Goal: Transaction & Acquisition: Purchase product/service

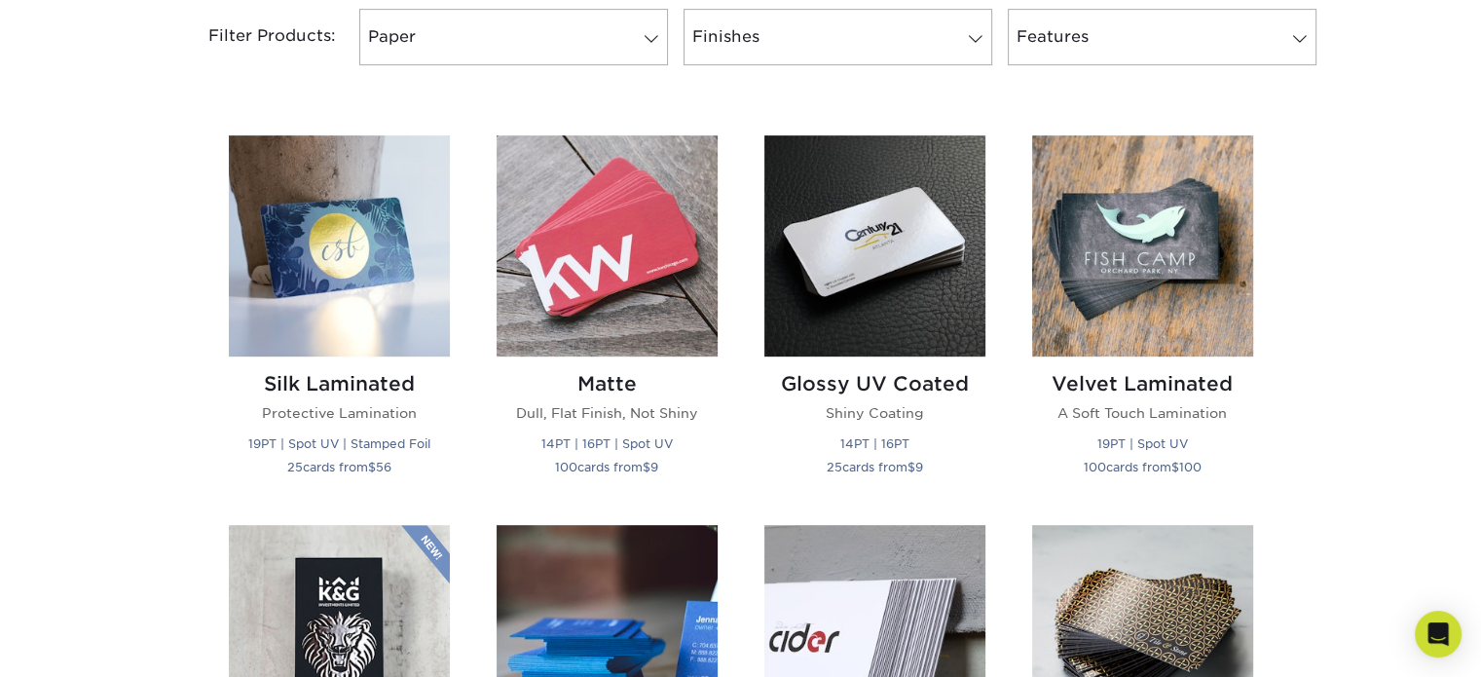
scroll to position [843, 0]
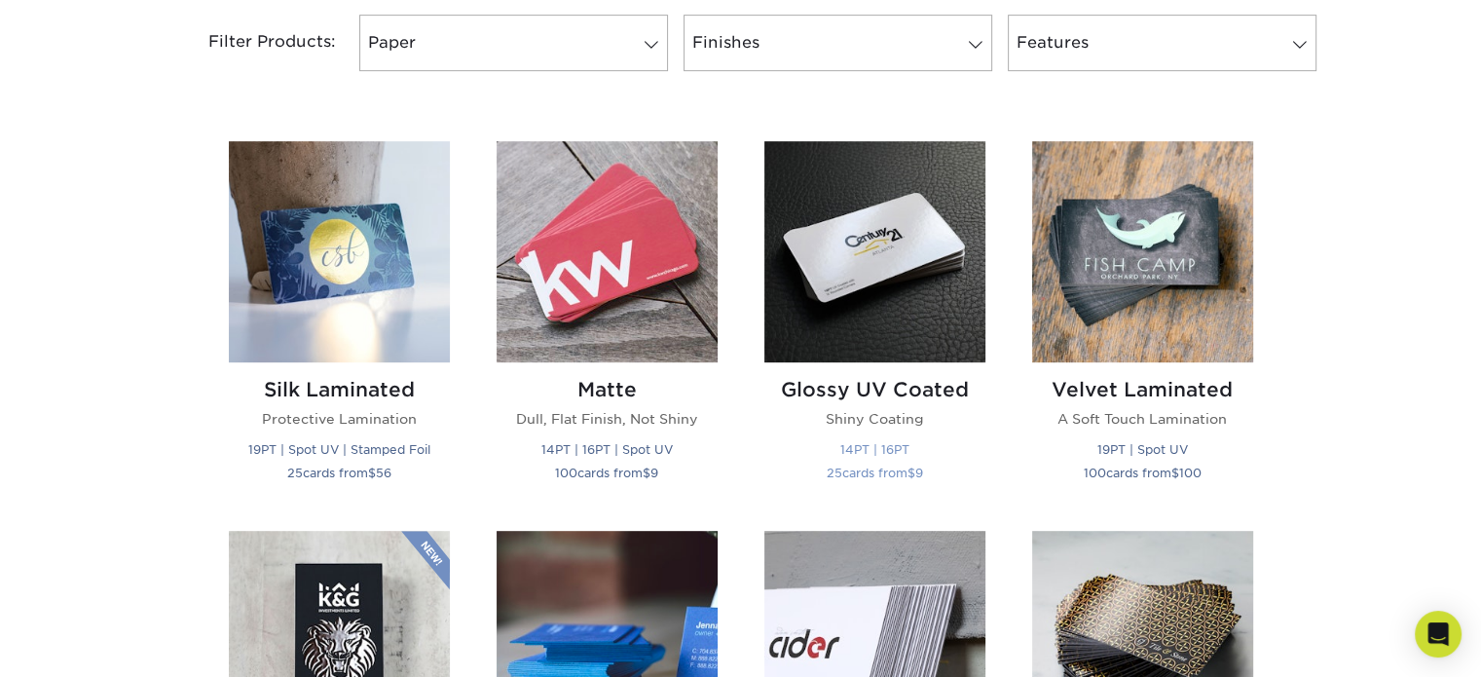
click at [906, 260] on img at bounding box center [874, 251] width 221 height 221
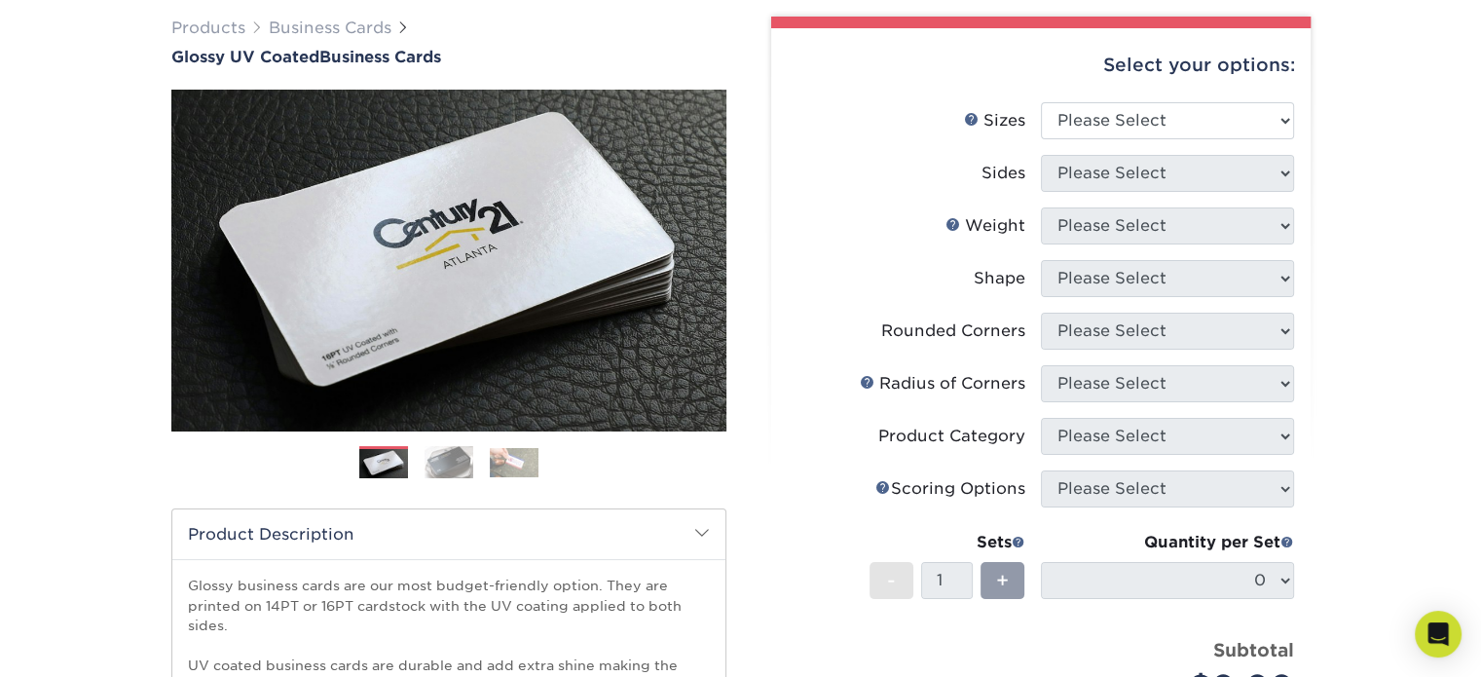
scroll to position [64, 0]
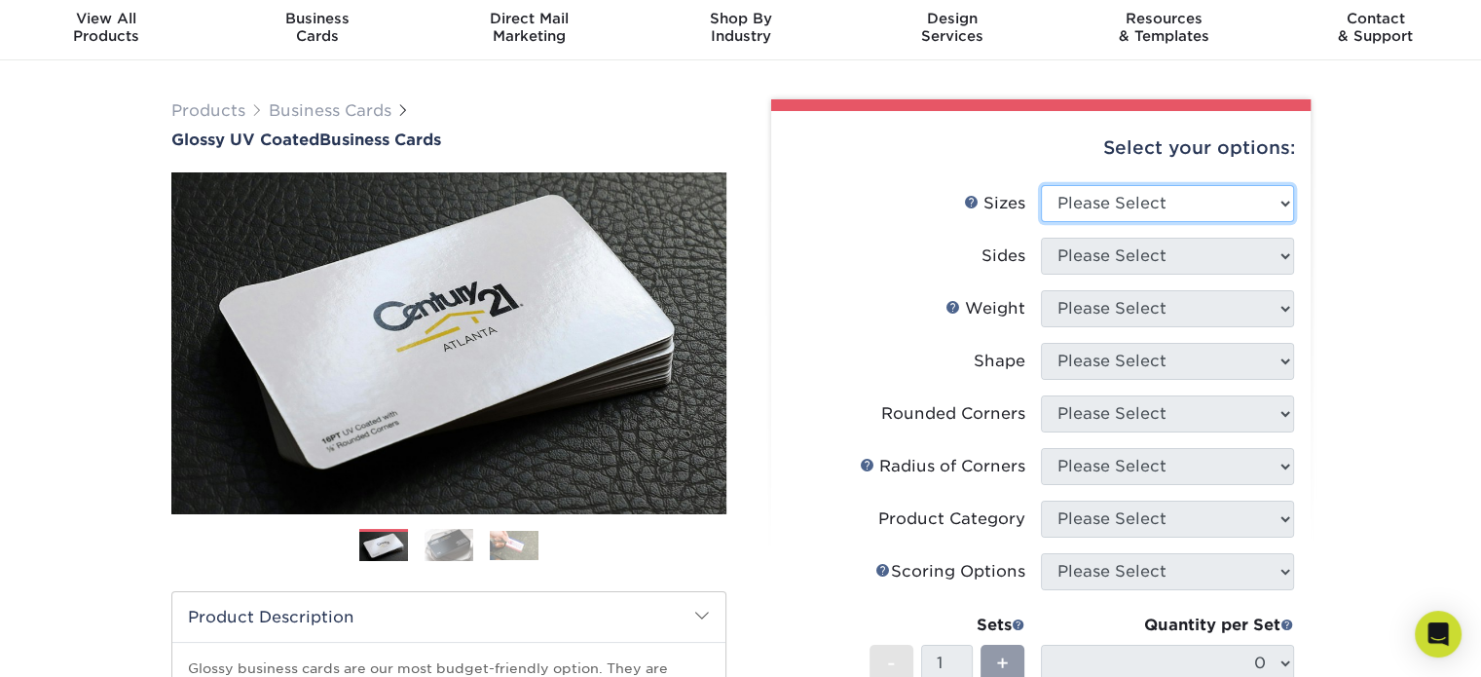
click at [1176, 198] on select "Please Select 1.5" x 3.5" - Mini 1.75" x 3.5" - Mini 2" x 2" - Square 2" x 3" -…" at bounding box center [1167, 203] width 253 height 37
select select "2.00x3.50"
click at [1041, 185] on select "Please Select 1.5" x 3.5" - Mini 1.75" x 3.5" - Mini 2" x 2" - Square 2" x 3" -…" at bounding box center [1167, 203] width 253 height 37
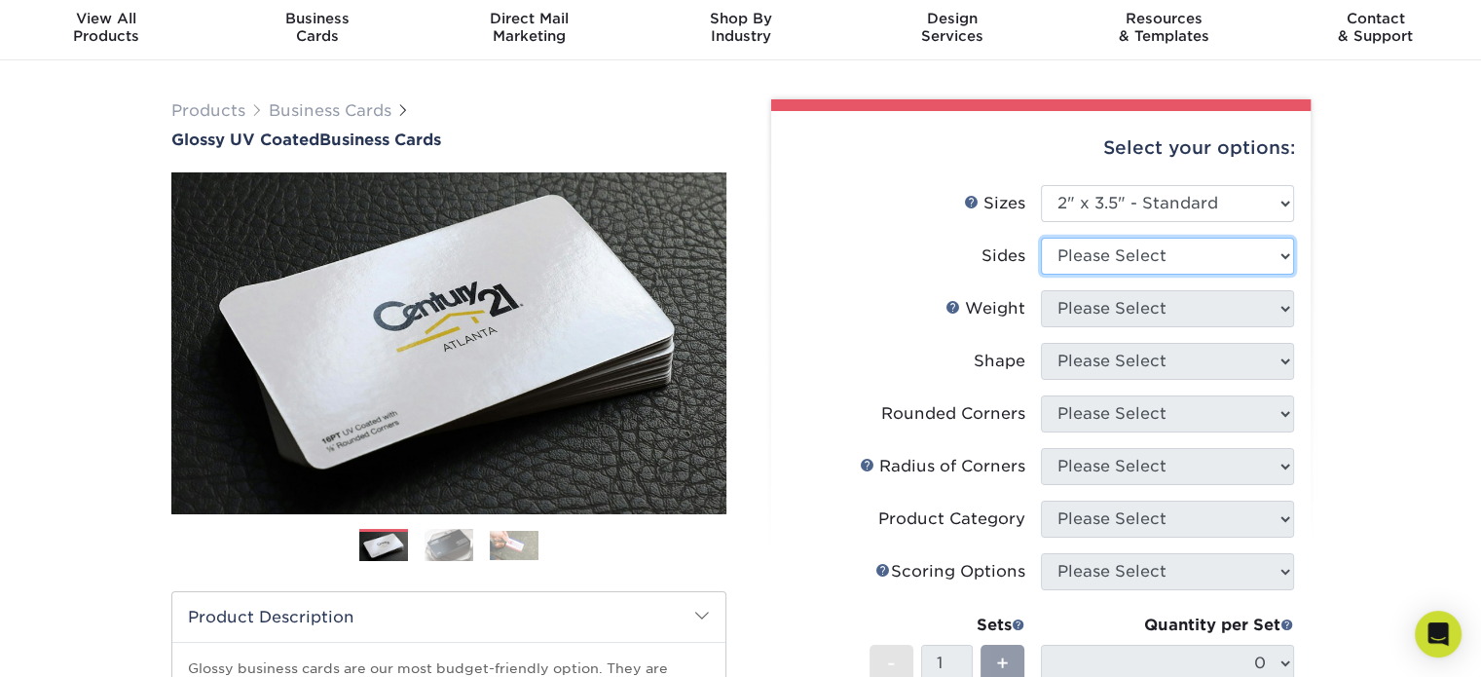
click at [1135, 248] on select "Please Select Print Both Sides Print Front Only" at bounding box center [1167, 256] width 253 height 37
select select "13abbda7-1d64-4f25-8bb2-c179b224825d"
click at [1041, 238] on select "Please Select Print Both Sides Print Front Only" at bounding box center [1167, 256] width 253 height 37
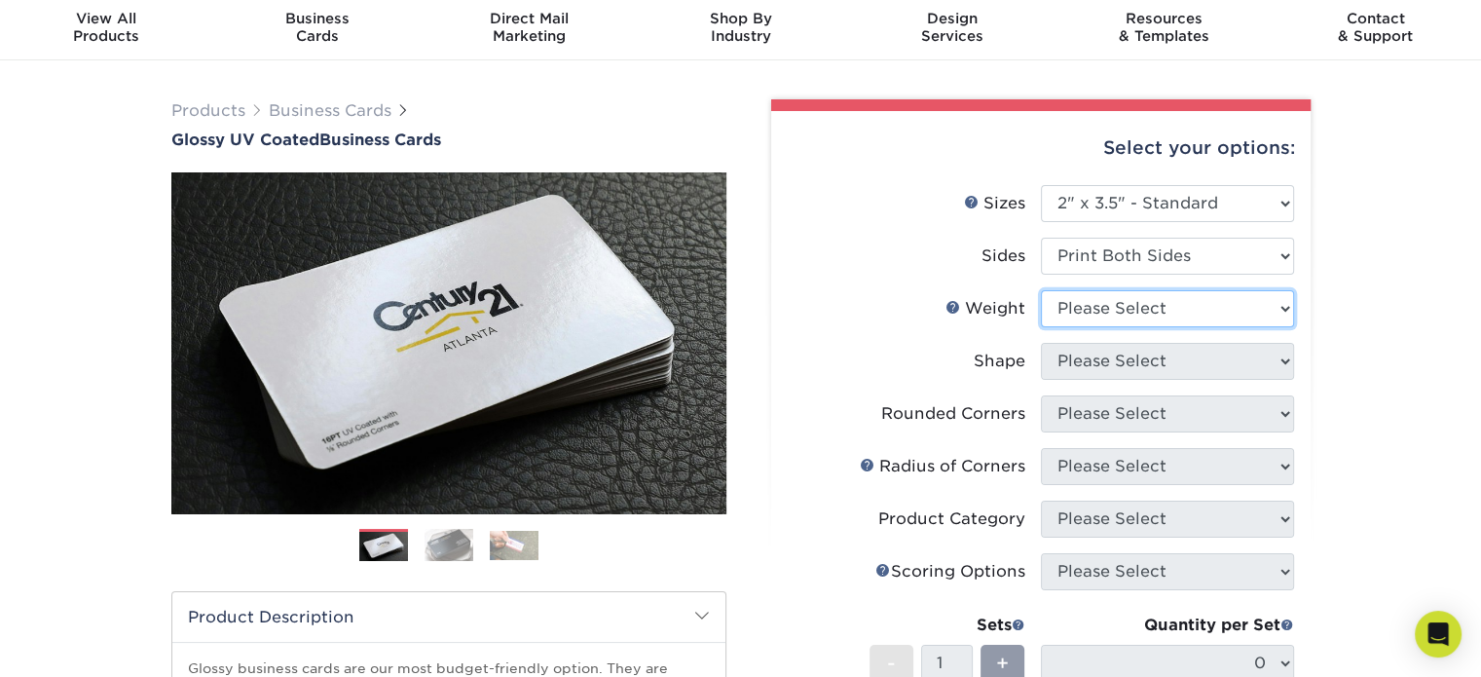
click at [1115, 310] on select "Please Select 16PT 14PT" at bounding box center [1167, 308] width 253 height 37
select select "16PT"
click at [1041, 290] on select "Please Select 16PT 14PT" at bounding box center [1167, 308] width 253 height 37
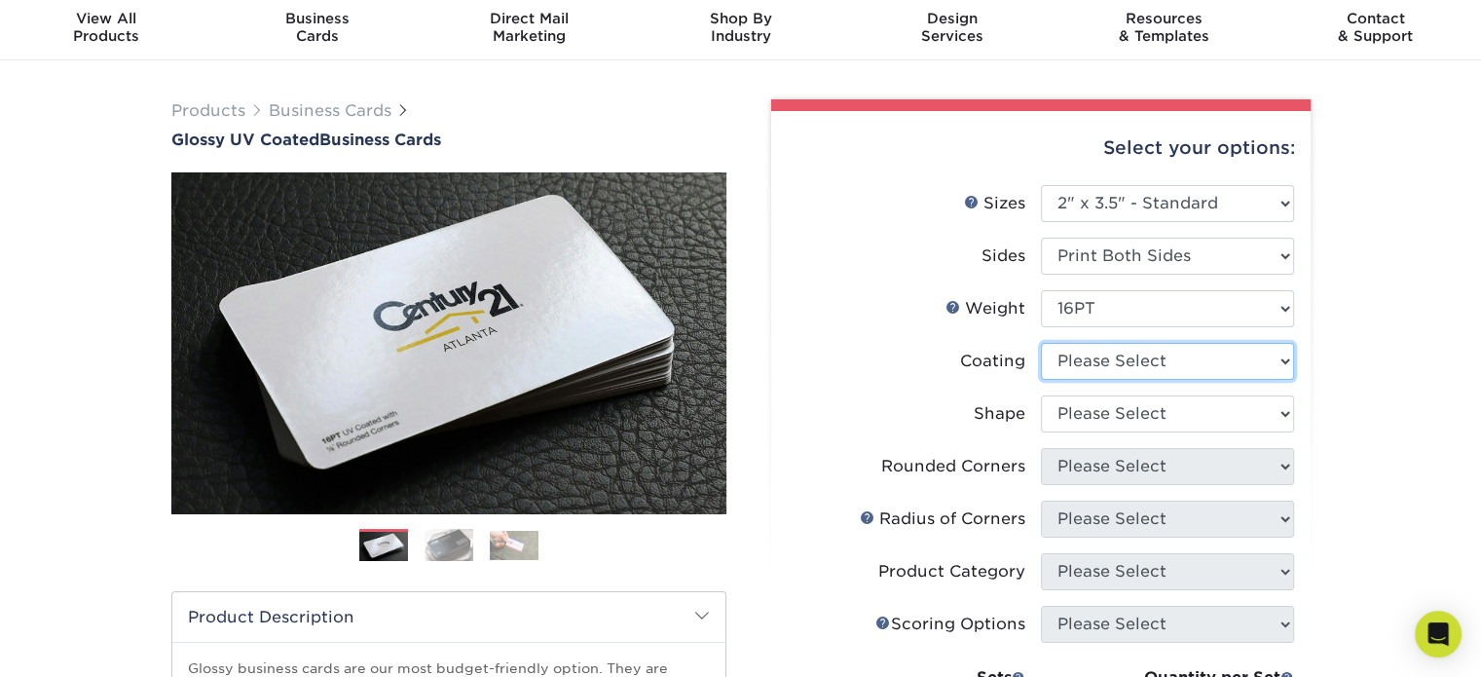
click at [1127, 364] on select at bounding box center [1167, 361] width 253 height 37
click at [1041, 343] on select at bounding box center [1167, 361] width 253 height 37
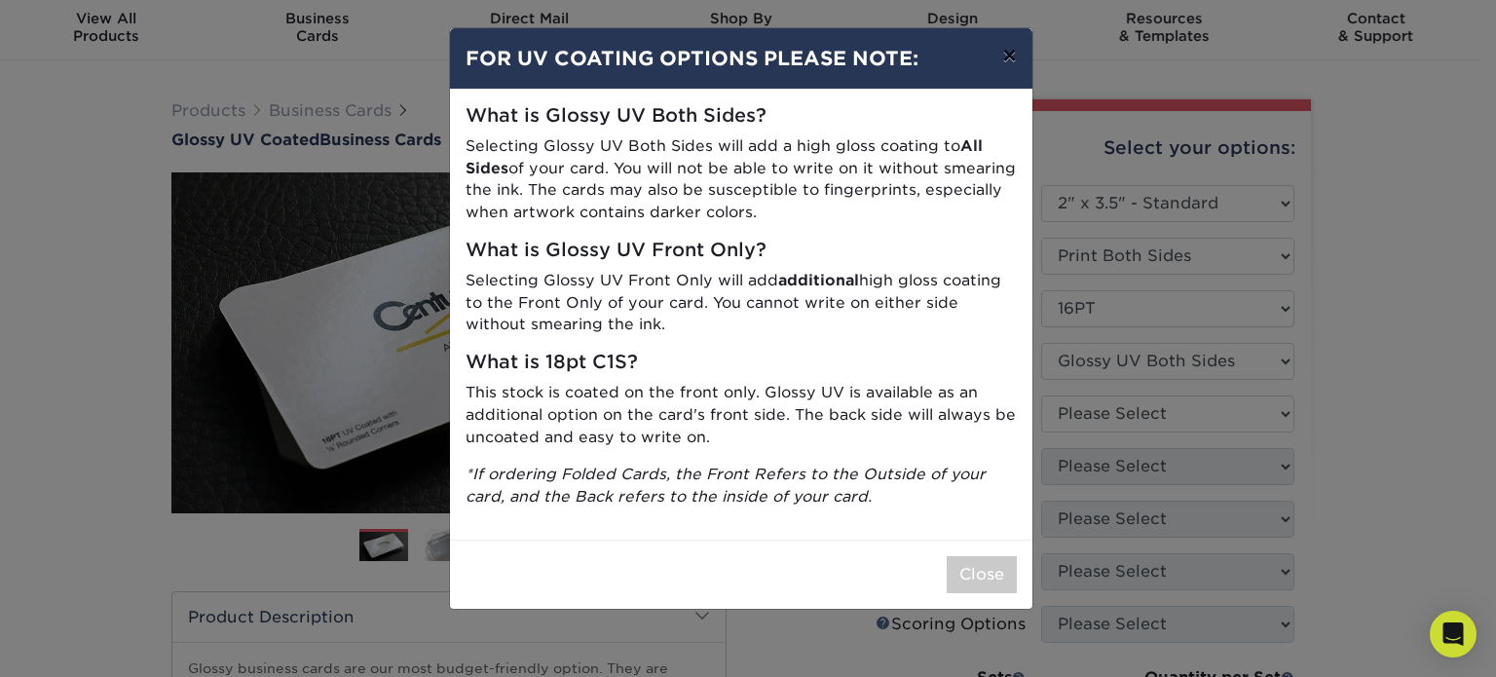
click at [998, 62] on button "×" at bounding box center [1008, 55] width 45 height 55
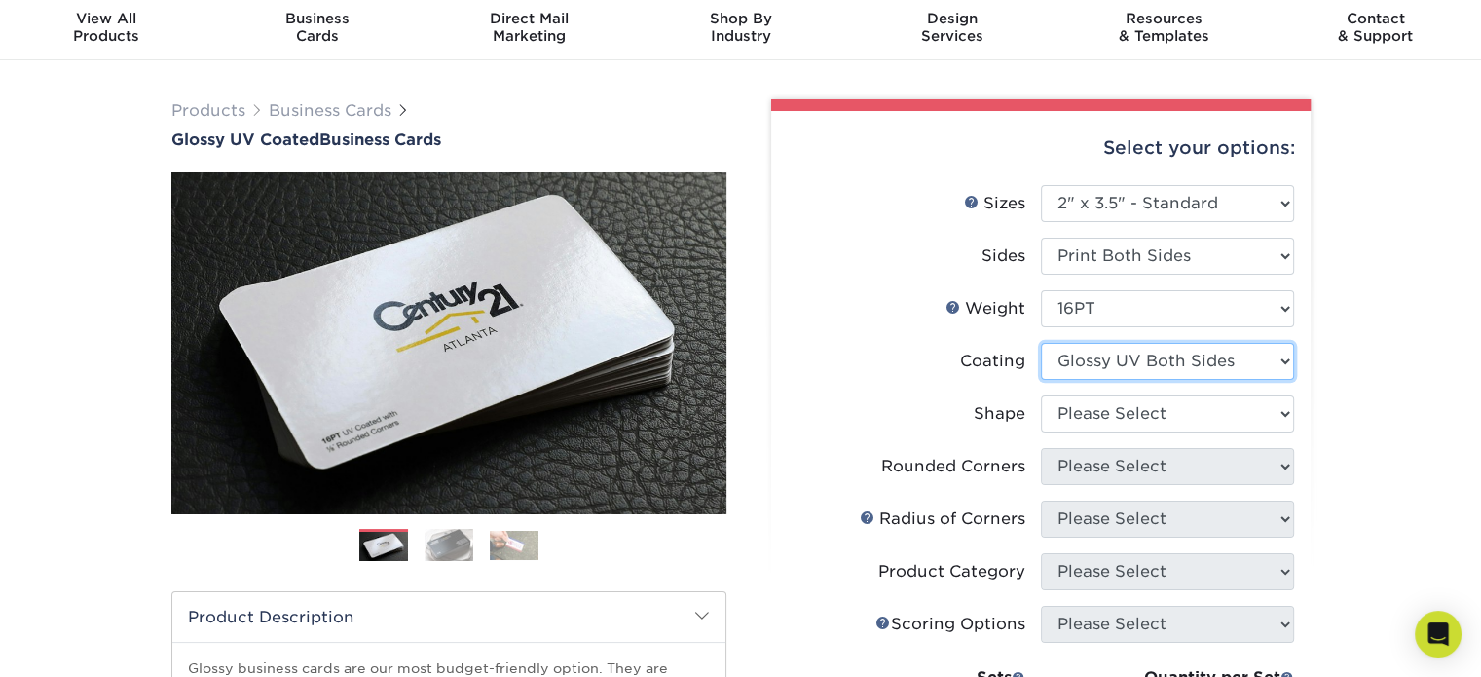
click at [1176, 365] on select at bounding box center [1167, 361] width 253 height 37
select select "1e8116af-acfc-44b1-83dc-8181aa338834"
click at [1041, 343] on select at bounding box center [1167, 361] width 253 height 37
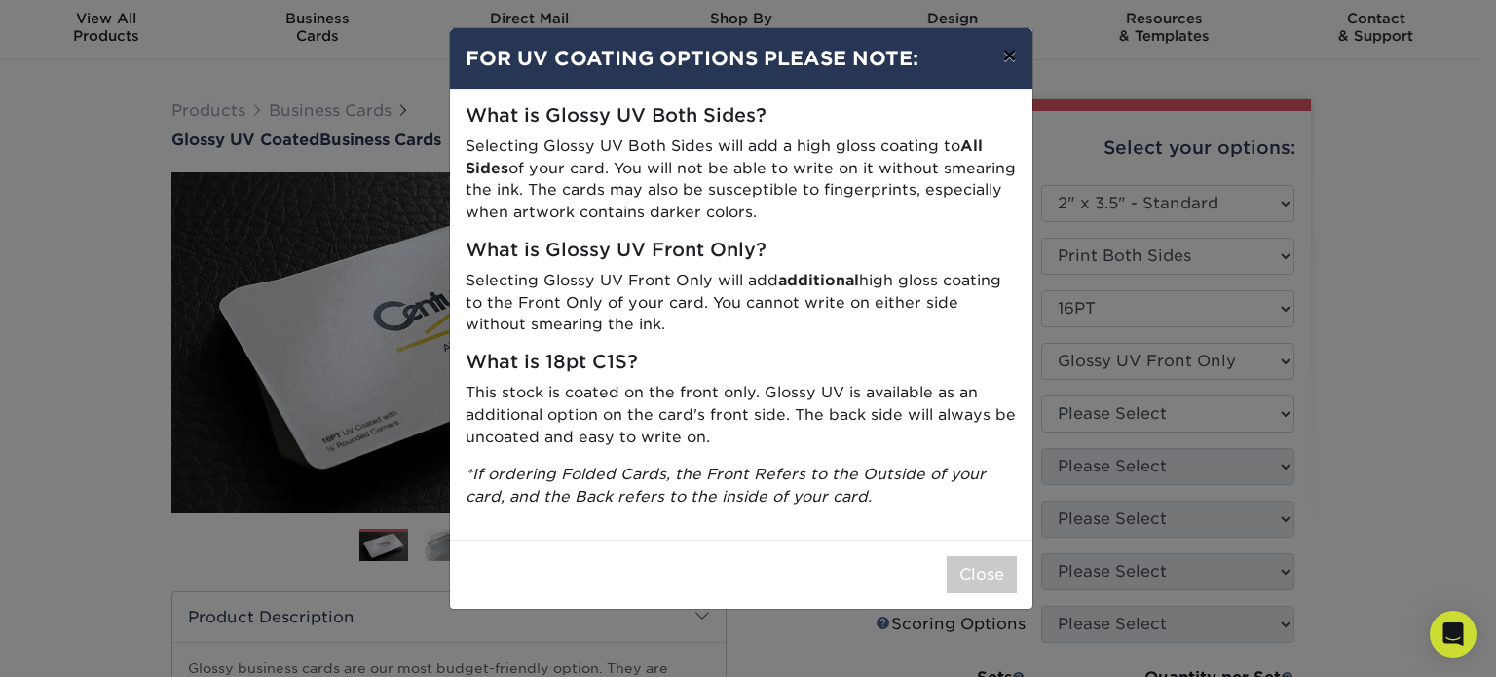
click at [1001, 62] on button "×" at bounding box center [1008, 55] width 45 height 55
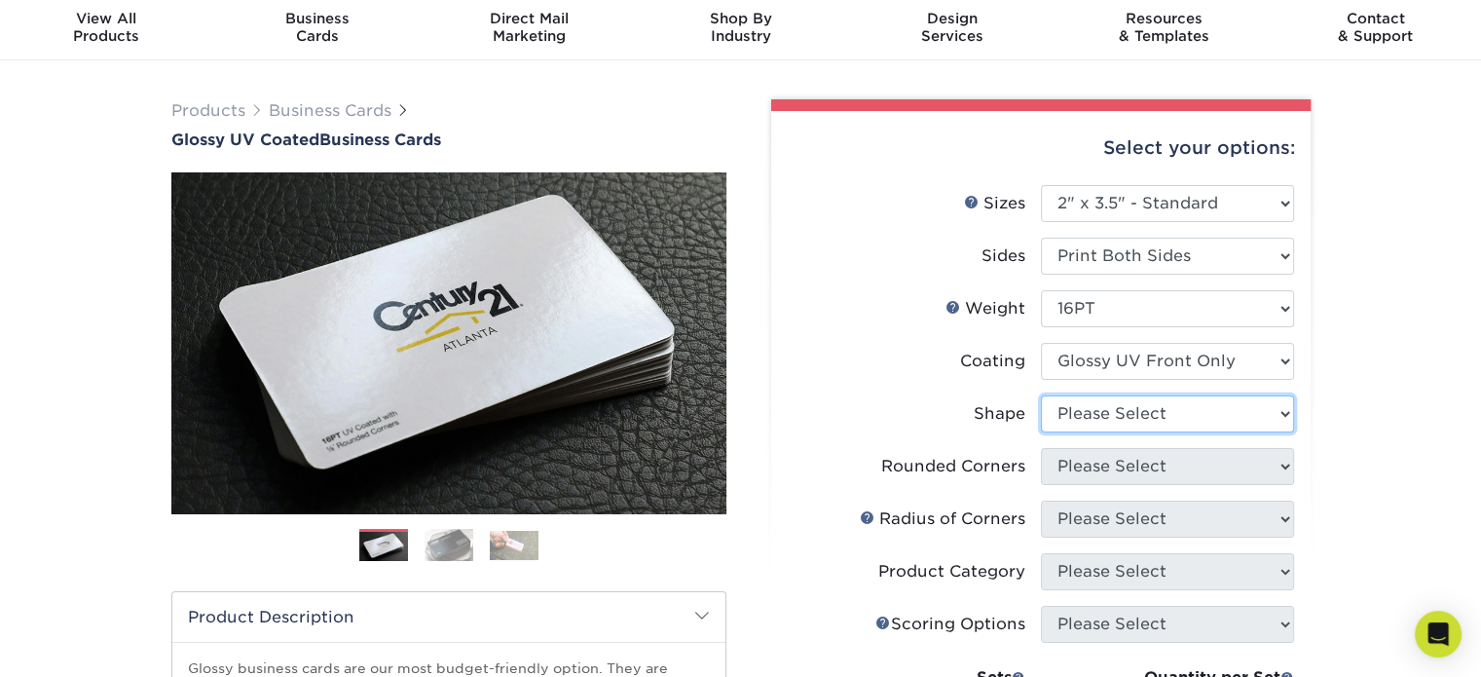
click at [1074, 416] on select "Please Select Standard" at bounding box center [1167, 413] width 253 height 37
select select "standard"
click at [1041, 395] on select "Please Select Standard" at bounding box center [1167, 413] width 253 height 37
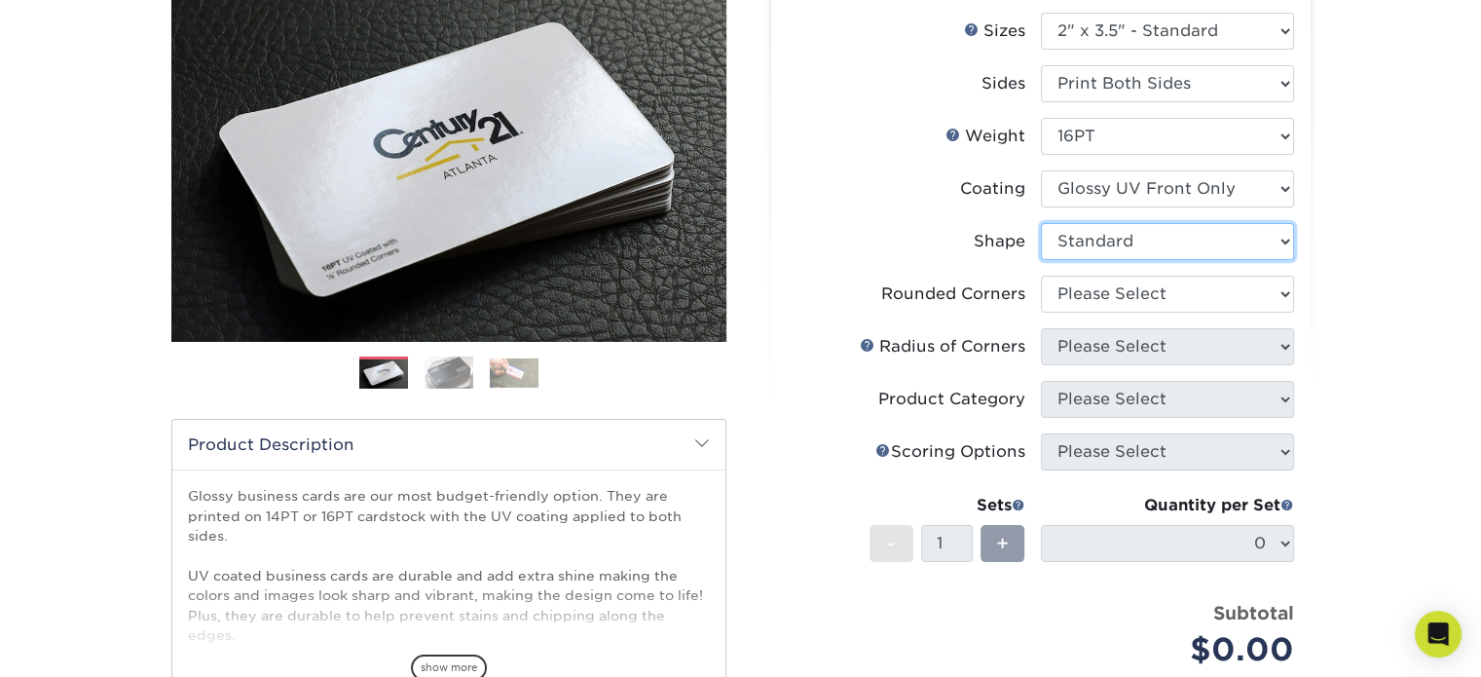
scroll to position [259, 0]
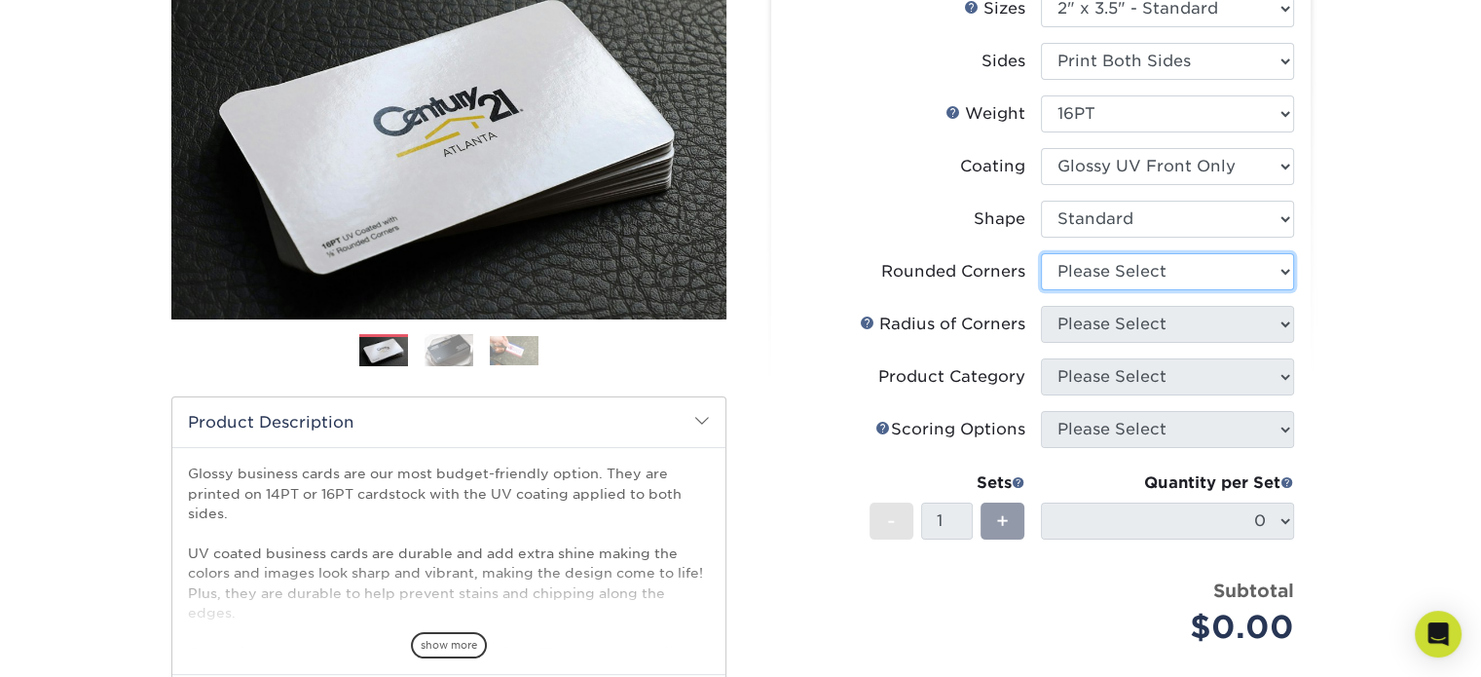
click at [1180, 270] on select "Please Select Yes - Round 2 Corners Yes - Round 4 Corners No" at bounding box center [1167, 271] width 253 height 37
select select "0"
click at [1041, 253] on select "Please Select Yes - Round 2 Corners Yes - Round 4 Corners No" at bounding box center [1167, 271] width 253 height 37
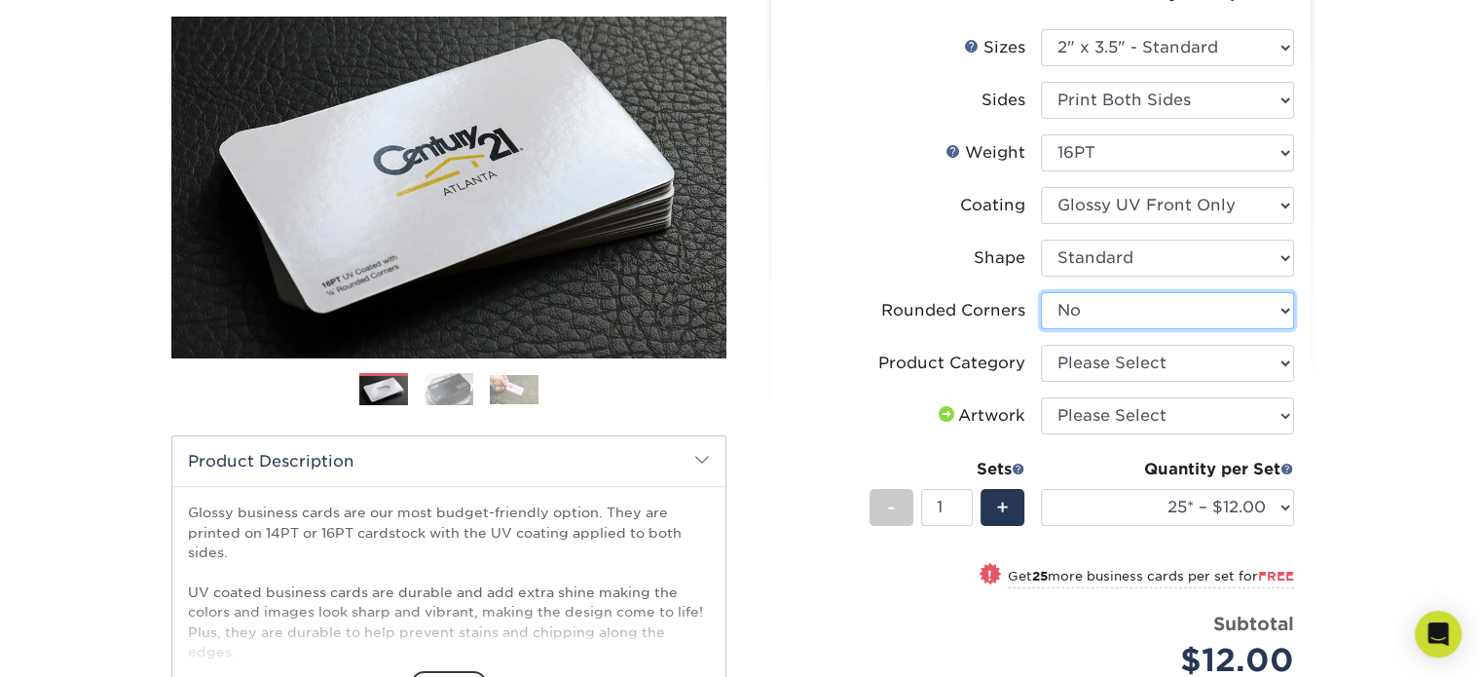
scroll to position [195, 0]
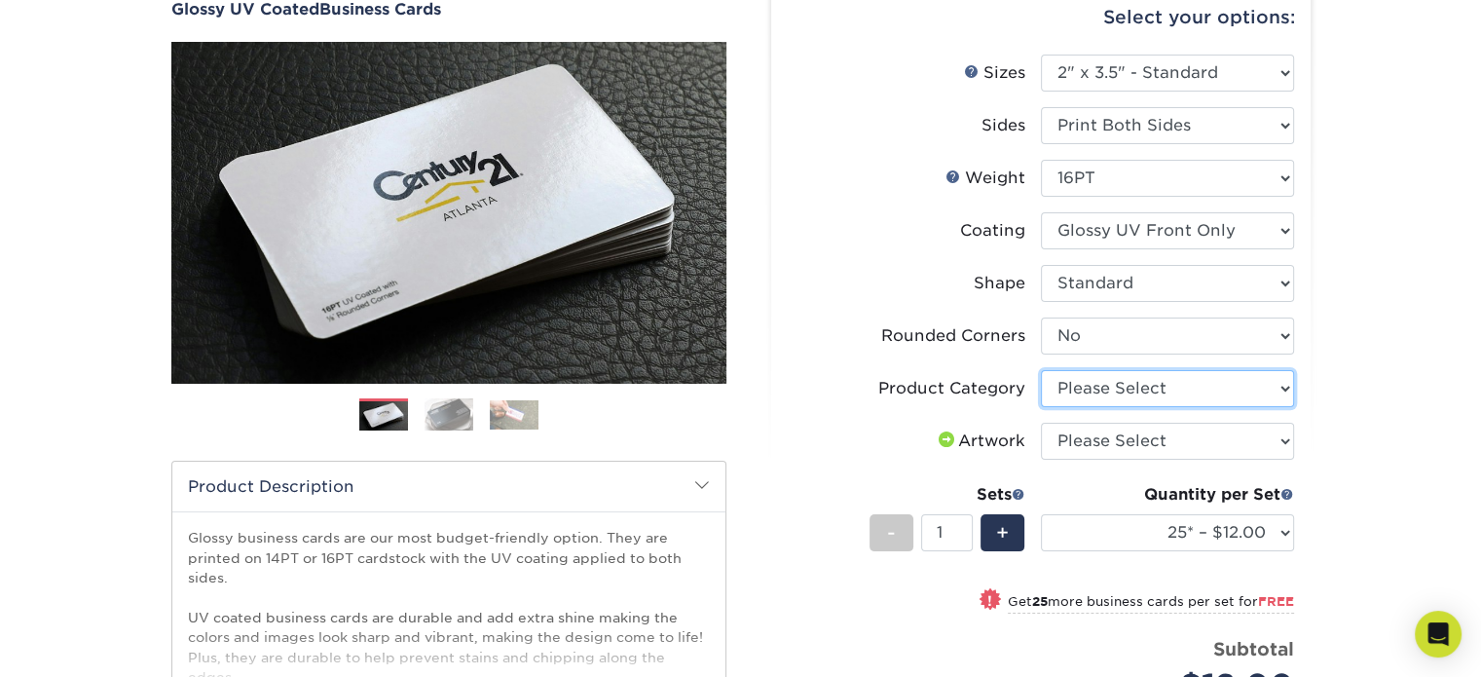
click at [1084, 387] on select "Please Select Business Cards" at bounding box center [1167, 388] width 253 height 37
select select "3b5148f1-0588-4f88-a218-97bcfdce65c1"
click at [1041, 370] on select "Please Select Business Cards" at bounding box center [1167, 388] width 253 height 37
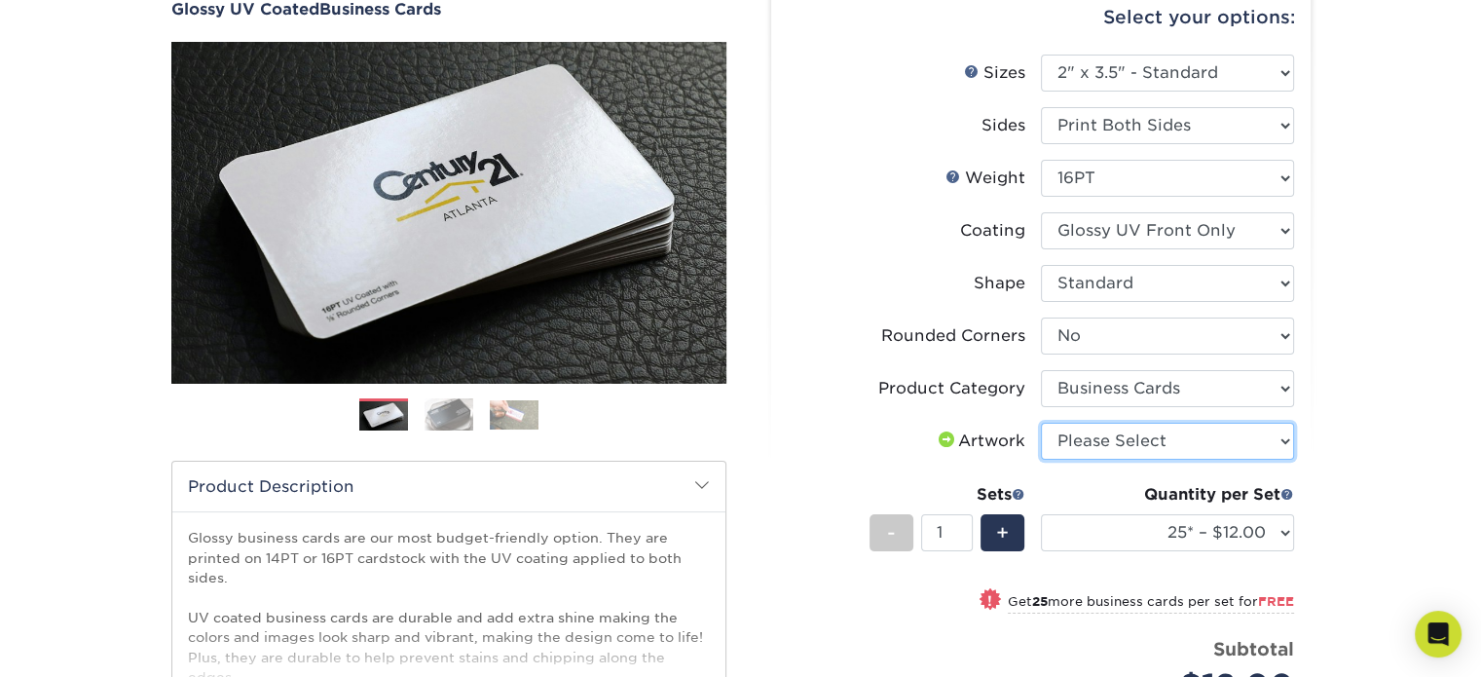
click at [1176, 447] on select "Please Select I will upload files I need a design - $100" at bounding box center [1167, 441] width 253 height 37
select select "upload"
click at [1041, 423] on select "Please Select I will upload files I need a design - $100" at bounding box center [1167, 441] width 253 height 37
click at [1347, 361] on div "Products Business Cards Glossy UV Coated Business Cards Previous Next" at bounding box center [740, 483] width 1481 height 1107
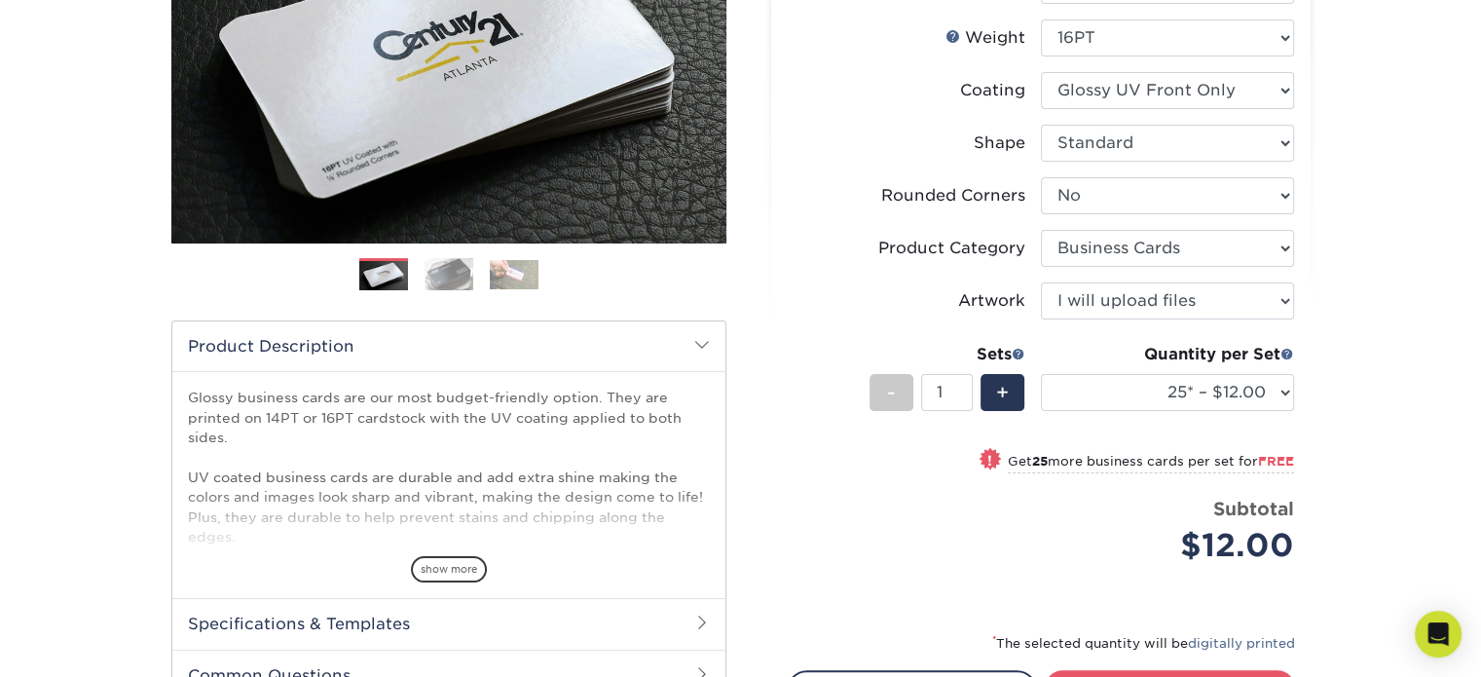
scroll to position [454, 0]
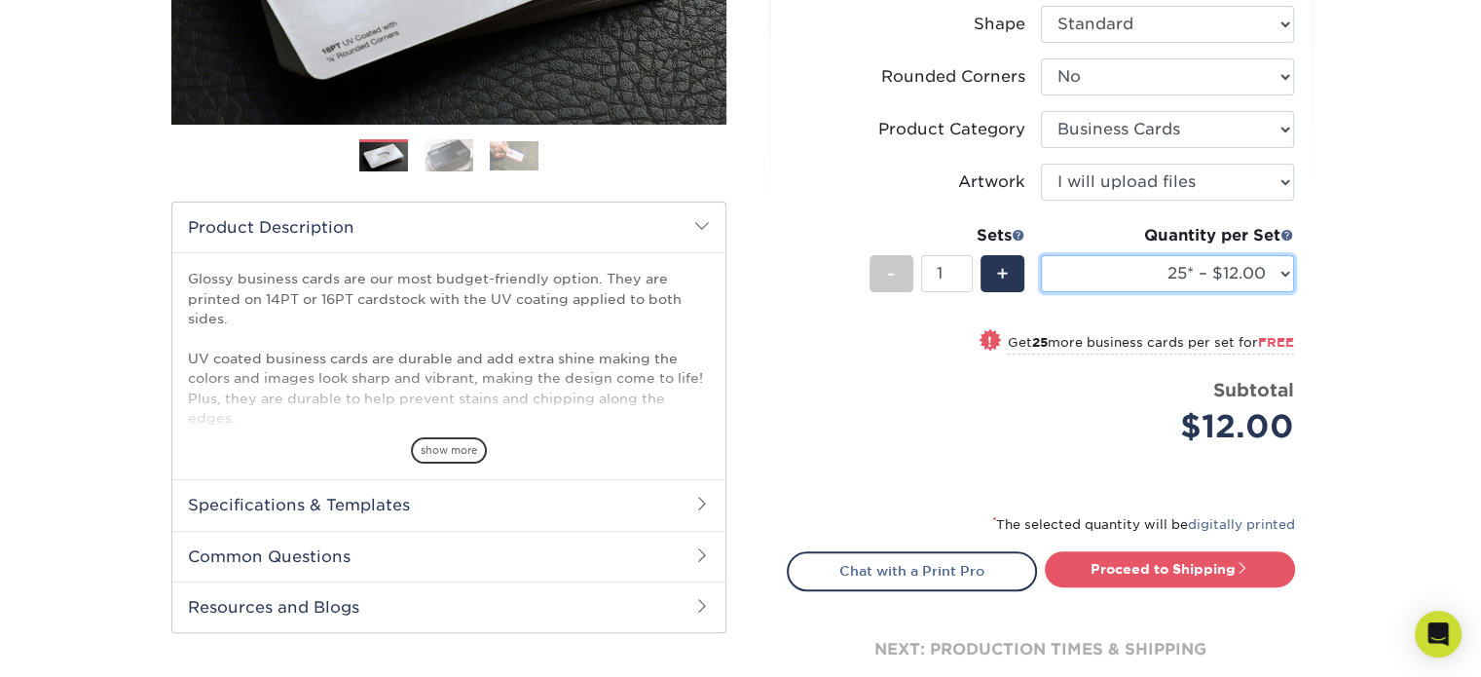
click at [1258, 278] on select "25* – $12.00 50* – $12.00 100* – $12.00 250* – $21.00 500 – $42.00 1000 – $53.0…" at bounding box center [1167, 273] width 253 height 37
select select "250* – $21.00"
click at [1041, 255] on select "25* – $12.00 50* – $12.00 100* – $12.00 250* – $21.00 500 – $42.00 1000 – $53.0…" at bounding box center [1167, 273] width 253 height 37
click at [1371, 289] on div "Products Business Cards Glossy UV Coated Business Cards Previous Next" at bounding box center [740, 224] width 1481 height 1107
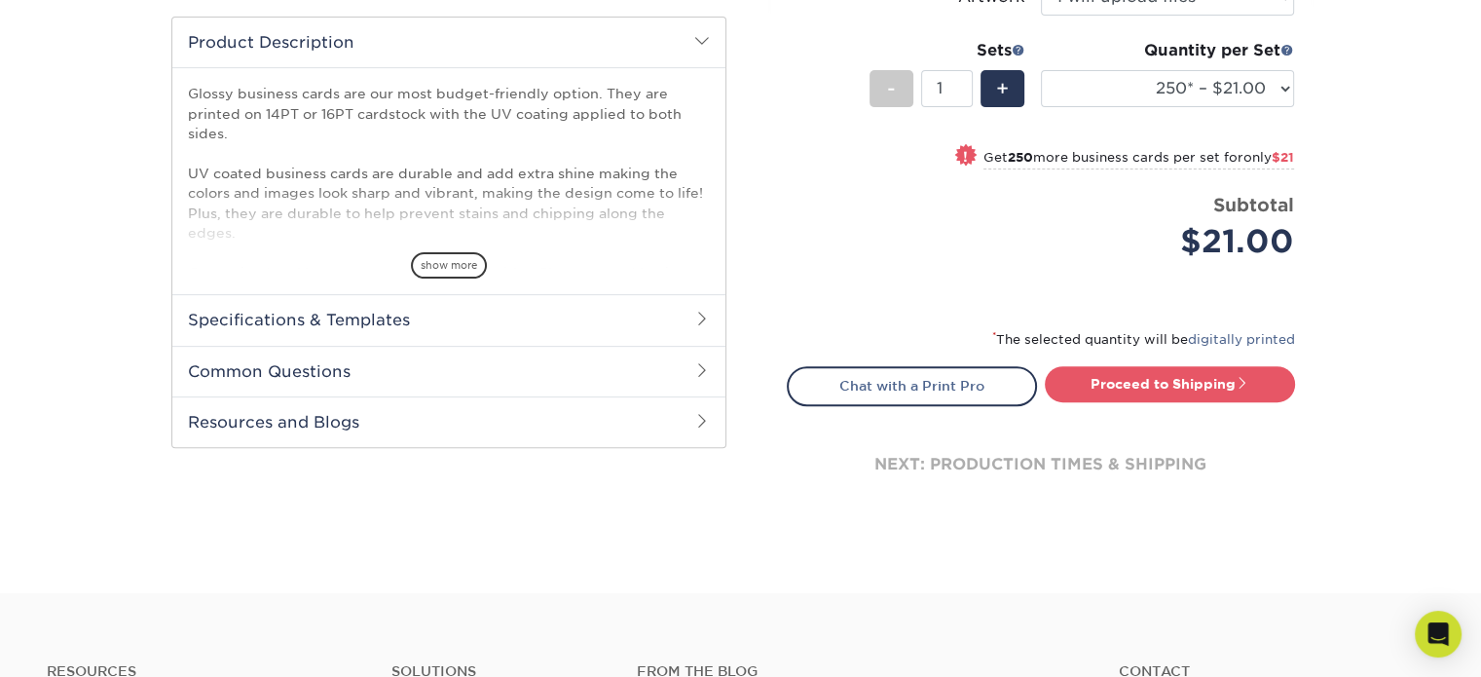
scroll to position [648, 0]
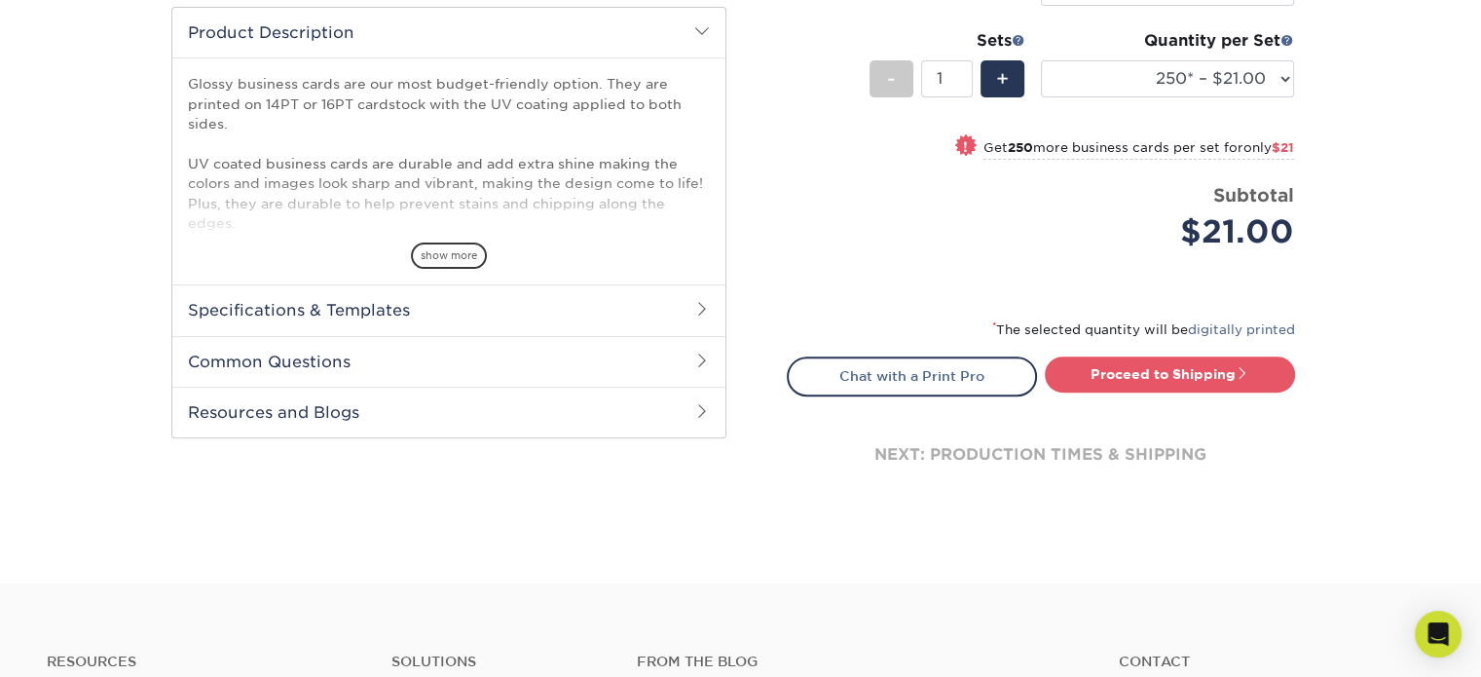
click at [706, 303] on span at bounding box center [702, 309] width 16 height 16
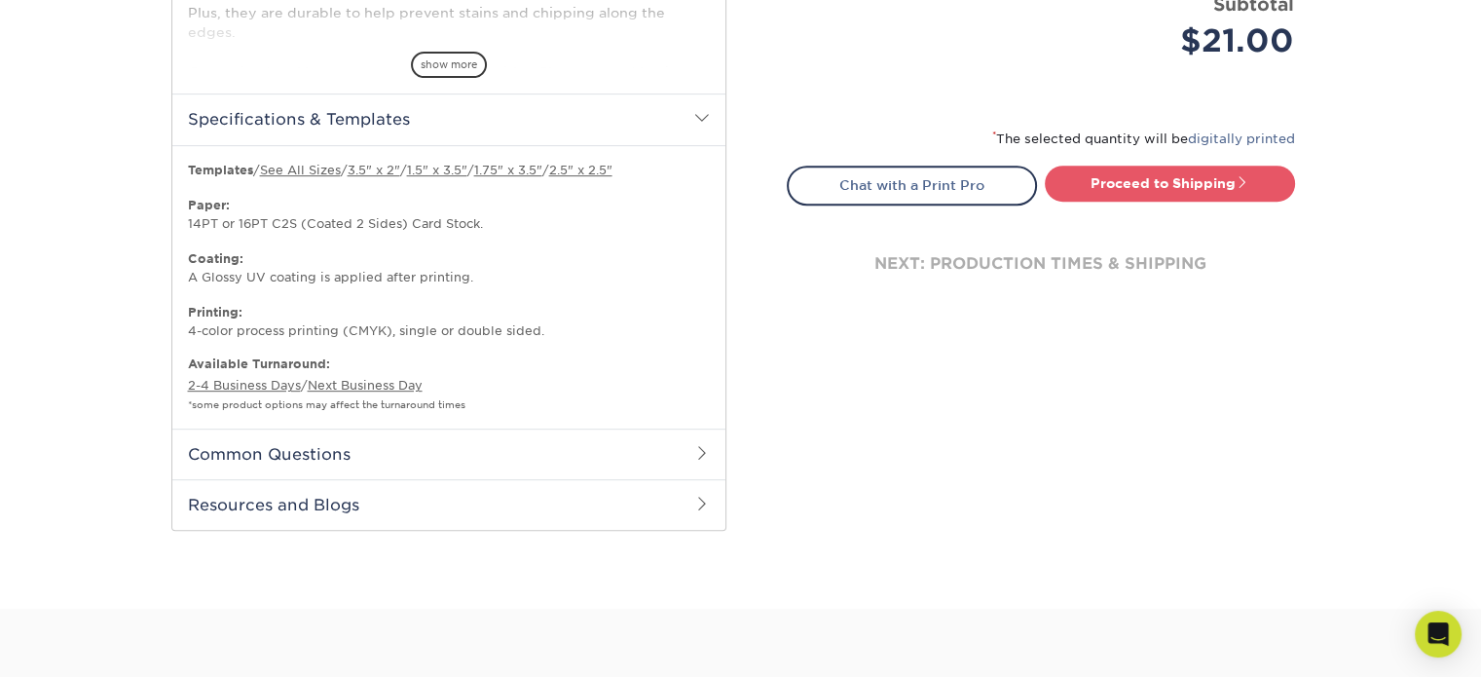
scroll to position [843, 0]
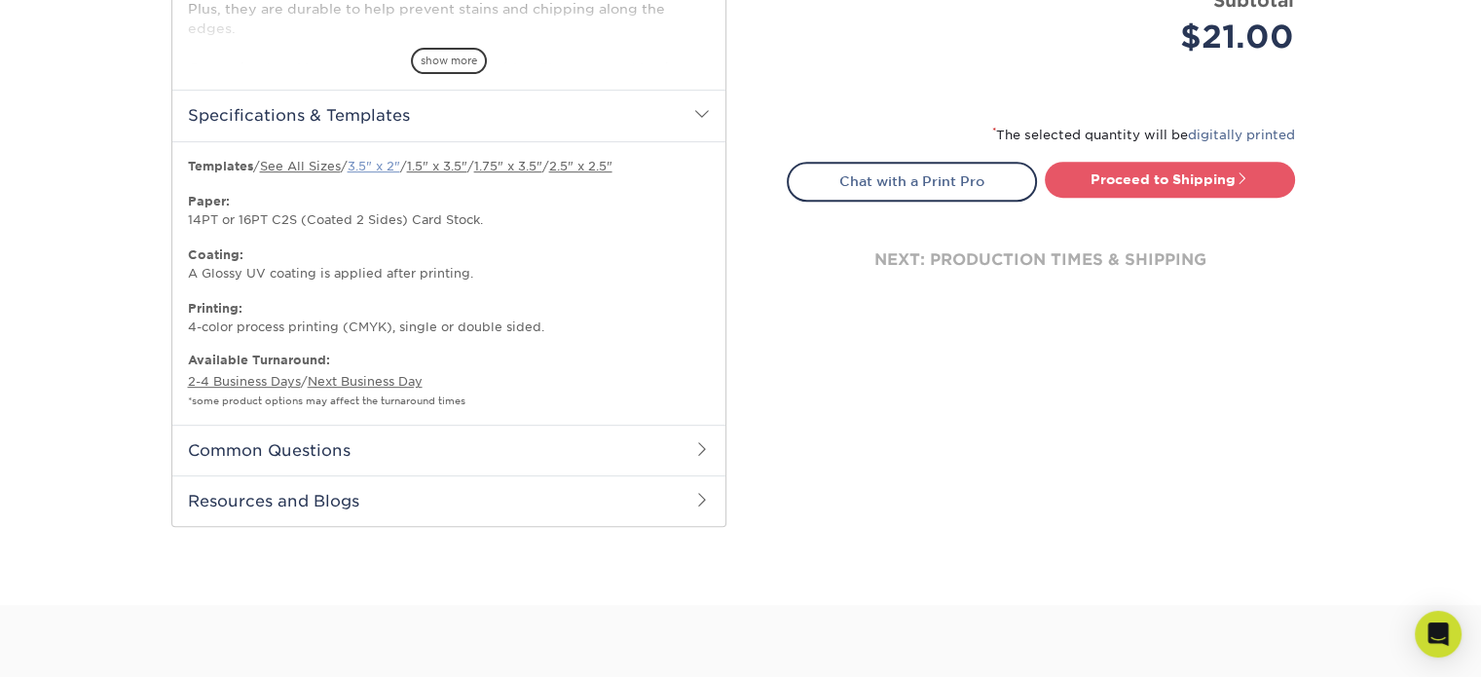
click at [386, 166] on link "3.5" x 2"" at bounding box center [374, 166] width 53 height 15
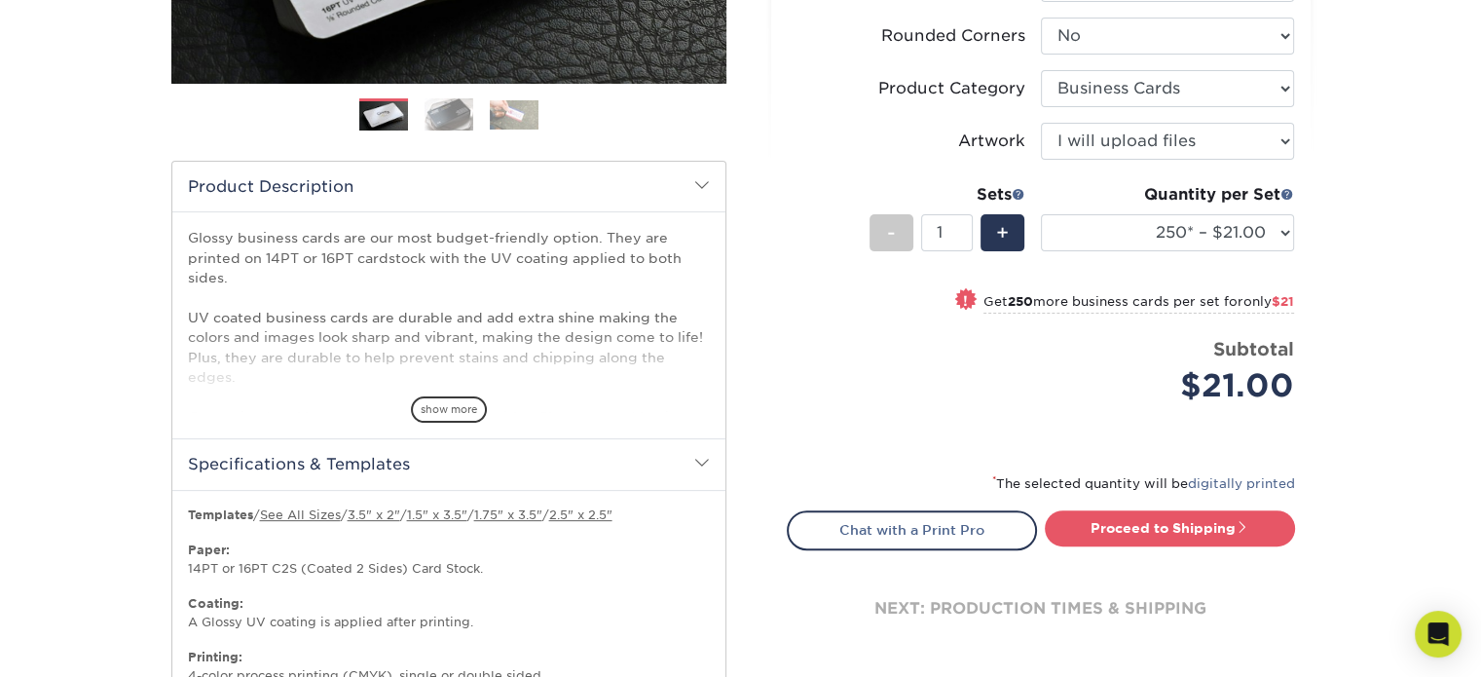
scroll to position [584, 0]
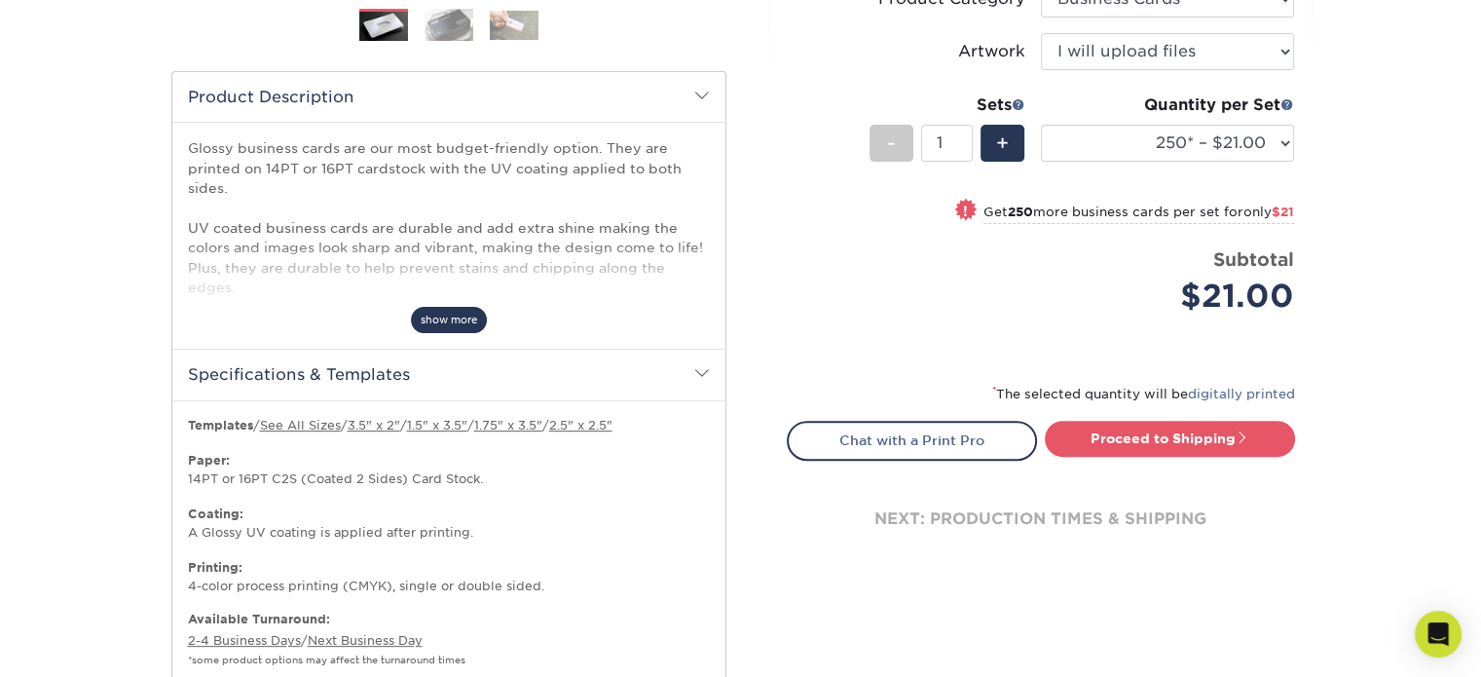
click at [462, 326] on span "show more" at bounding box center [449, 320] width 76 height 26
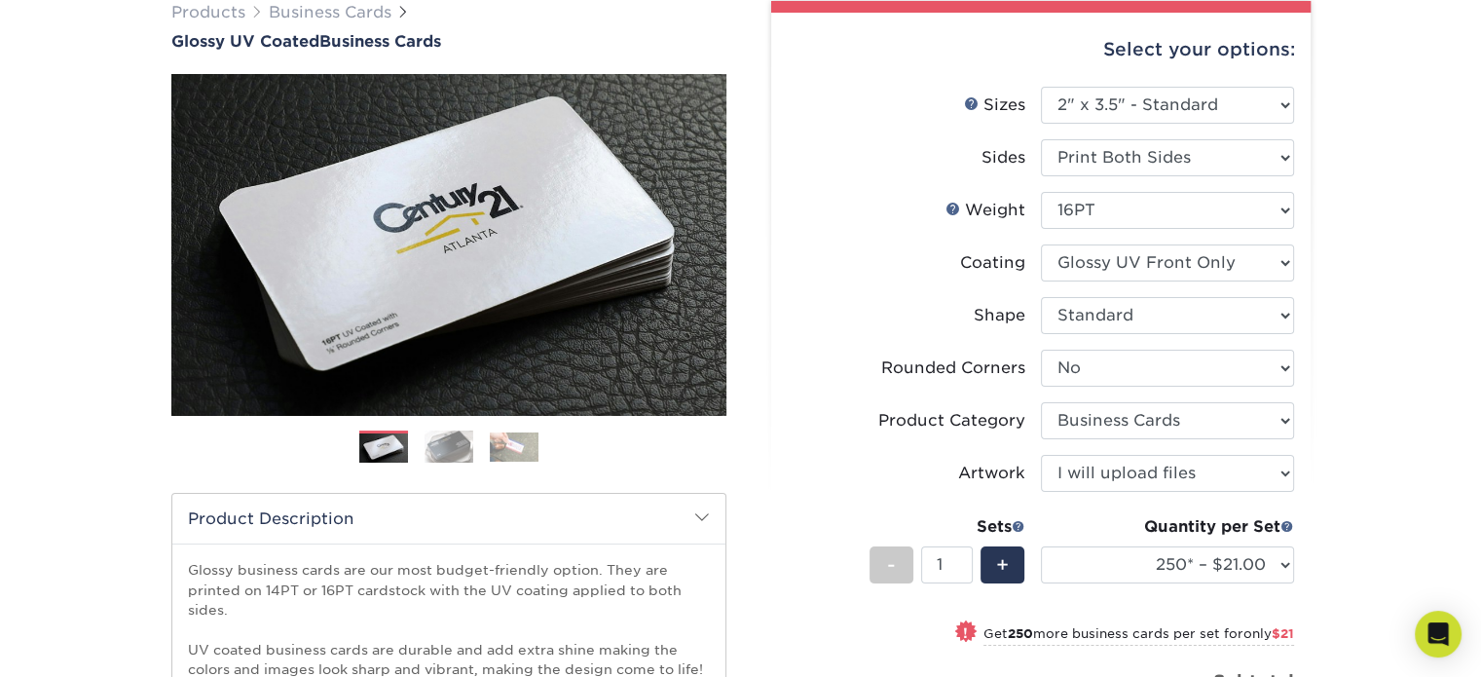
scroll to position [129, 0]
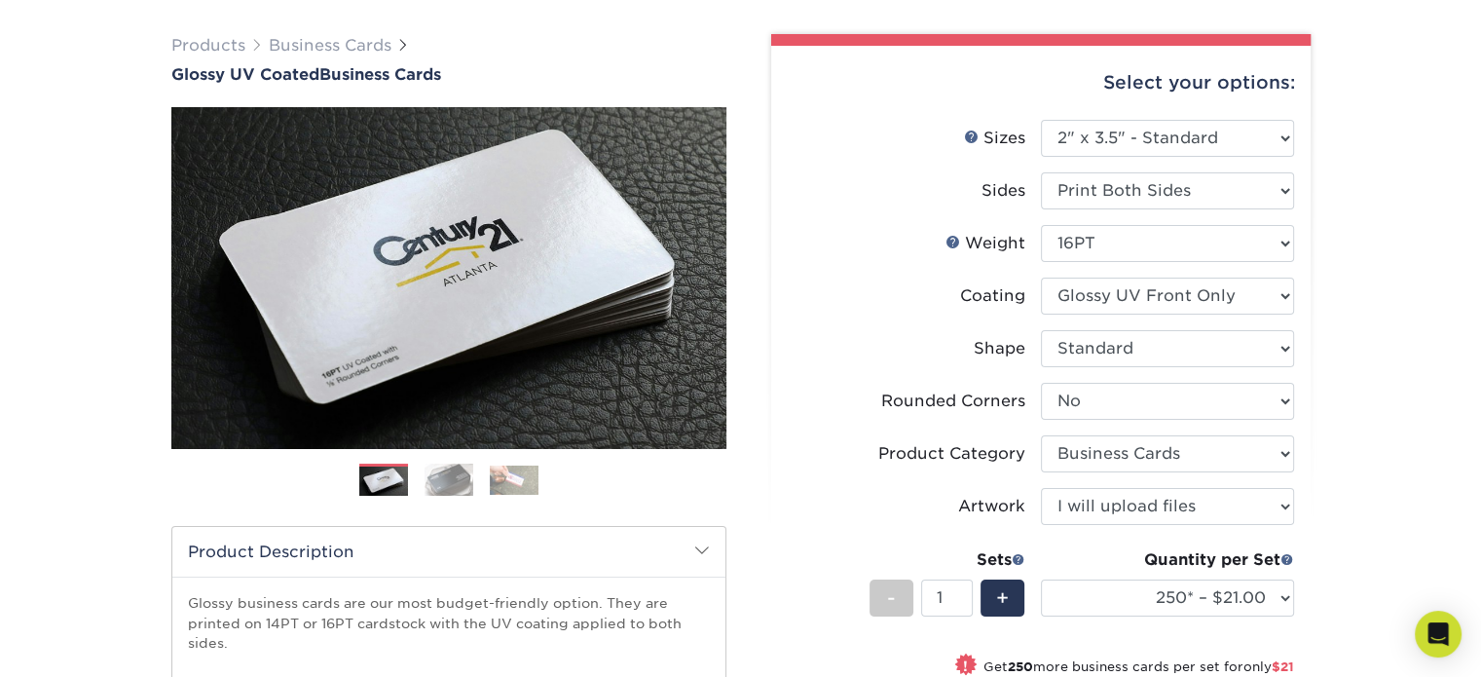
click at [443, 476] on img at bounding box center [449, 479] width 49 height 33
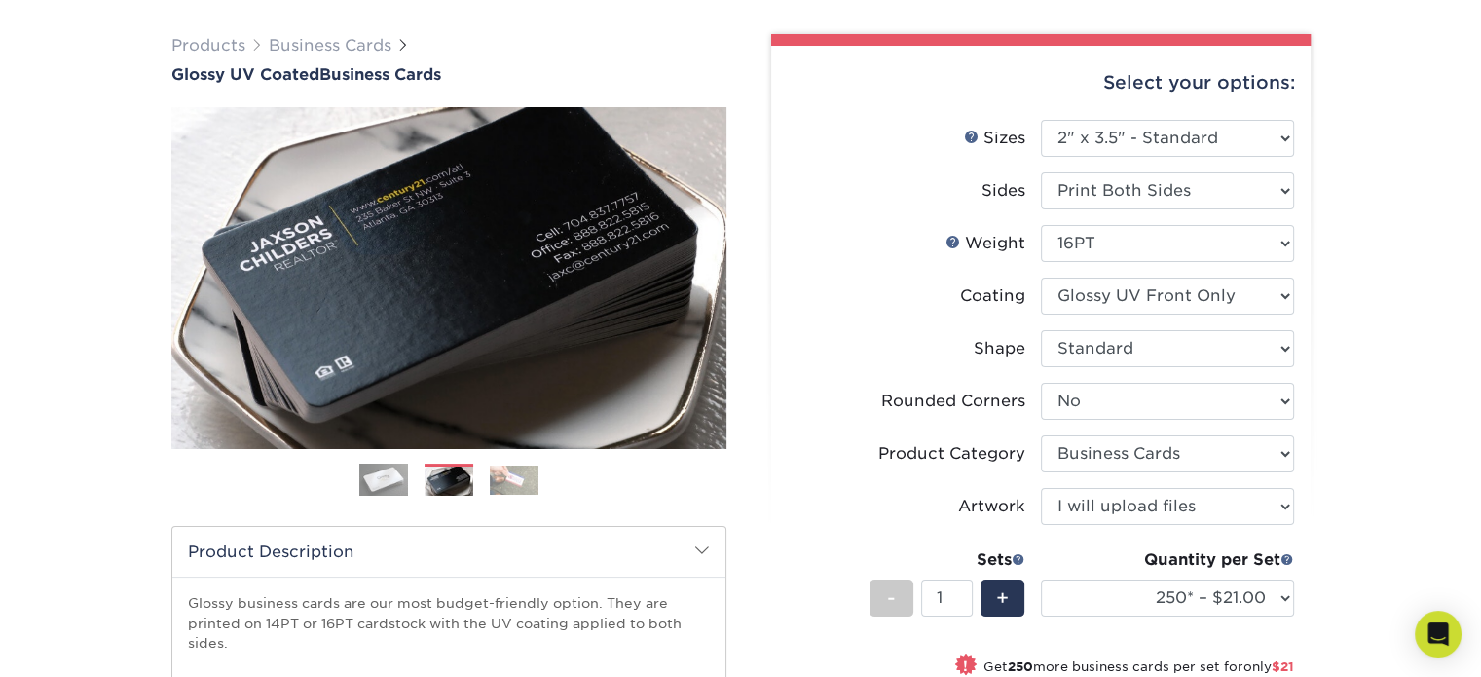
click at [502, 472] on img at bounding box center [514, 479] width 49 height 29
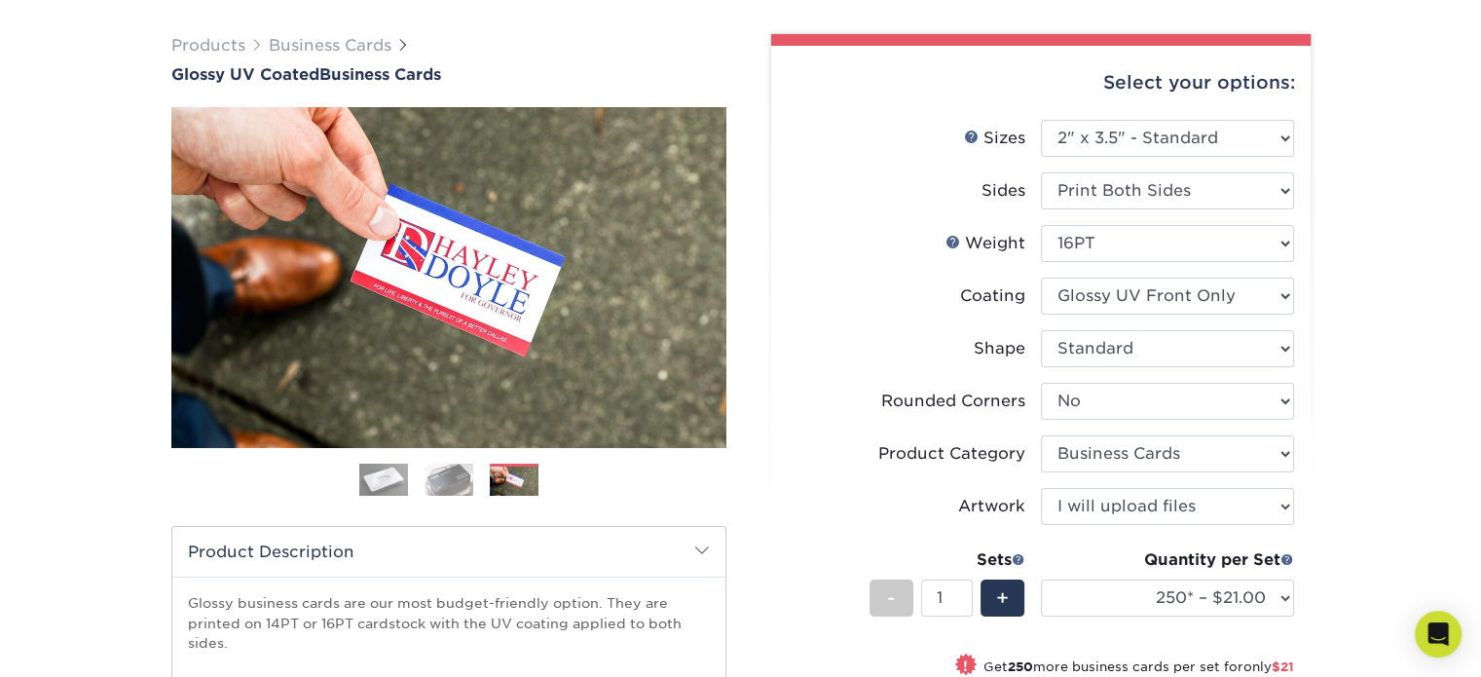
click at [411, 482] on ol at bounding box center [448, 486] width 555 height 47
click at [382, 479] on img at bounding box center [383, 480] width 49 height 49
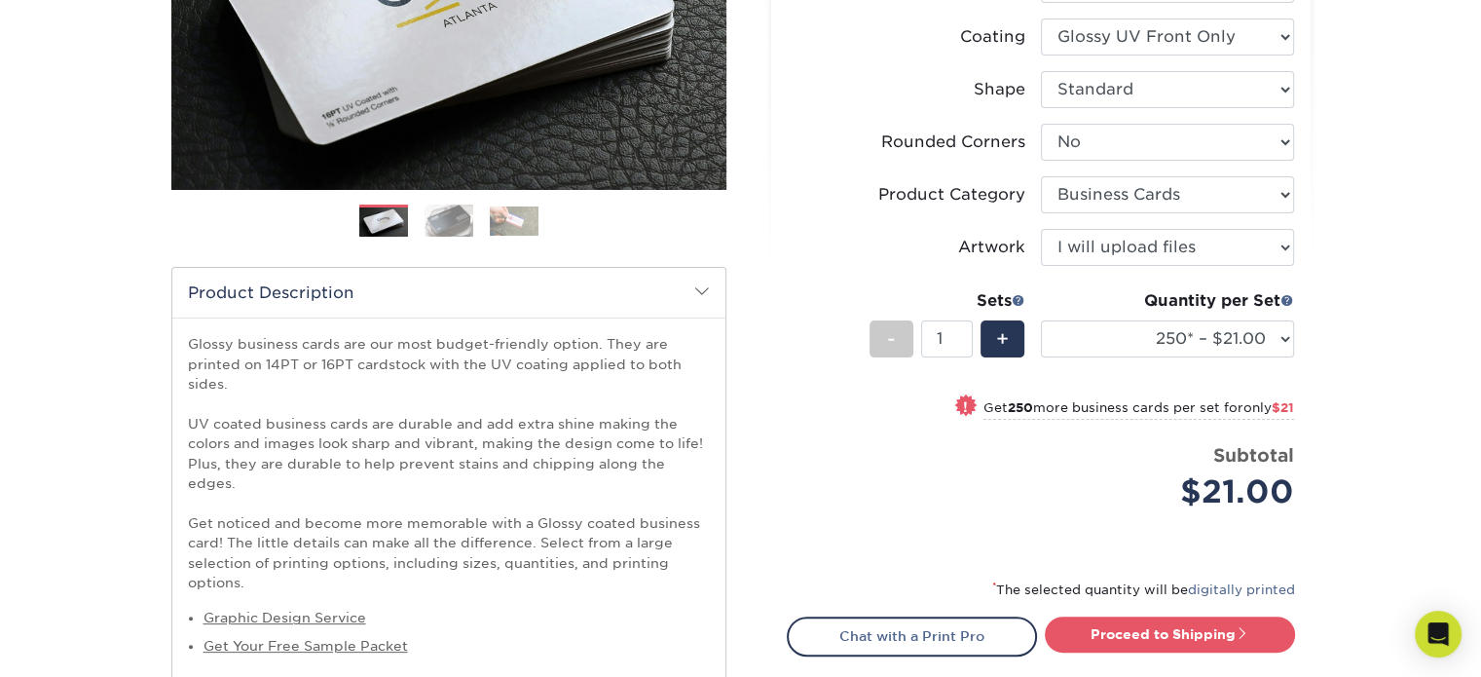
scroll to position [519, 0]
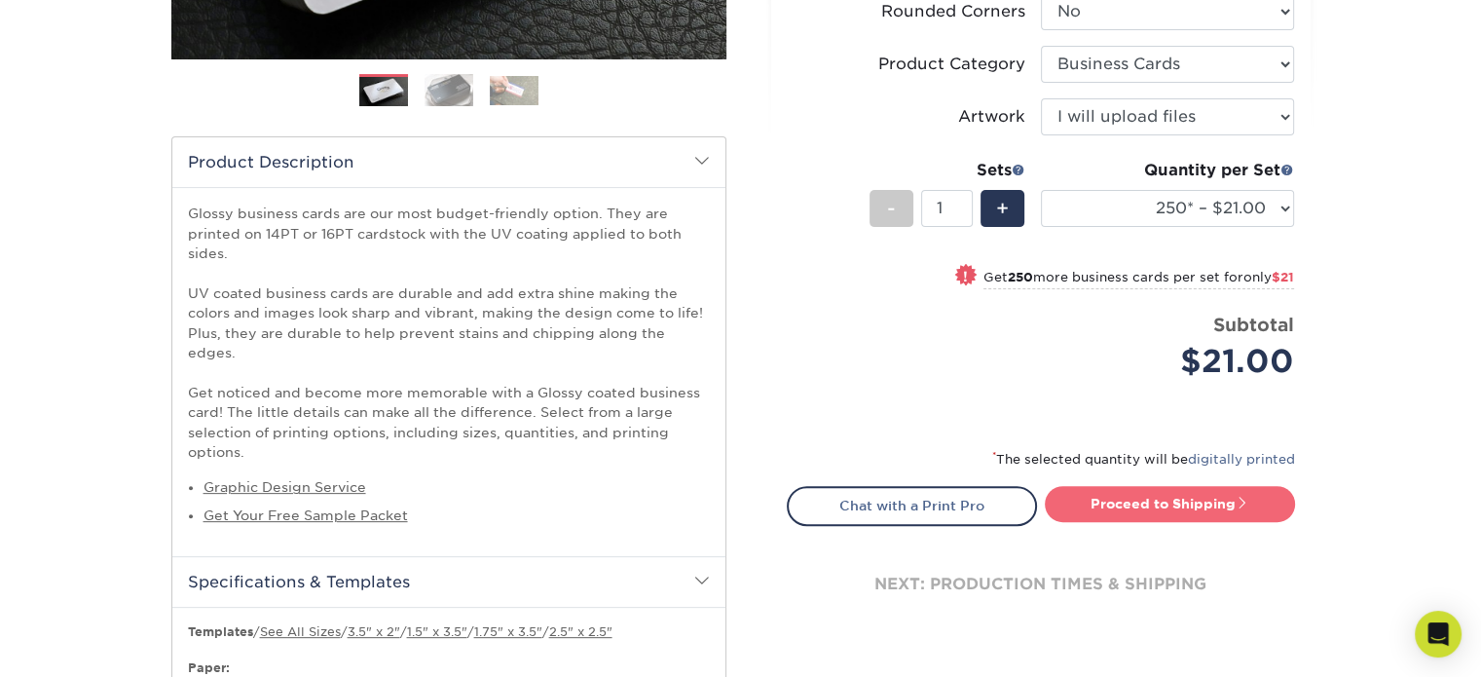
click at [1198, 506] on link "Proceed to Shipping" at bounding box center [1170, 503] width 250 height 35
type input "Set 1"
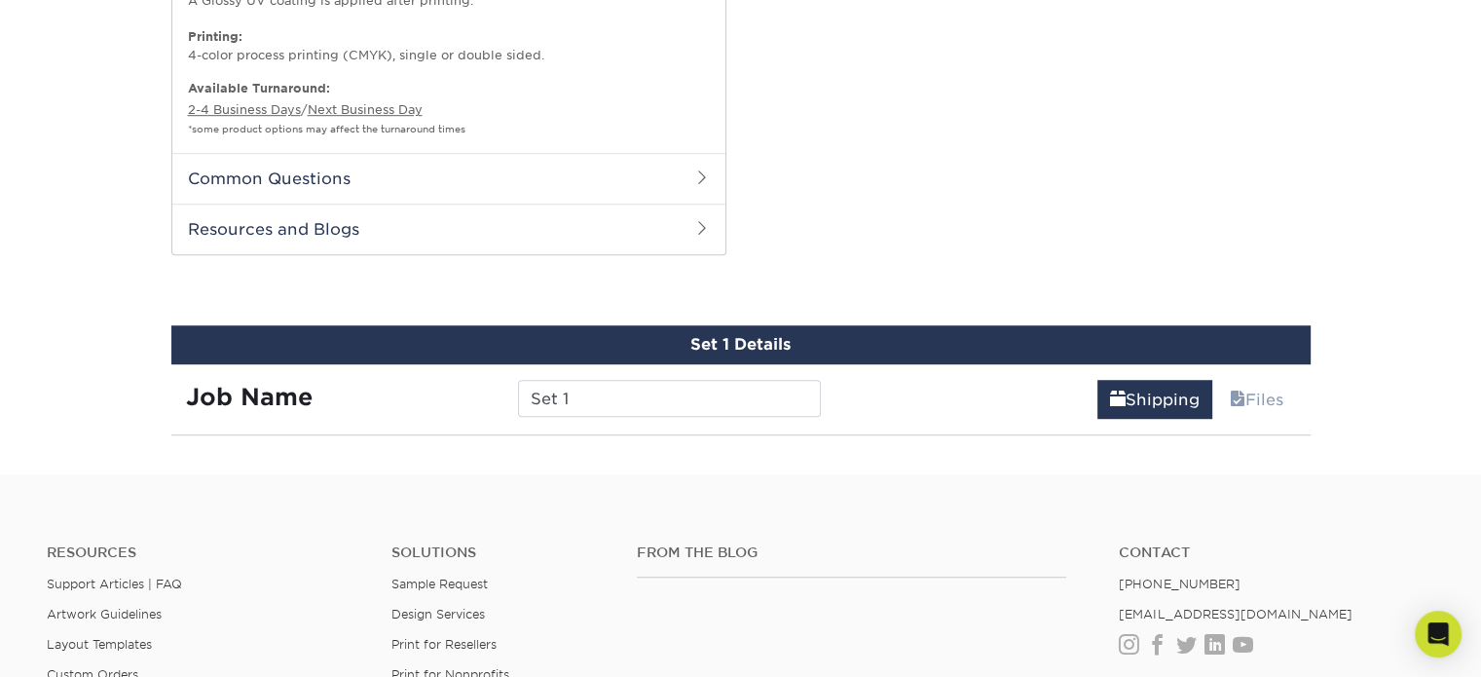
scroll to position [1394, 0]
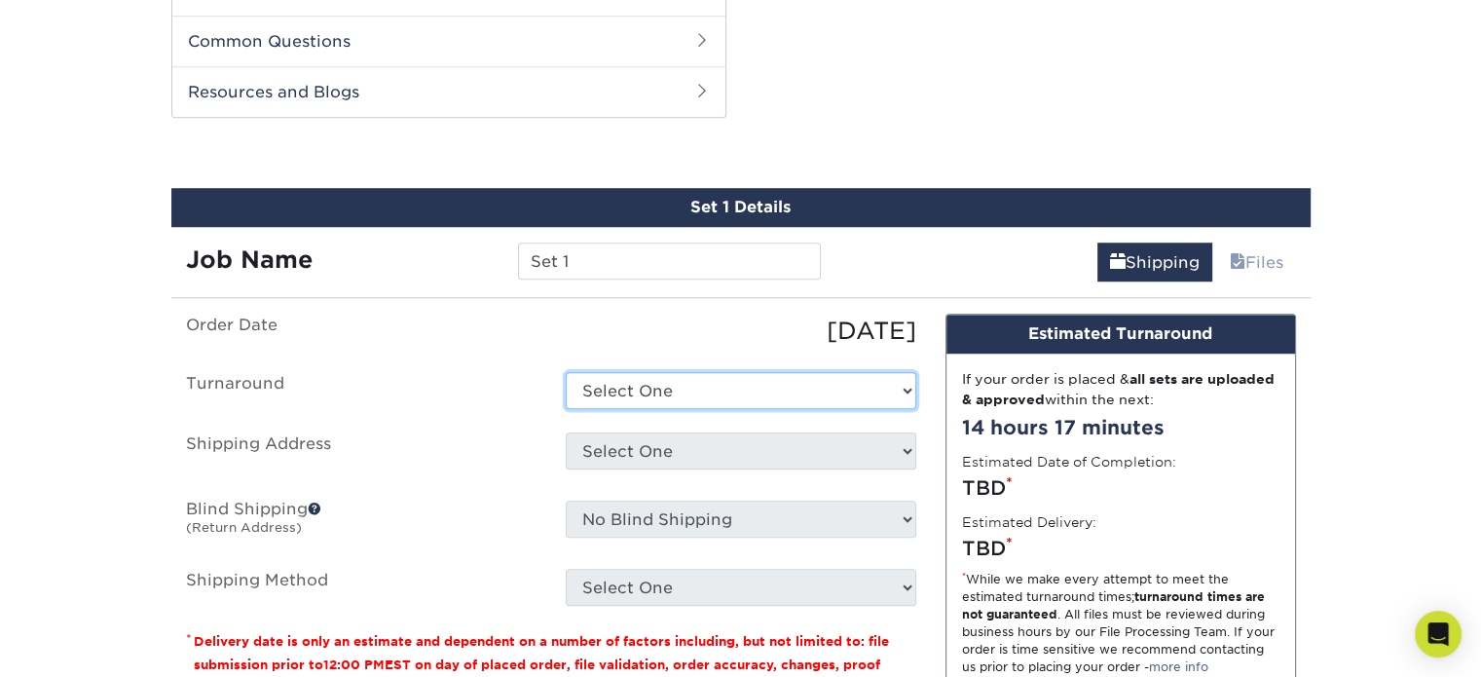
click at [833, 372] on select "Select One 2-4 Business Days 2 Day Next Business Day" at bounding box center [741, 390] width 351 height 37
select select "198971fb-b0f2-4966-ba3b-178a1197b453"
click at [566, 372] on select "Select One 2-4 Business Days 2 Day Next Business Day" at bounding box center [741, 390] width 351 height 37
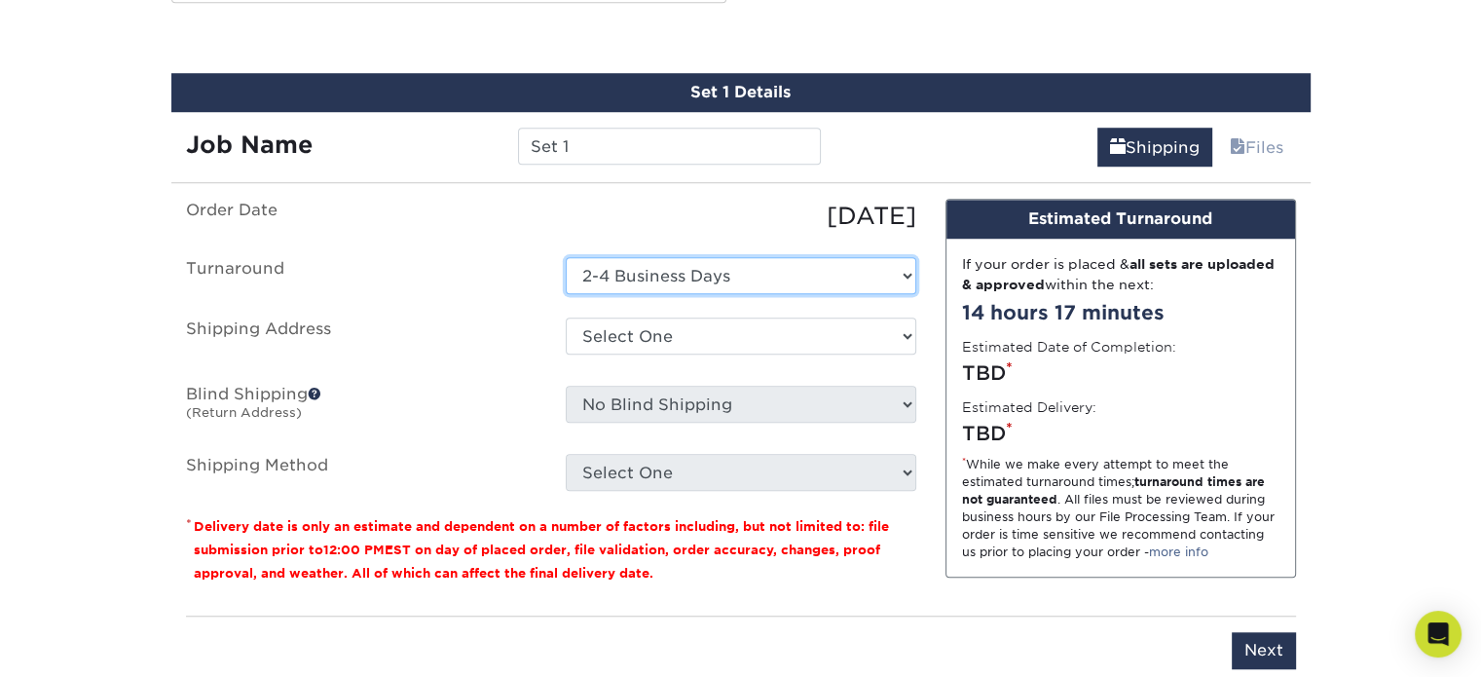
scroll to position [1524, 0]
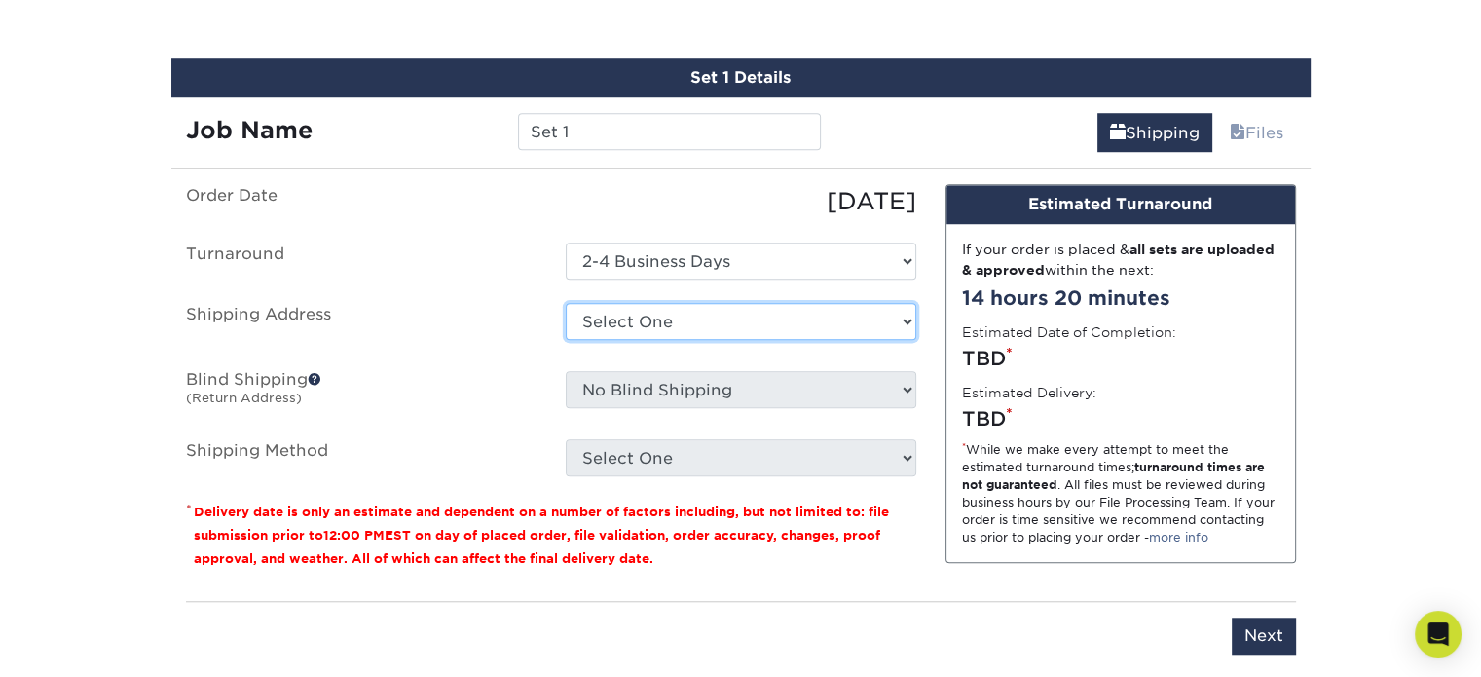
click at [640, 303] on select "Select One + Add New Address - Login" at bounding box center [741, 321] width 351 height 37
click at [566, 303] on select "Select One + Add New Address - Login" at bounding box center [741, 321] width 351 height 37
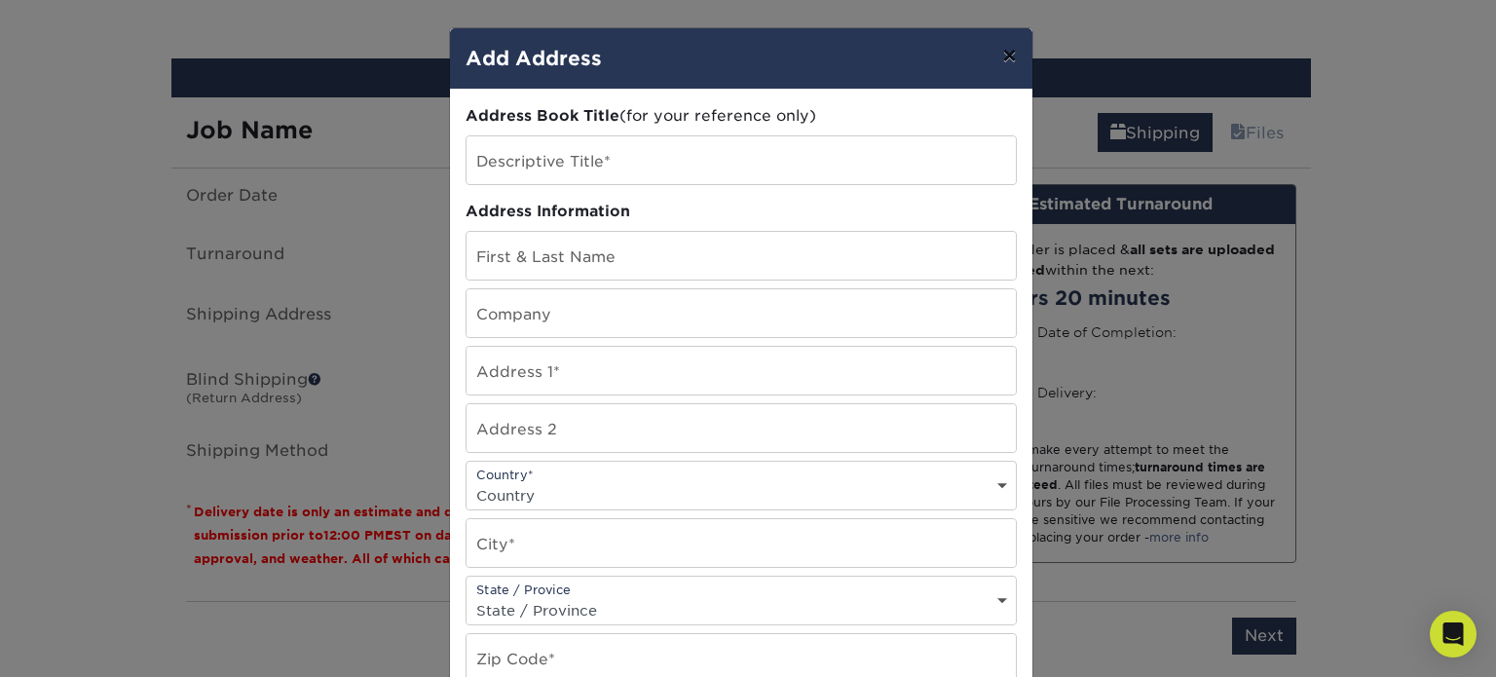
click at [1009, 64] on button "×" at bounding box center [1008, 55] width 45 height 55
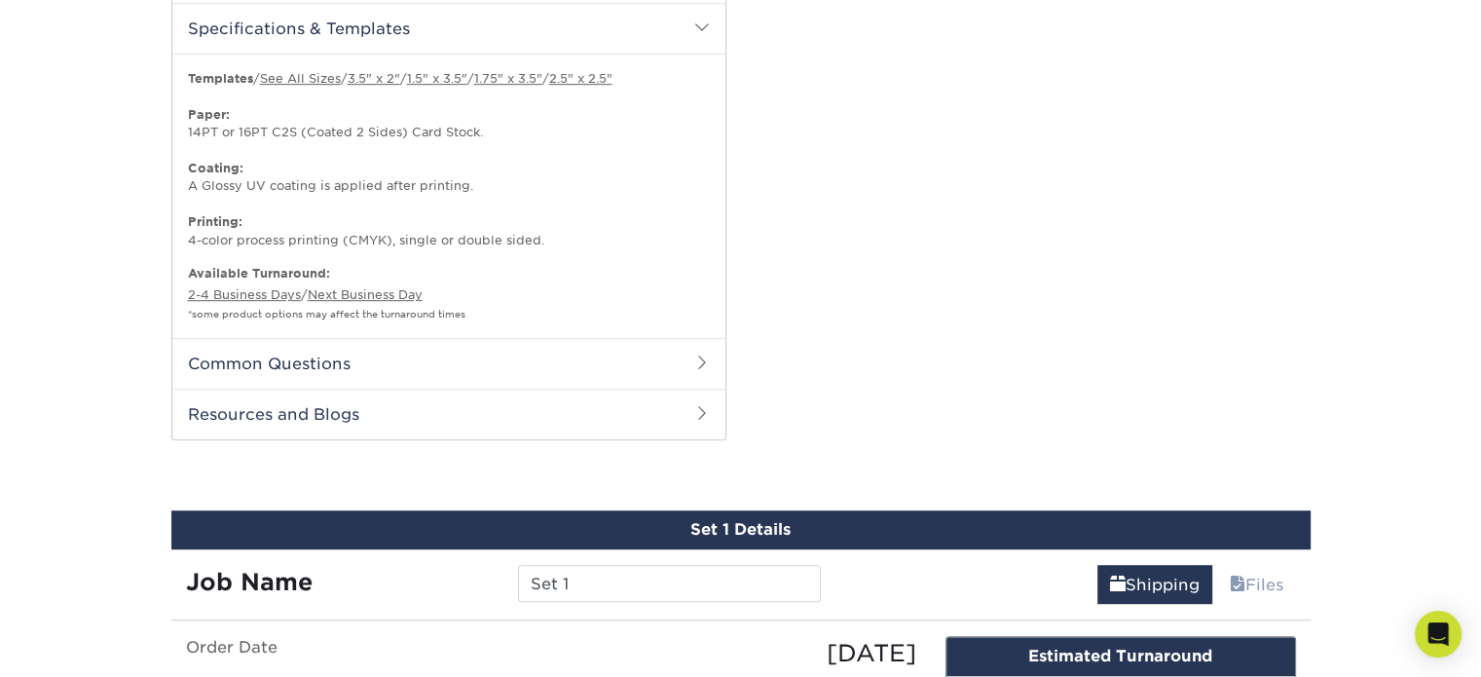
scroll to position [1070, 0]
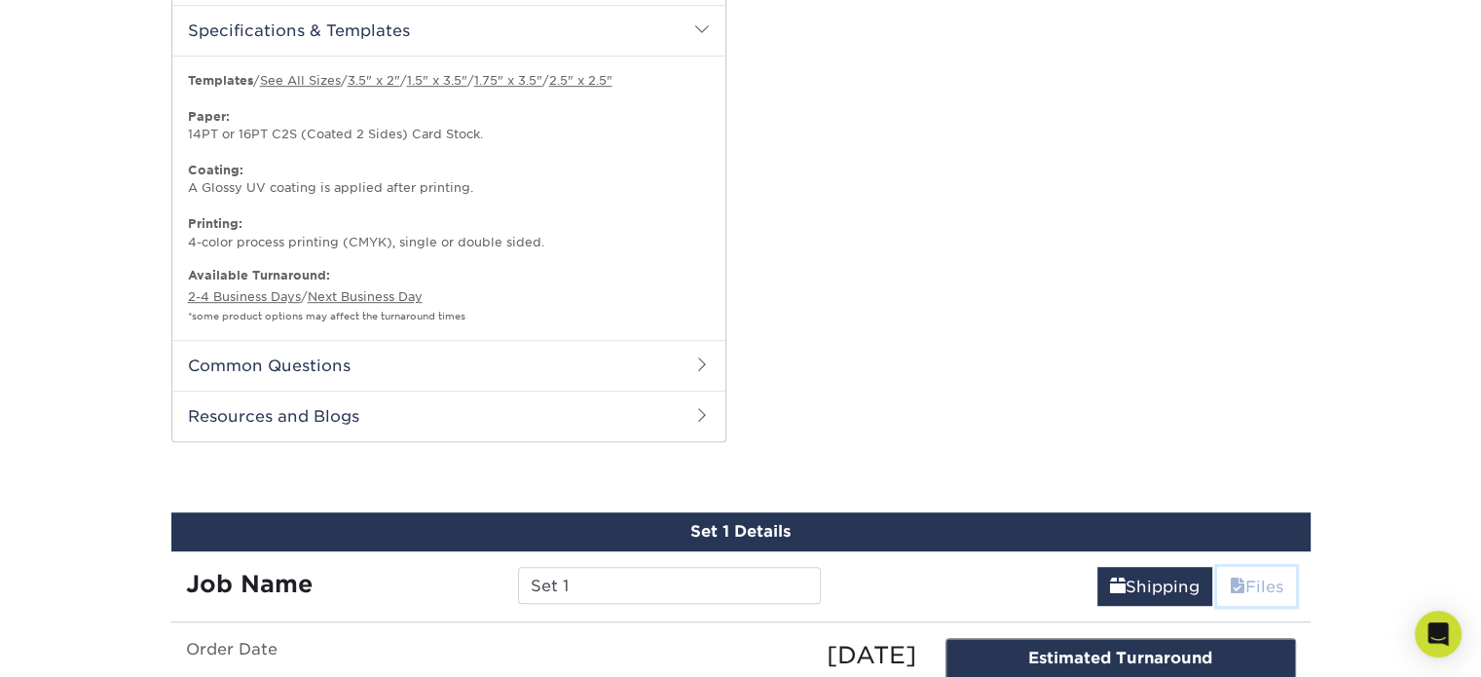
click at [1270, 567] on link "Files" at bounding box center [1256, 586] width 79 height 39
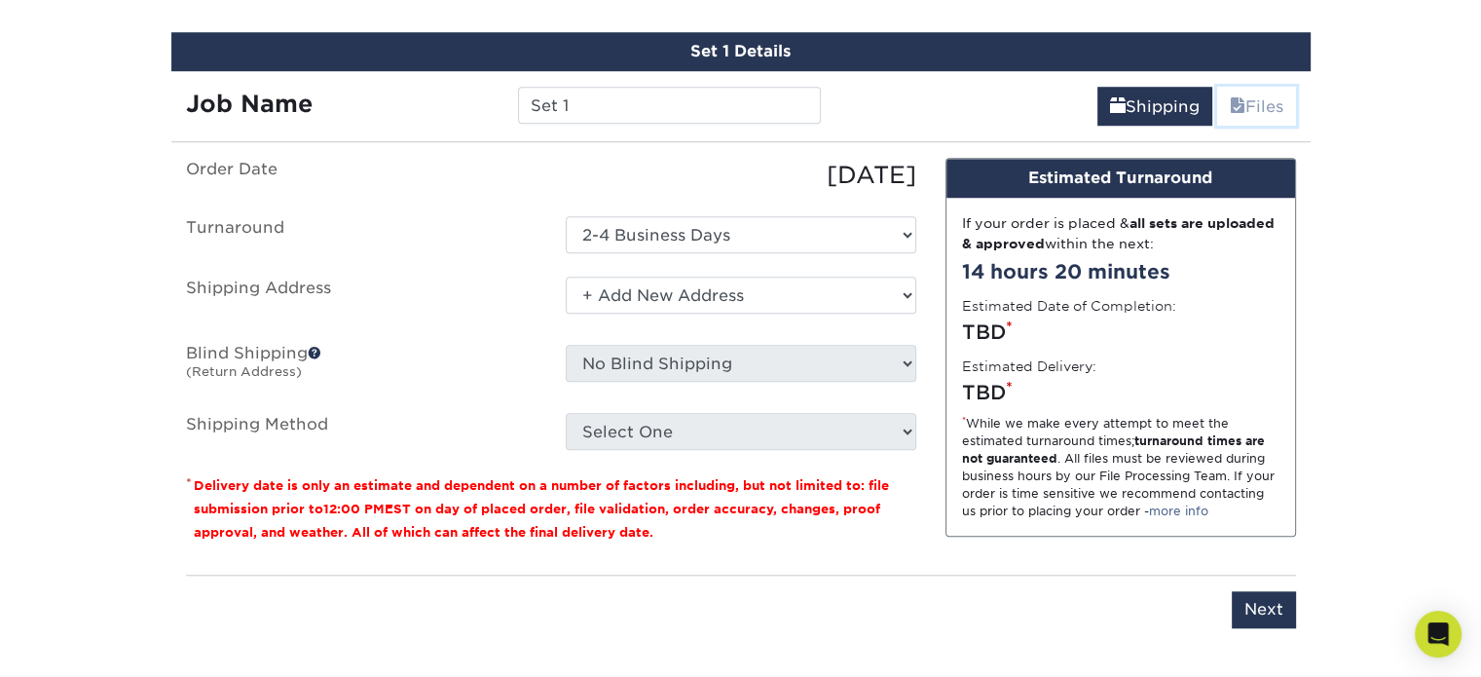
scroll to position [1589, 0]
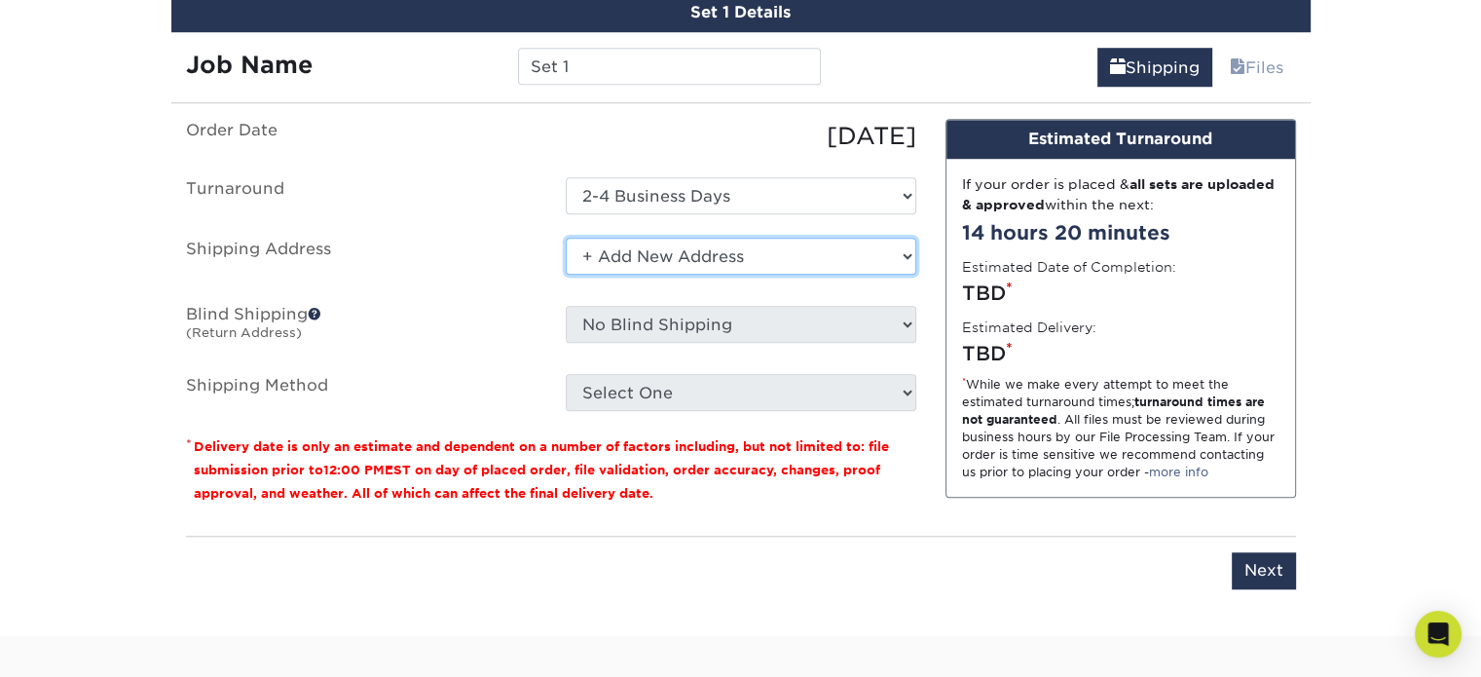
click at [755, 238] on select "Select One + Add New Address - Login" at bounding box center [741, 256] width 351 height 37
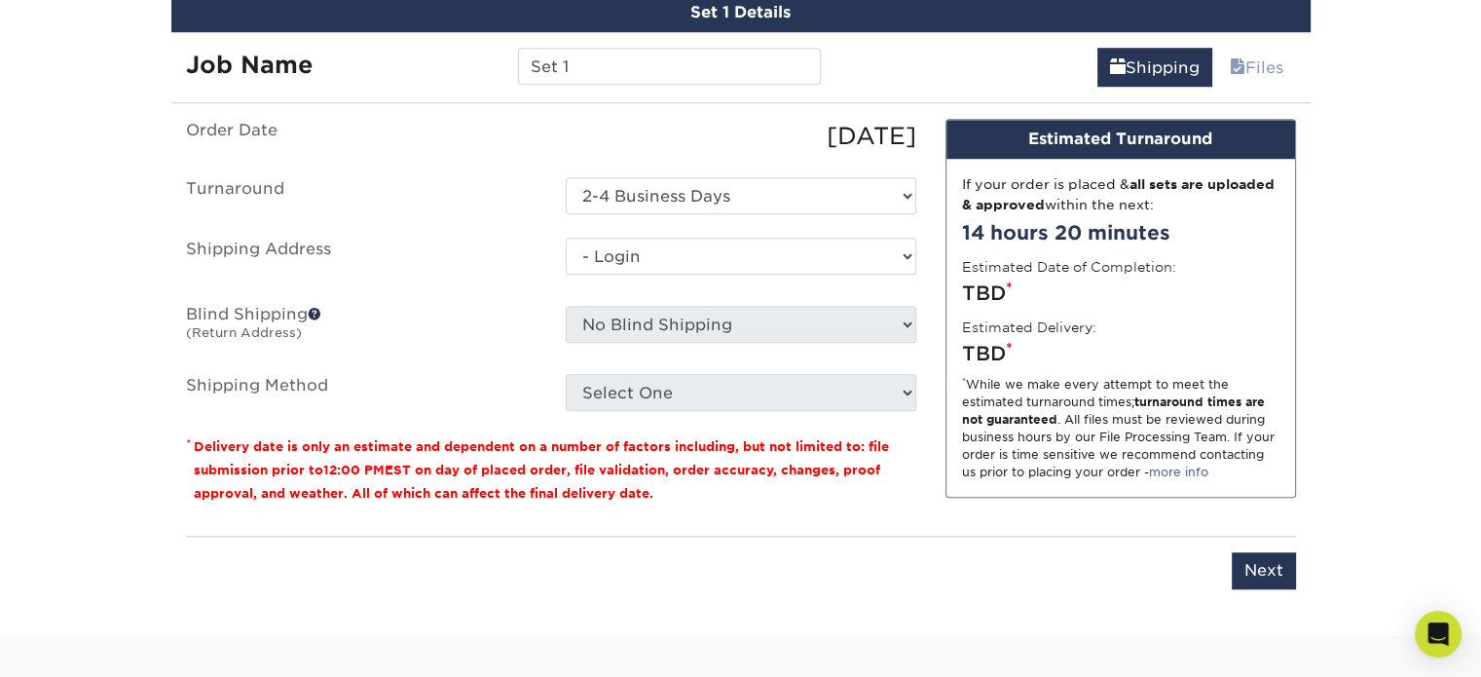
click at [566, 275] on select "Select One + Add New Address - Login" at bounding box center [741, 256] width 351 height 37
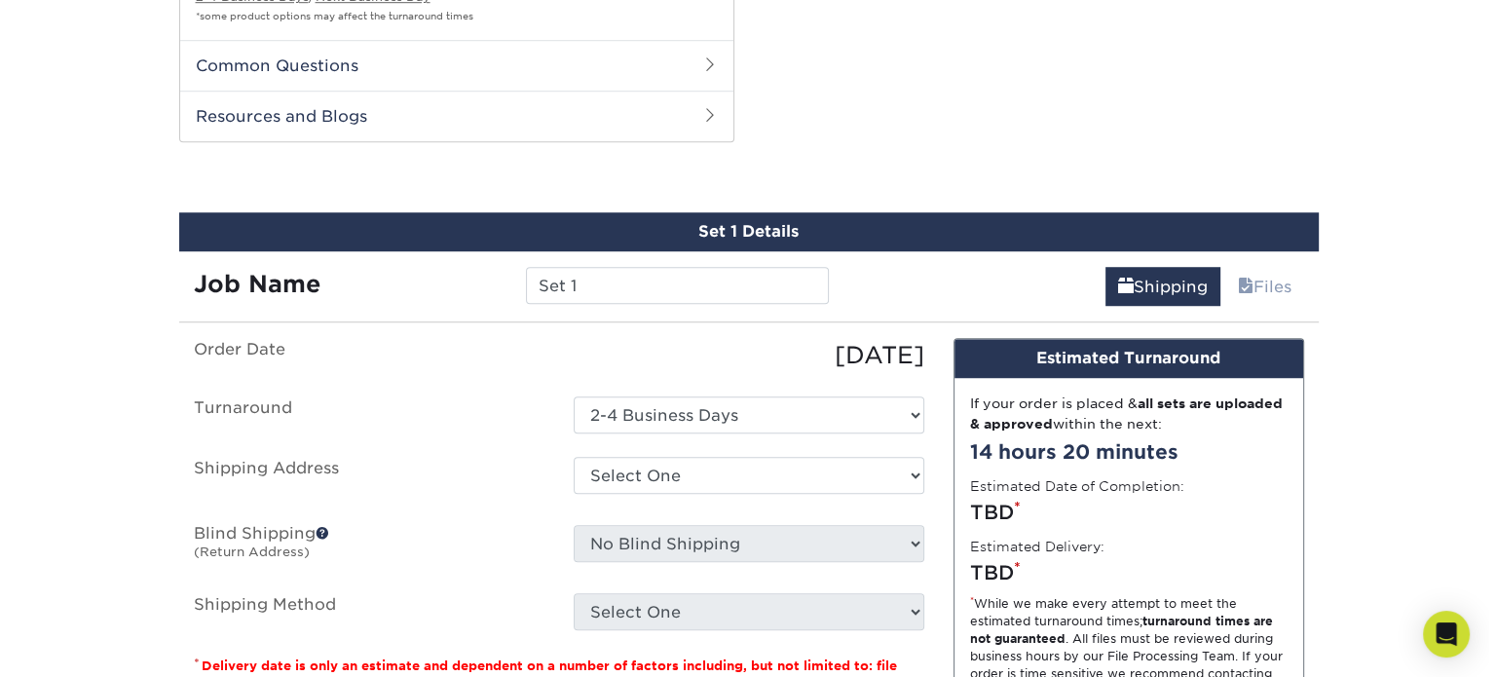
scroll to position [1558, 0]
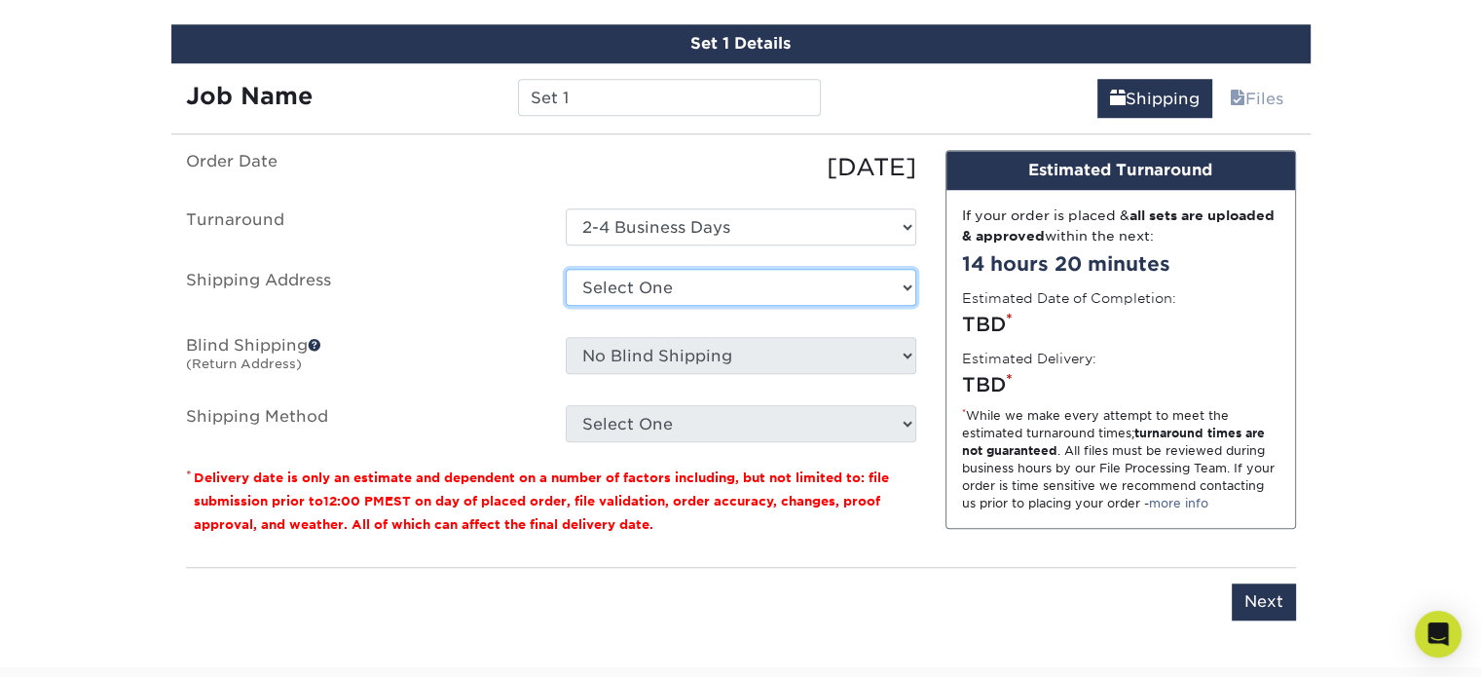
click at [724, 269] on select "Select One + Add New Address - Login" at bounding box center [741, 287] width 351 height 37
select select "newaddress"
click at [566, 269] on select "Select One + Add New Address - Login" at bounding box center [741, 287] width 351 height 37
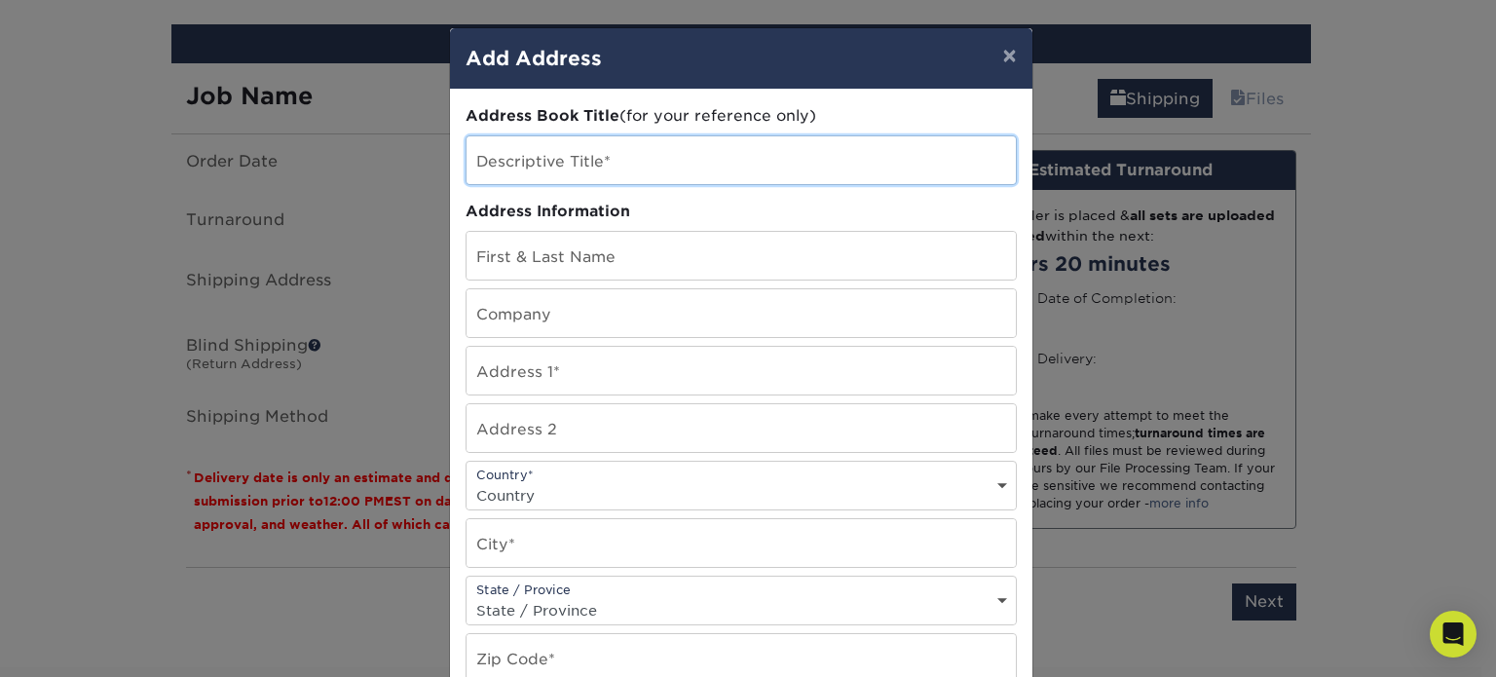
click at [646, 161] on input "text" at bounding box center [740, 160] width 549 height 48
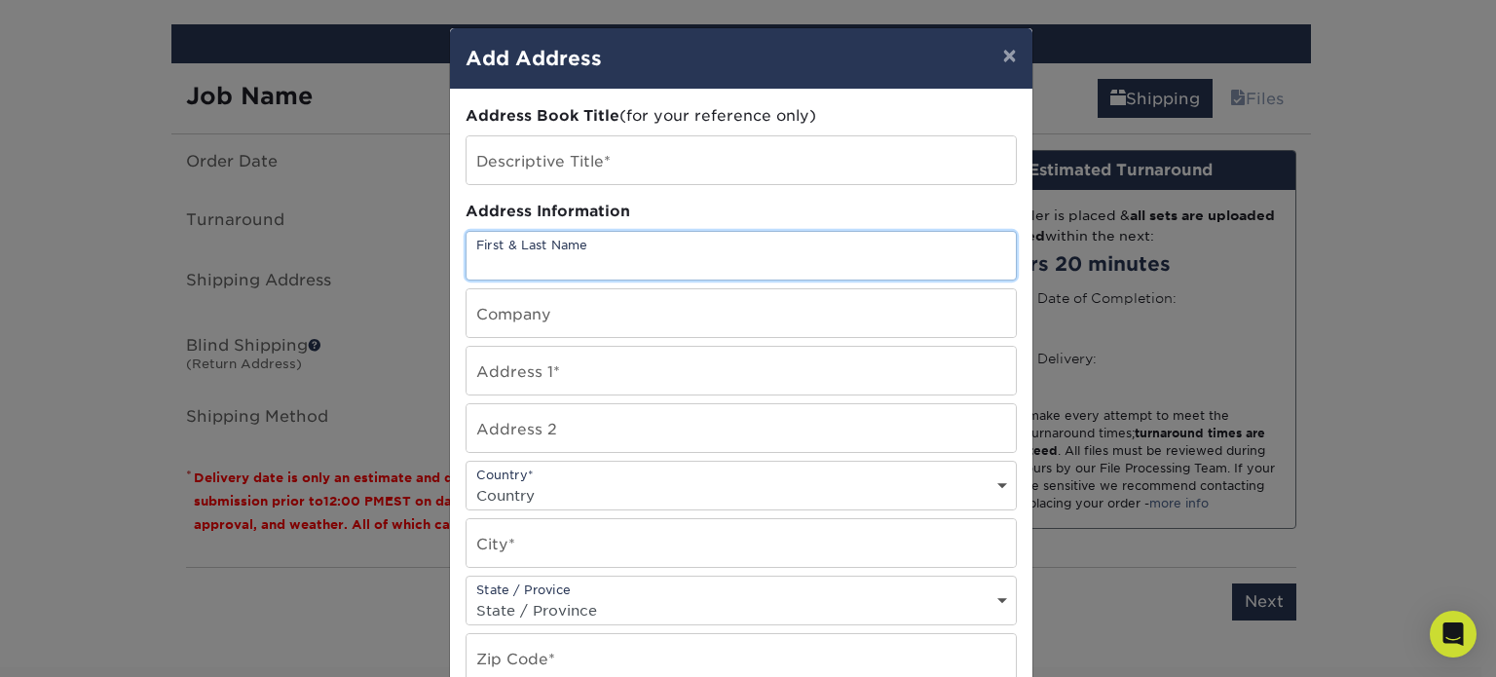
click at [657, 252] on input "text" at bounding box center [740, 256] width 549 height 48
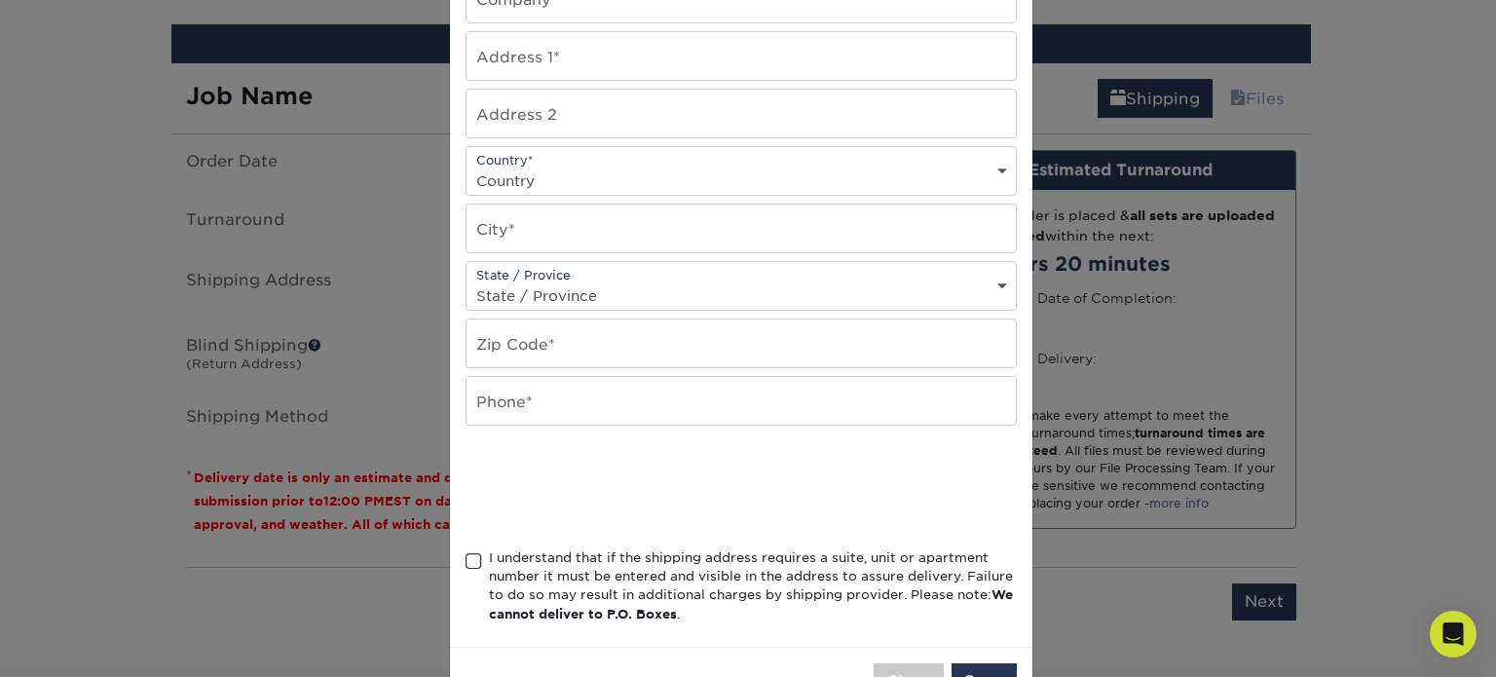
scroll to position [51, 0]
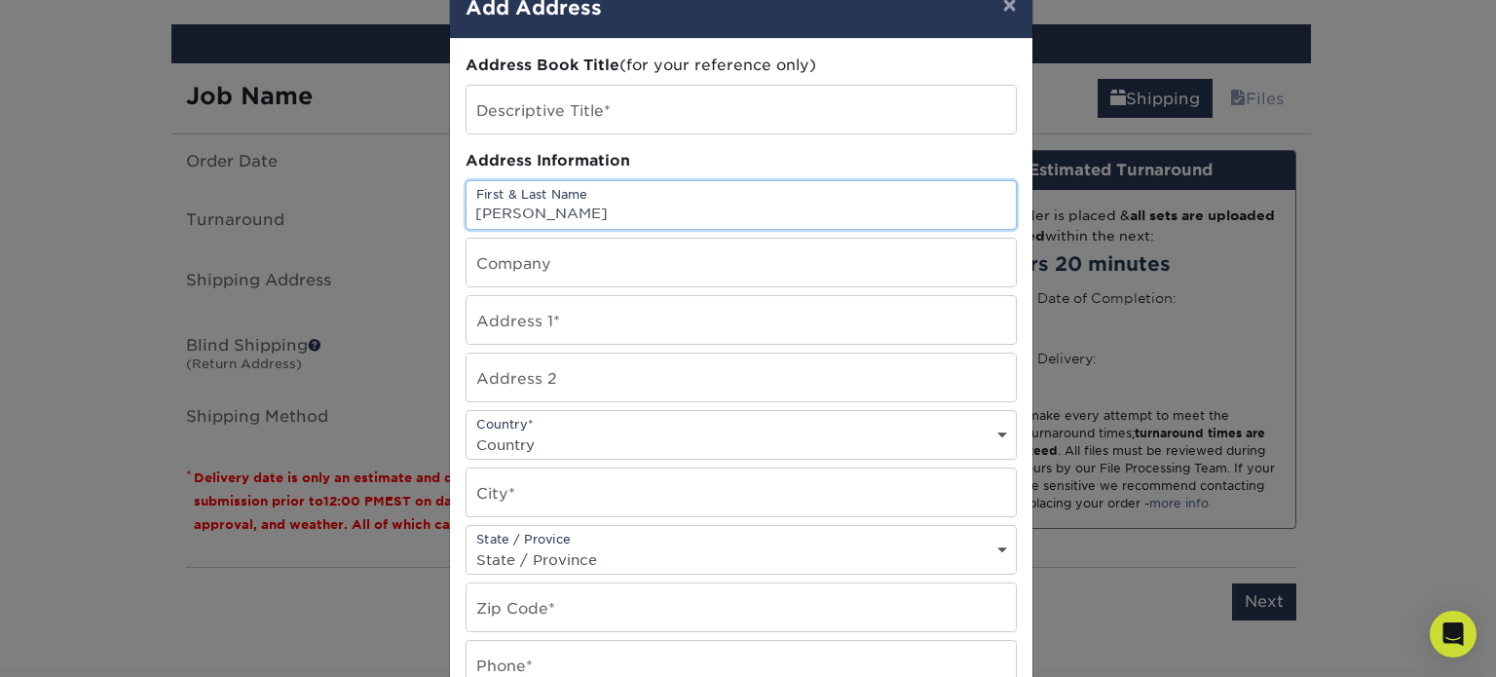
type input "Dean Stewart"
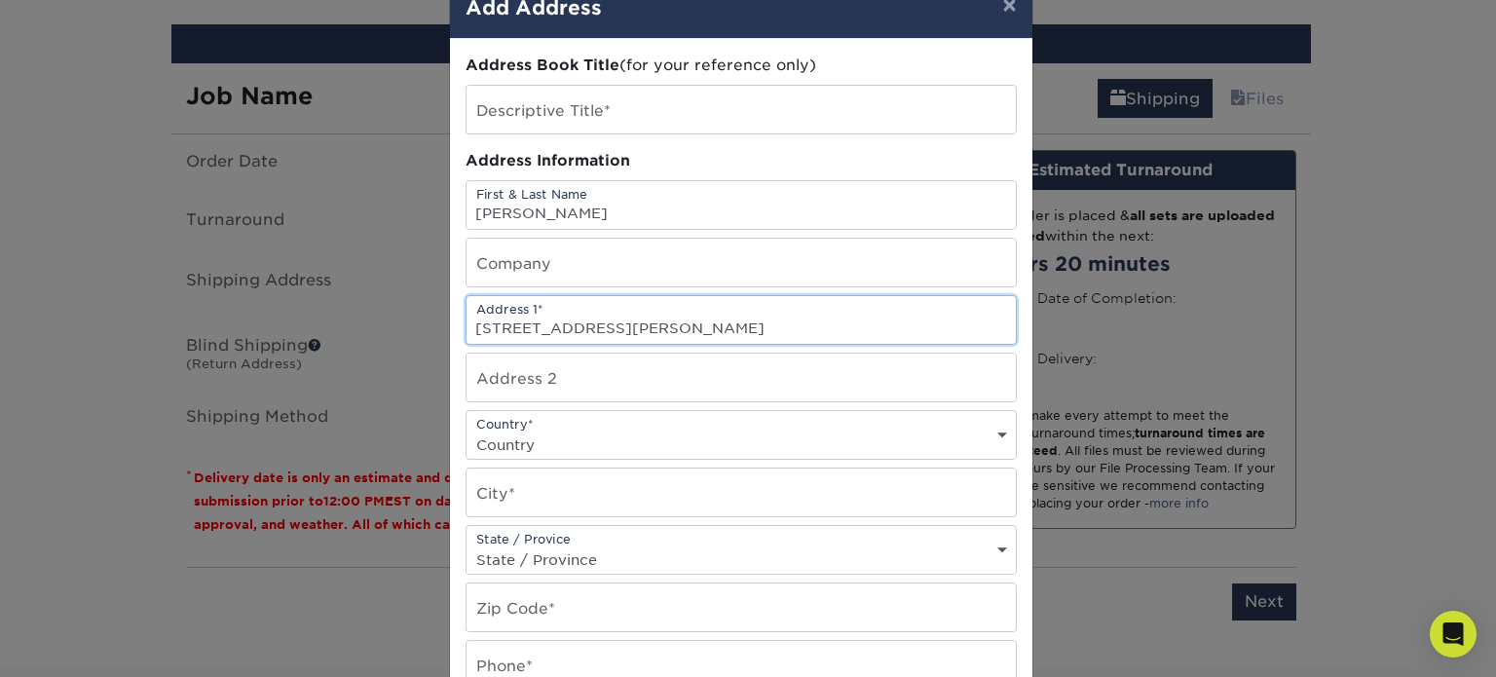
type input "4111 Alvina Way"
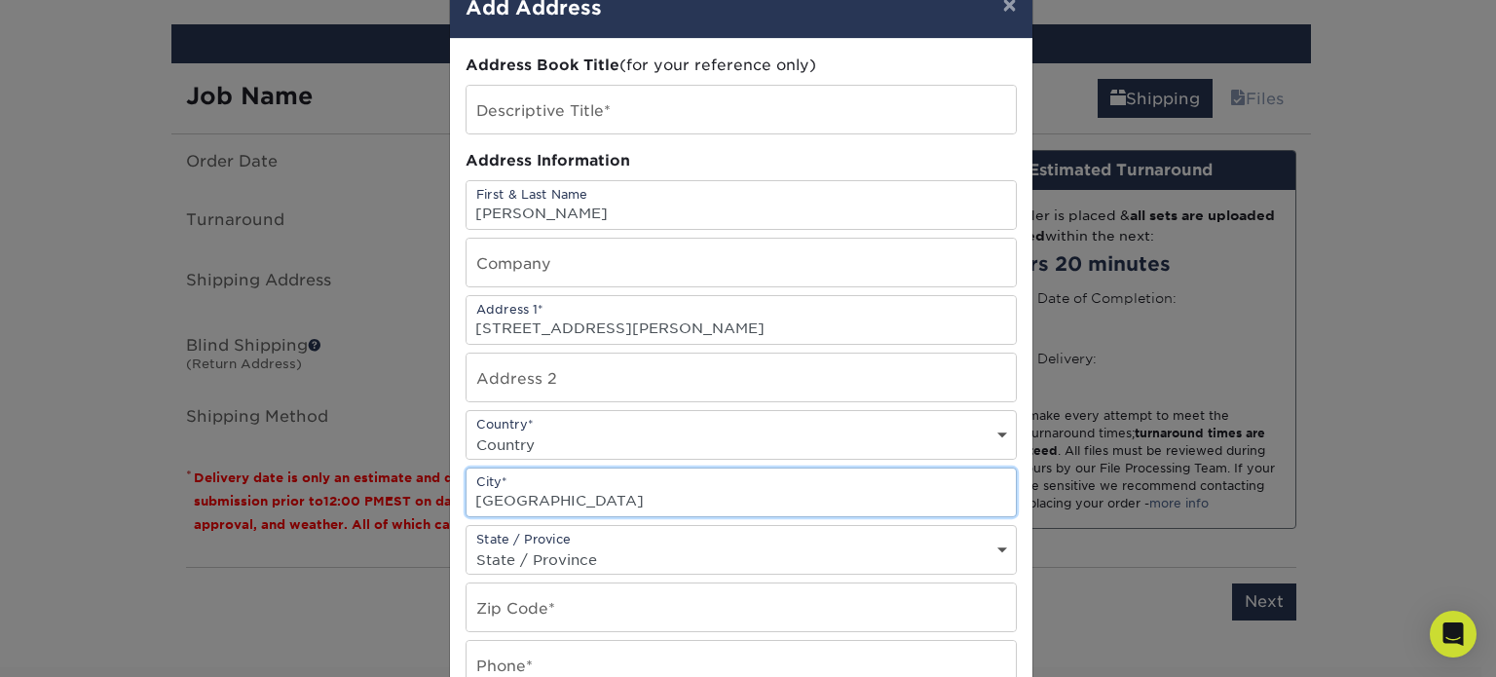
type input "Myrtle Beach"
select select "SC"
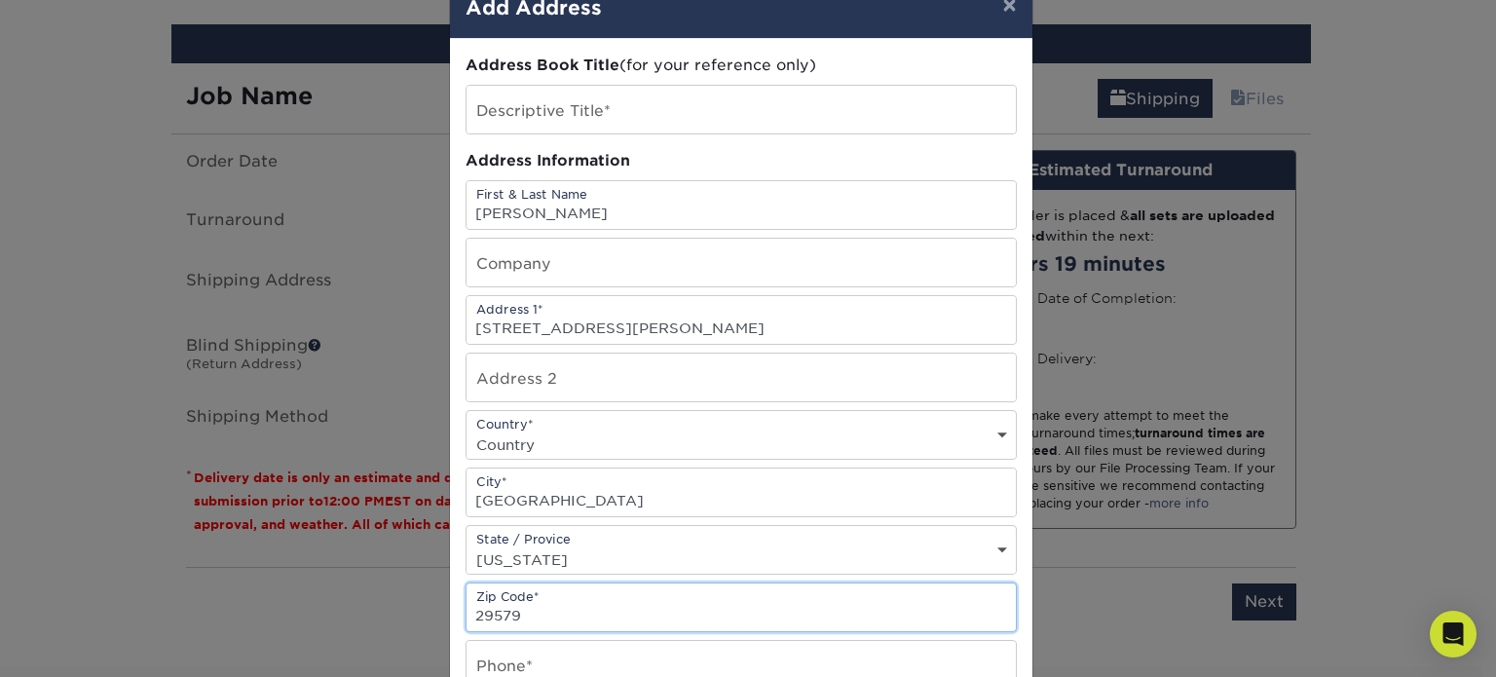
type input "29579"
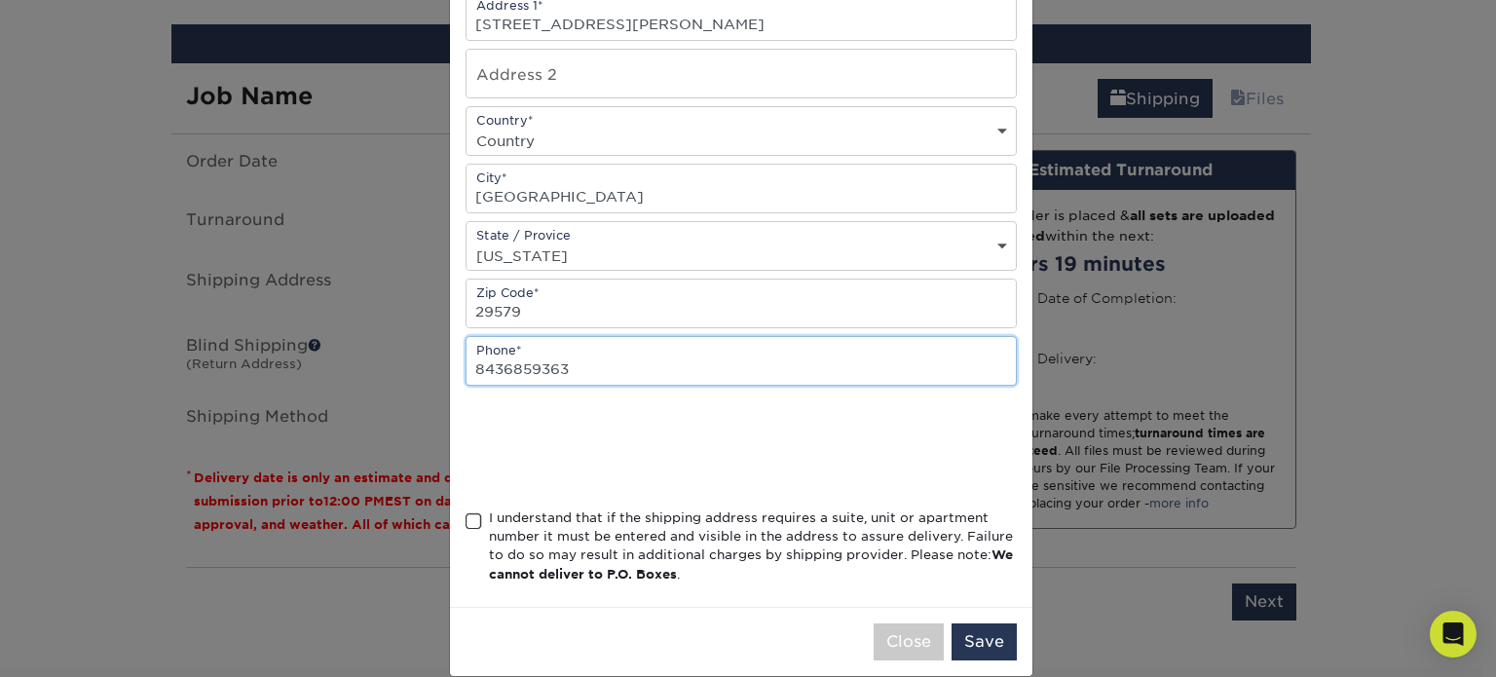
scroll to position [376, 0]
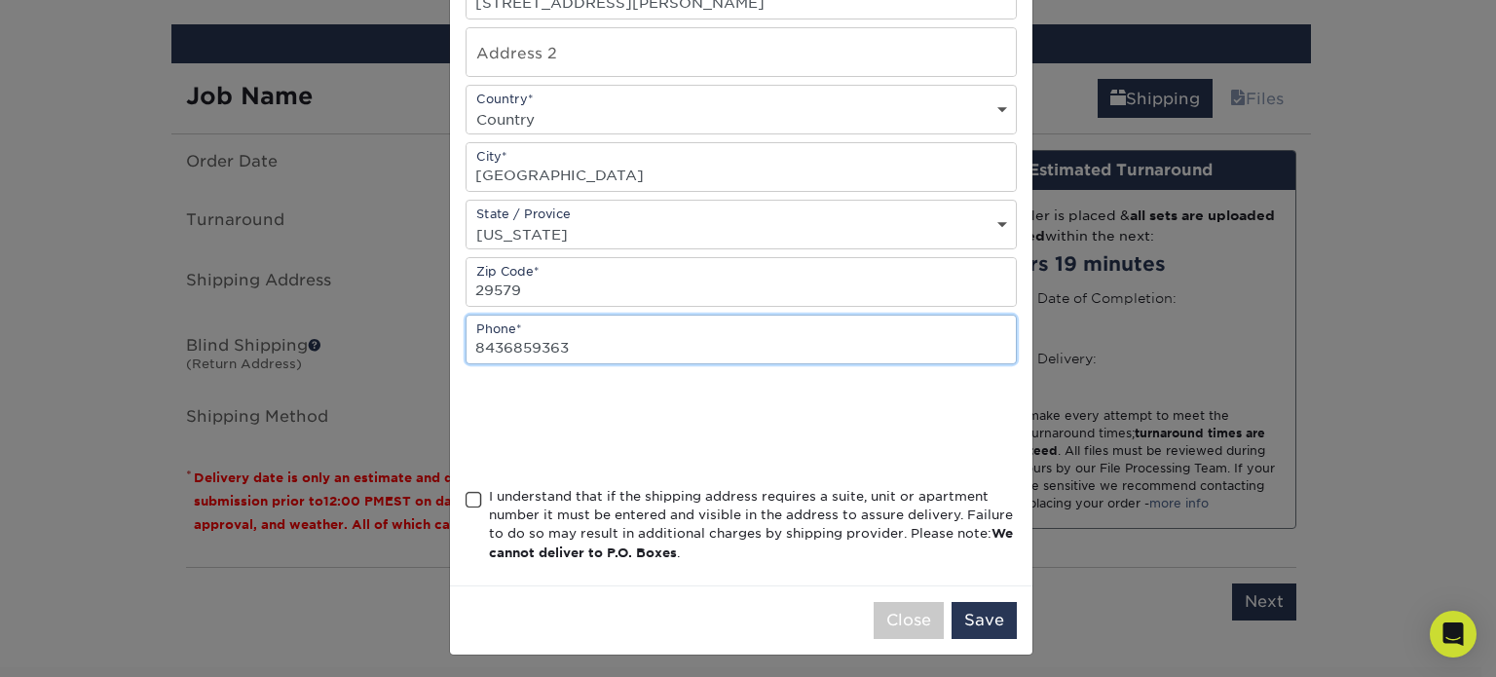
type input "8436859363"
click at [465, 491] on span at bounding box center [473, 500] width 17 height 18
click at [0, 0] on input "I understand that if the shipping address requires a suite, unit or apartment n…" at bounding box center [0, 0] width 0 height 0
click at [985, 619] on button "Save" at bounding box center [983, 620] width 65 height 37
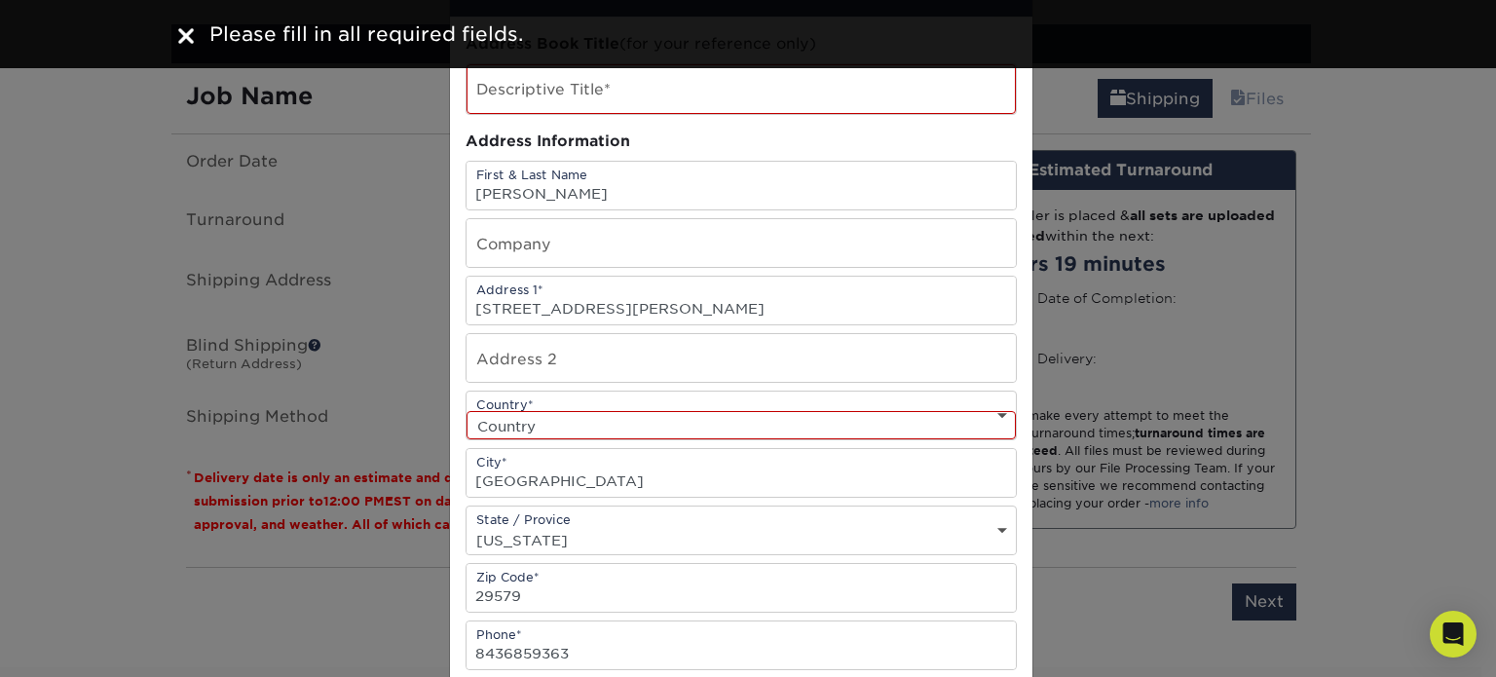
scroll to position [53, 0]
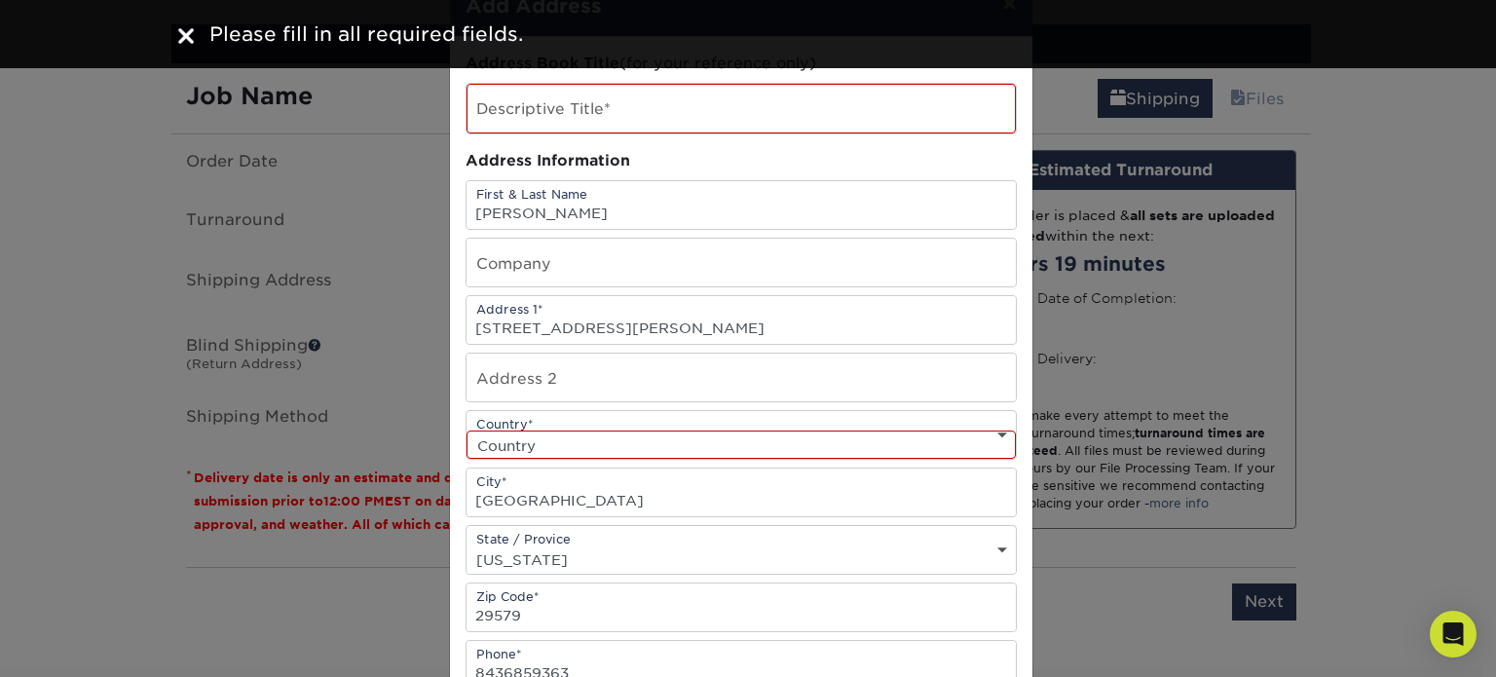
click at [712, 430] on select "Country United States Canada ----------------------------- Afghanistan Albania …" at bounding box center [740, 444] width 549 height 28
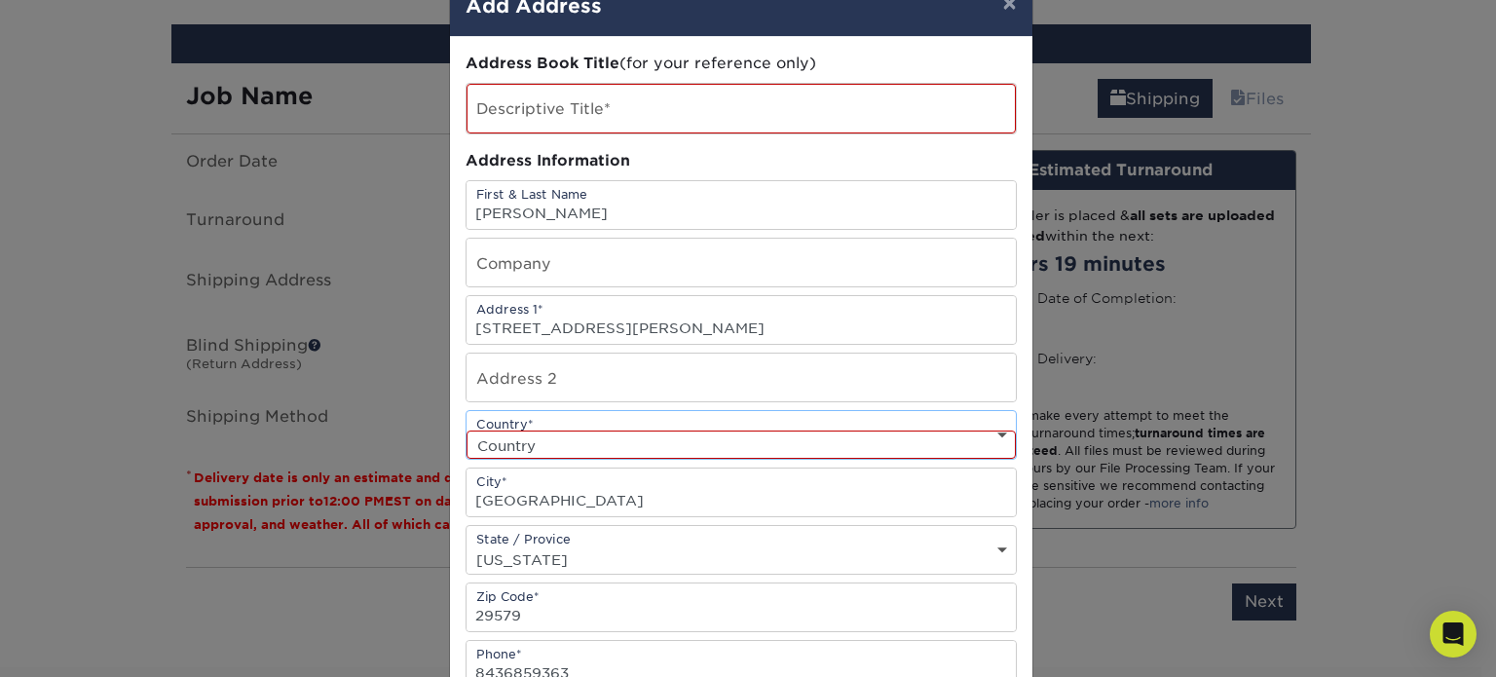
select select "US"
click at [466, 430] on select "Country United States Canada ----------------------------- Afghanistan Albania …" at bounding box center [740, 444] width 549 height 28
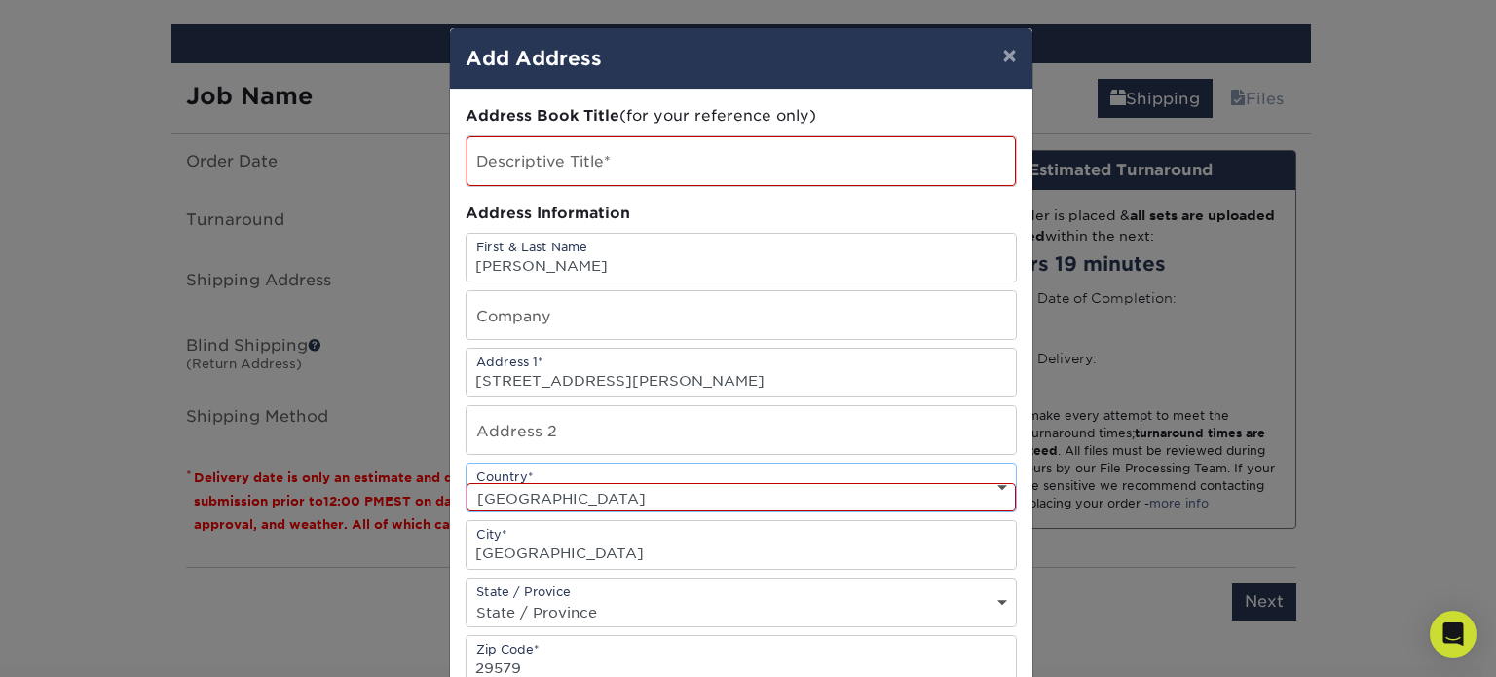
scroll to position [0, 0]
click at [715, 154] on input "text" at bounding box center [740, 161] width 549 height 50
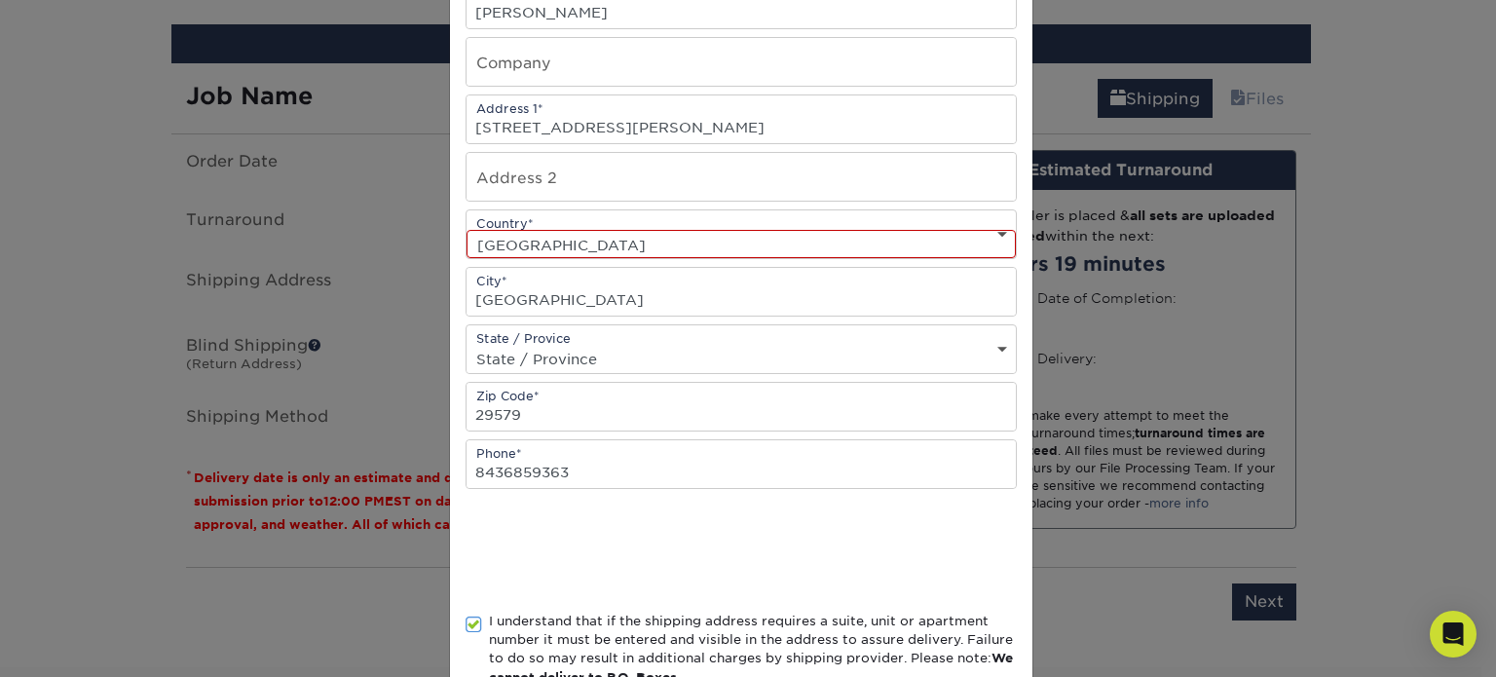
scroll to position [378, 0]
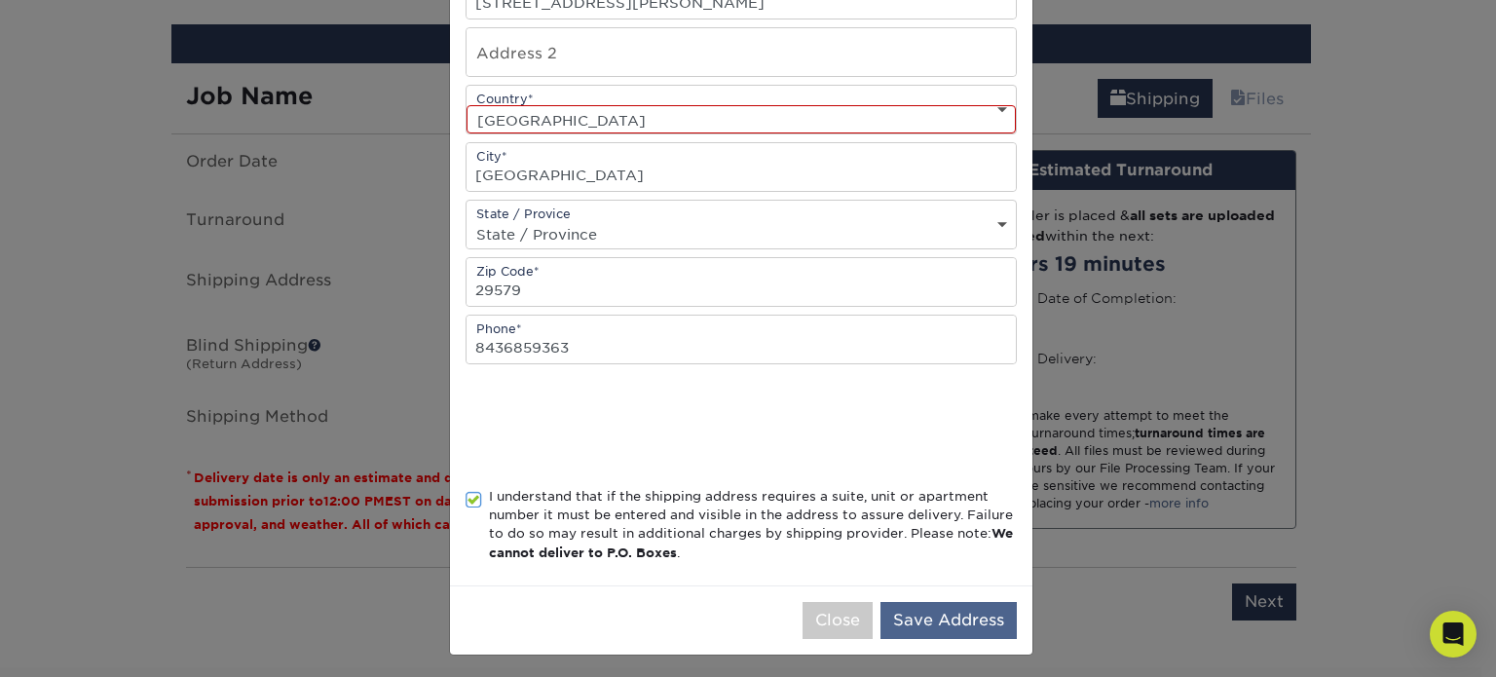
type input "Alvina"
click at [937, 602] on button "Save Address" at bounding box center [948, 620] width 136 height 37
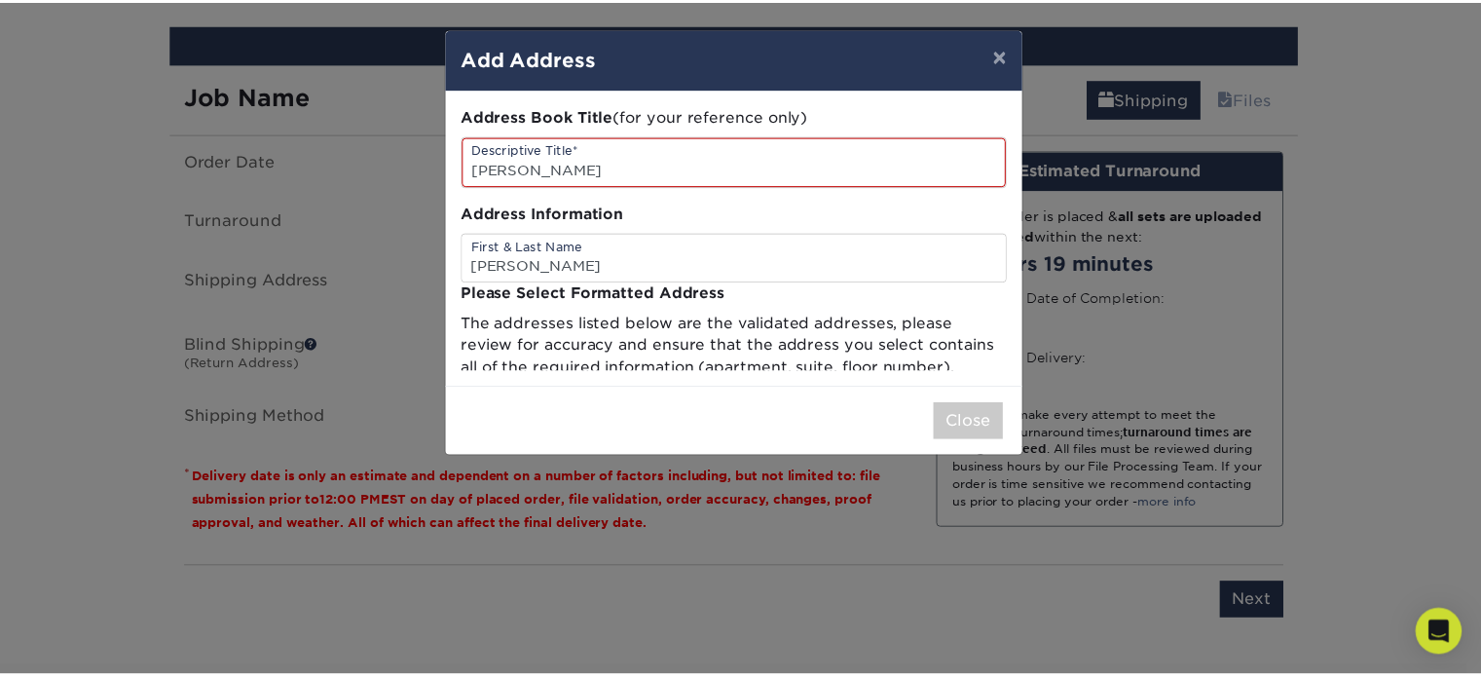
scroll to position [0, 0]
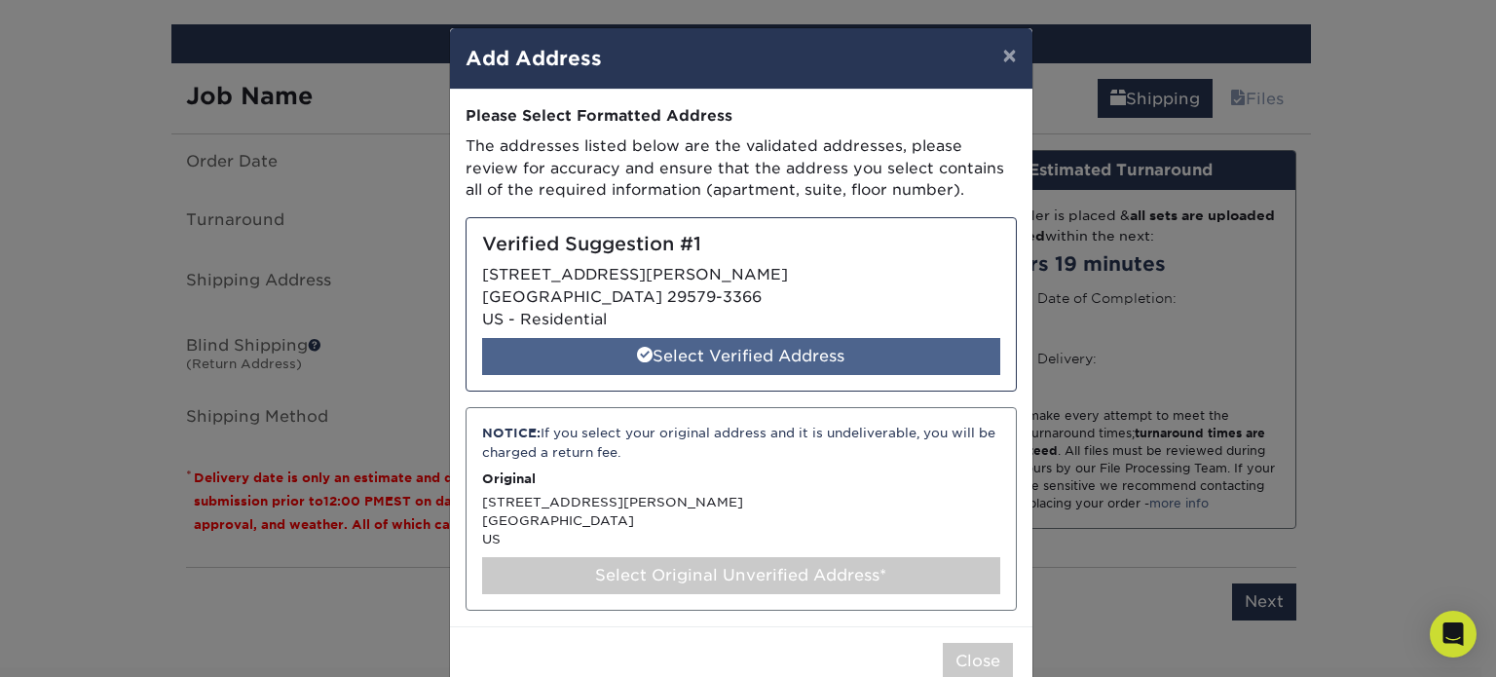
click at [750, 361] on div "Select Verified Address" at bounding box center [741, 356] width 518 height 37
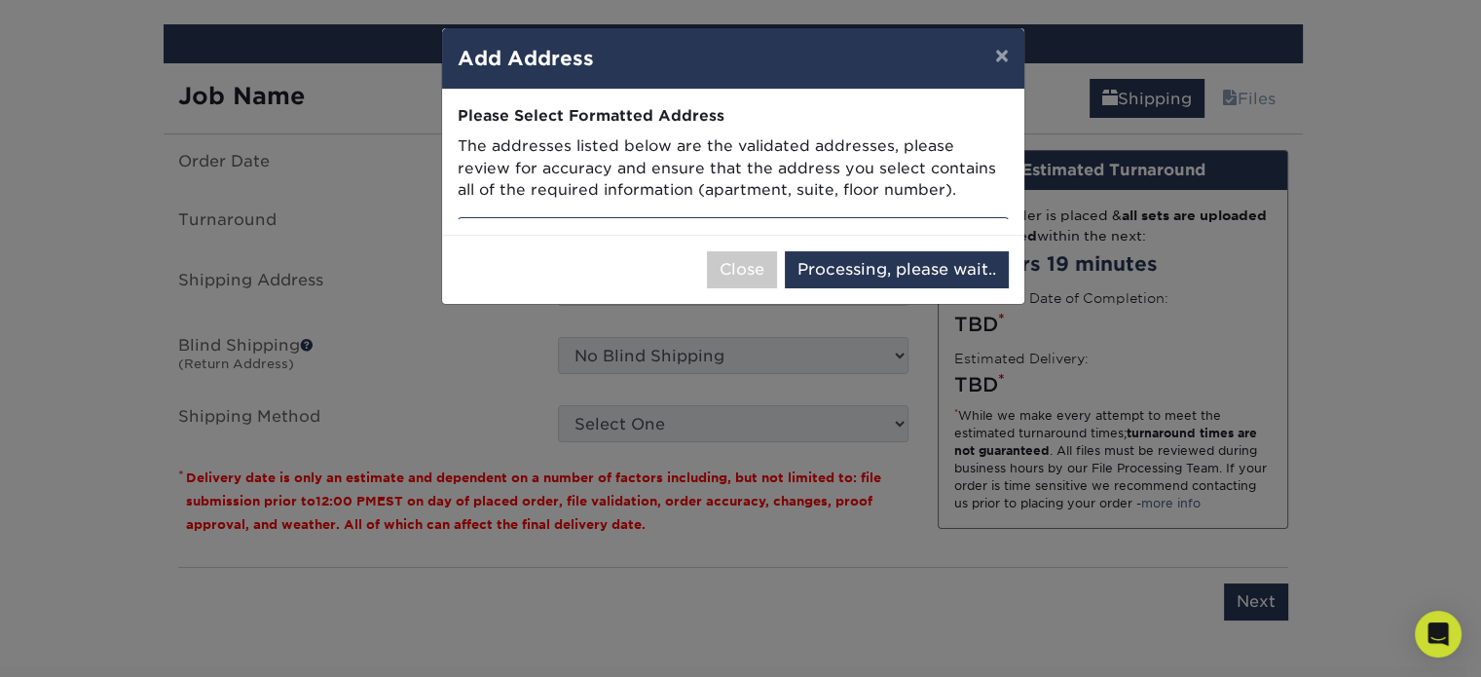
select select "286023"
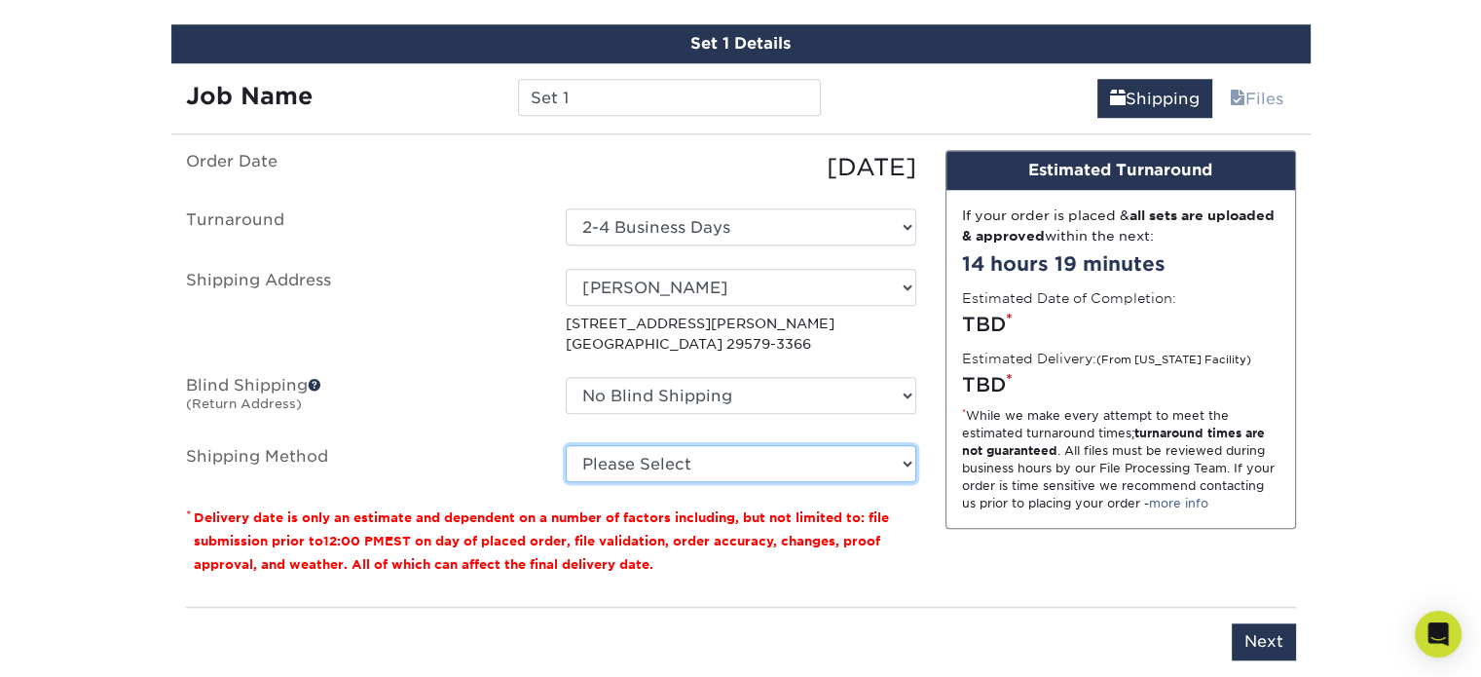
click at [868, 447] on select "Please Select Ground Shipping (+$7.84) 3 Day Shipping Service (+$20.06) 2 Day A…" at bounding box center [741, 463] width 351 height 37
select select "03"
click at [566, 445] on select "Please Select Ground Shipping (+$7.84) 3 Day Shipping Service (+$20.06) 2 Day A…" at bounding box center [741, 463] width 351 height 37
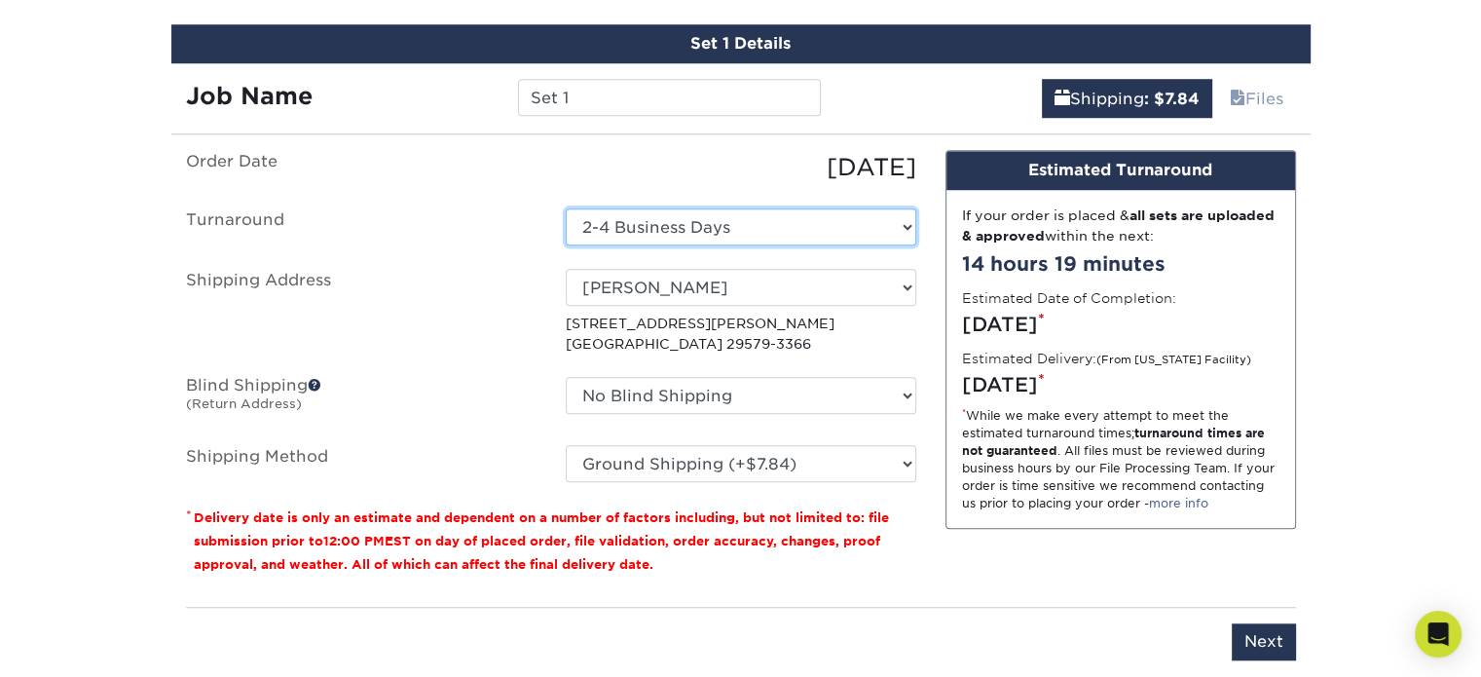
click at [837, 211] on select "Select One 2-4 Business Days 2 Day Next Business Day" at bounding box center [741, 226] width 351 height 37
click at [931, 251] on div "Design Estimated Turnaround If your order is placed & all sets are uploaded & a…" at bounding box center [1121, 370] width 380 height 441
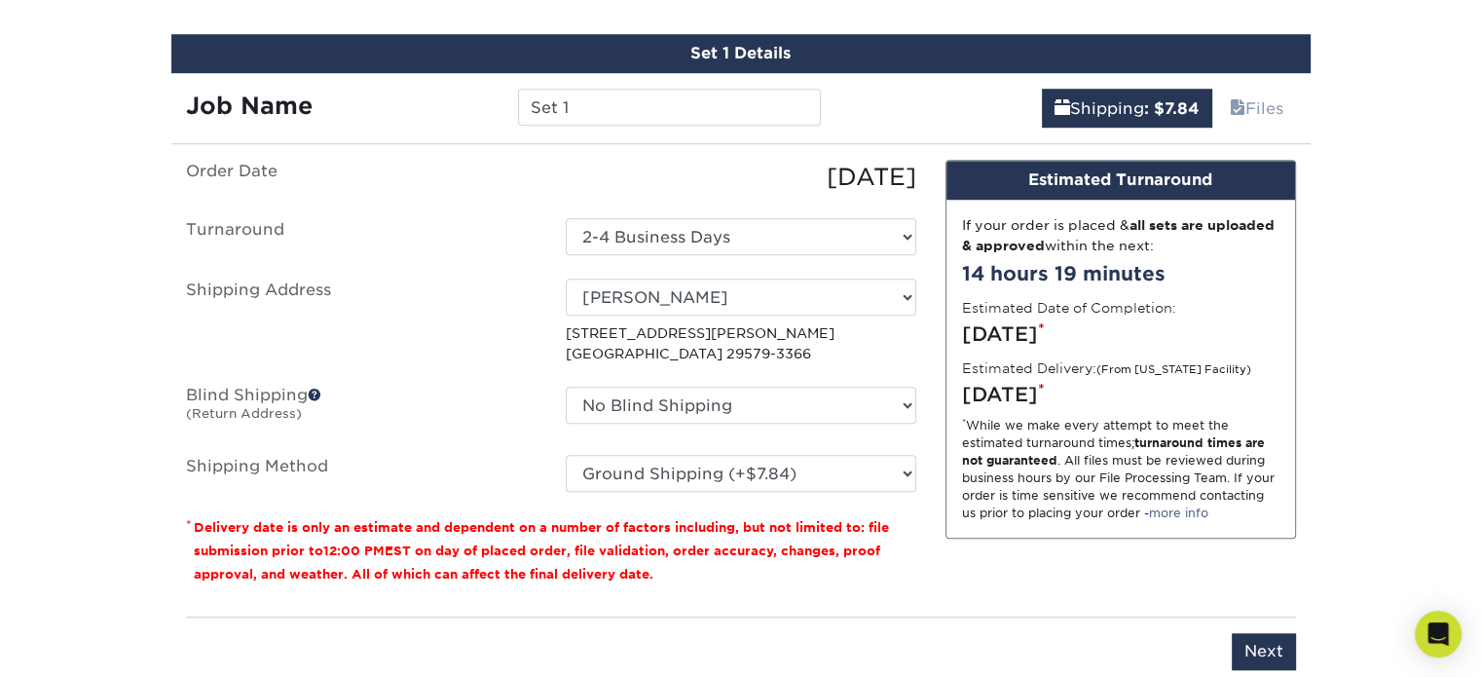
scroll to position [1622, 0]
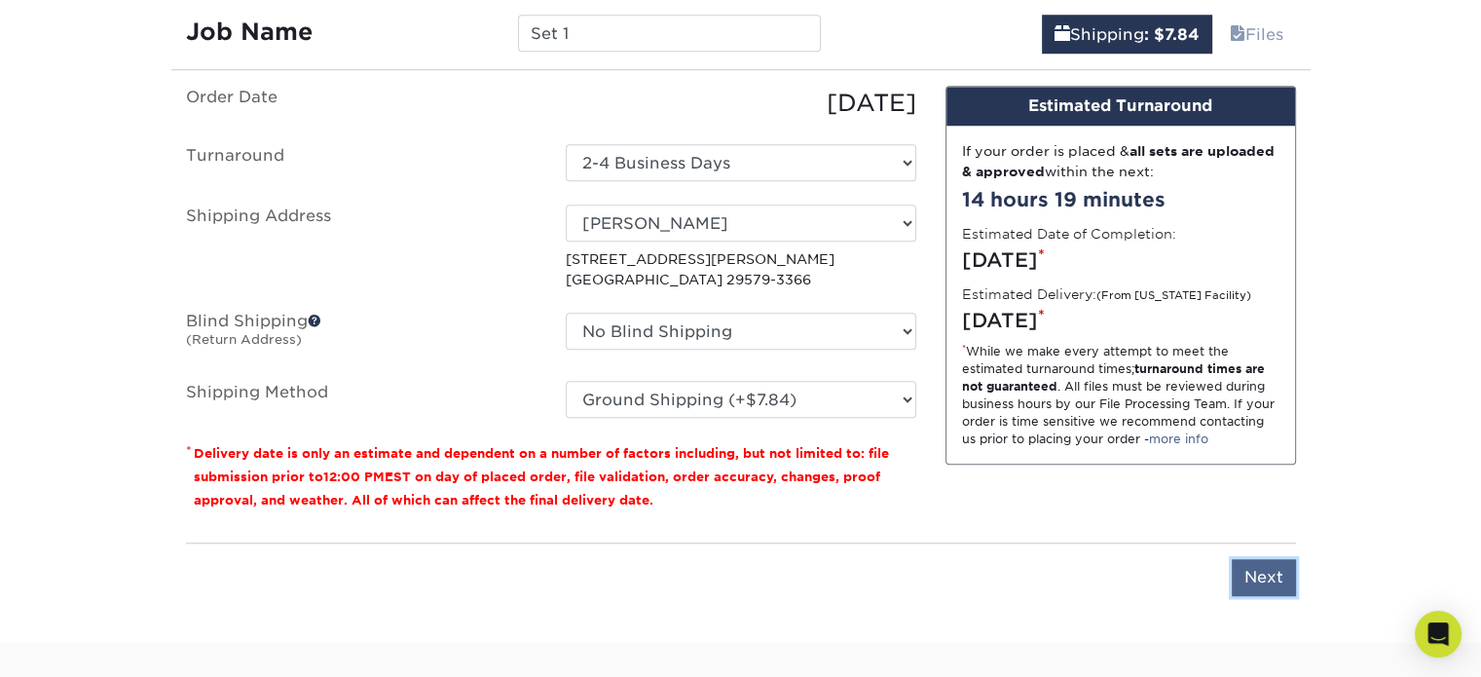
click at [1247, 559] on input "Next" at bounding box center [1264, 577] width 64 height 37
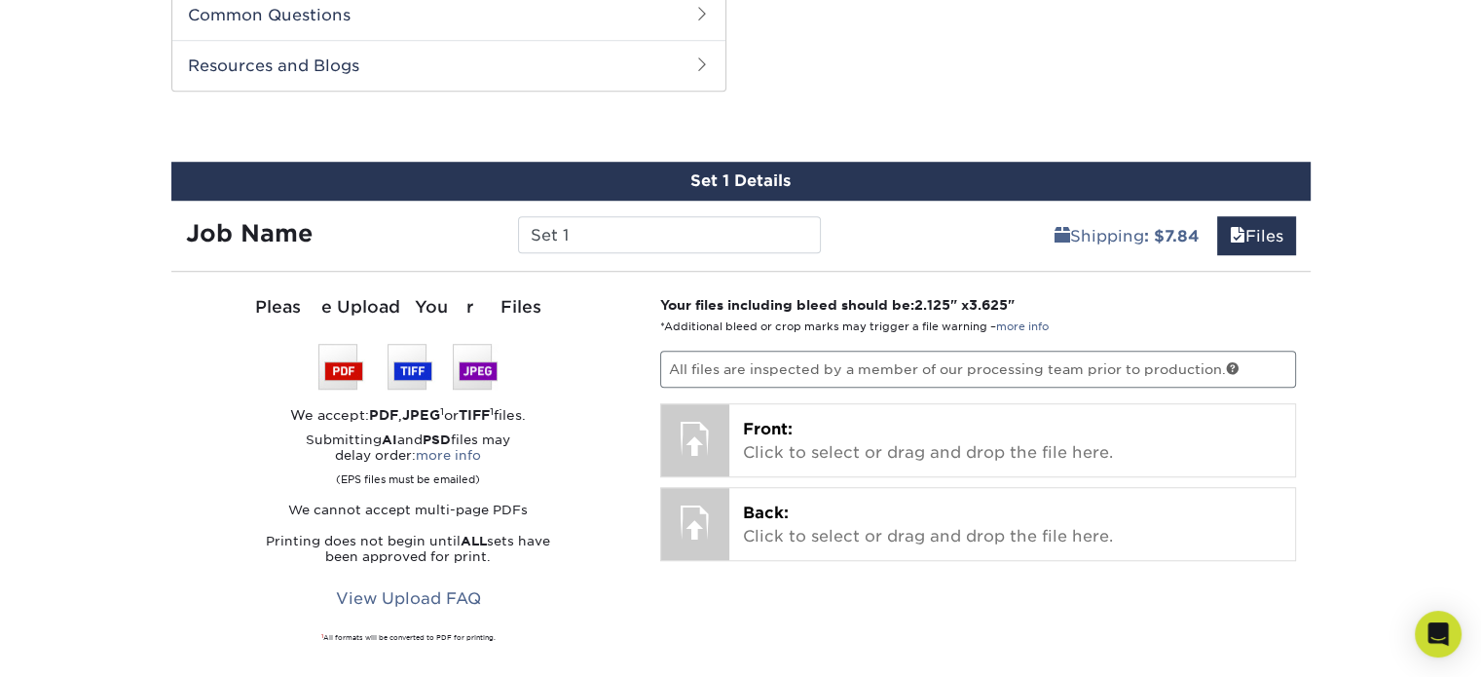
scroll to position [1427, 0]
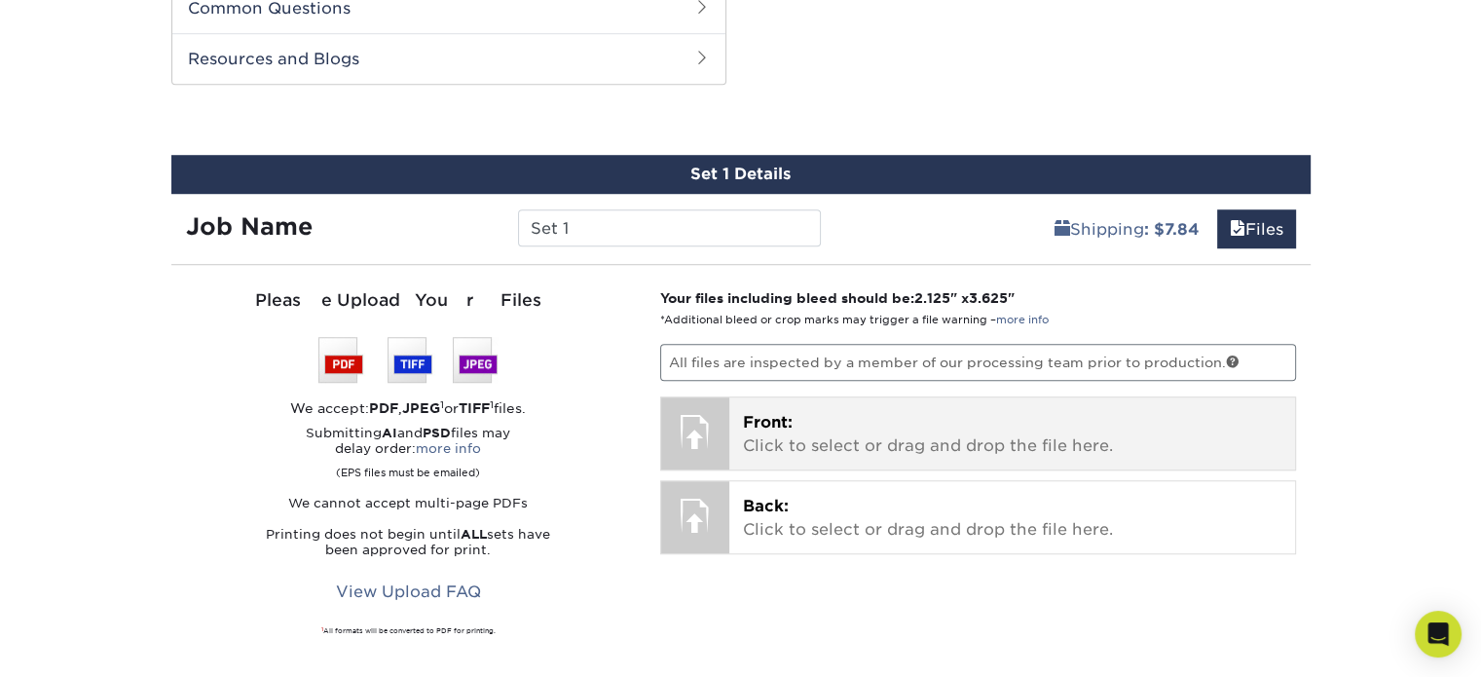
click at [905, 415] on p "Front: Click to select or drag and drop the file here." at bounding box center [1012, 434] width 538 height 47
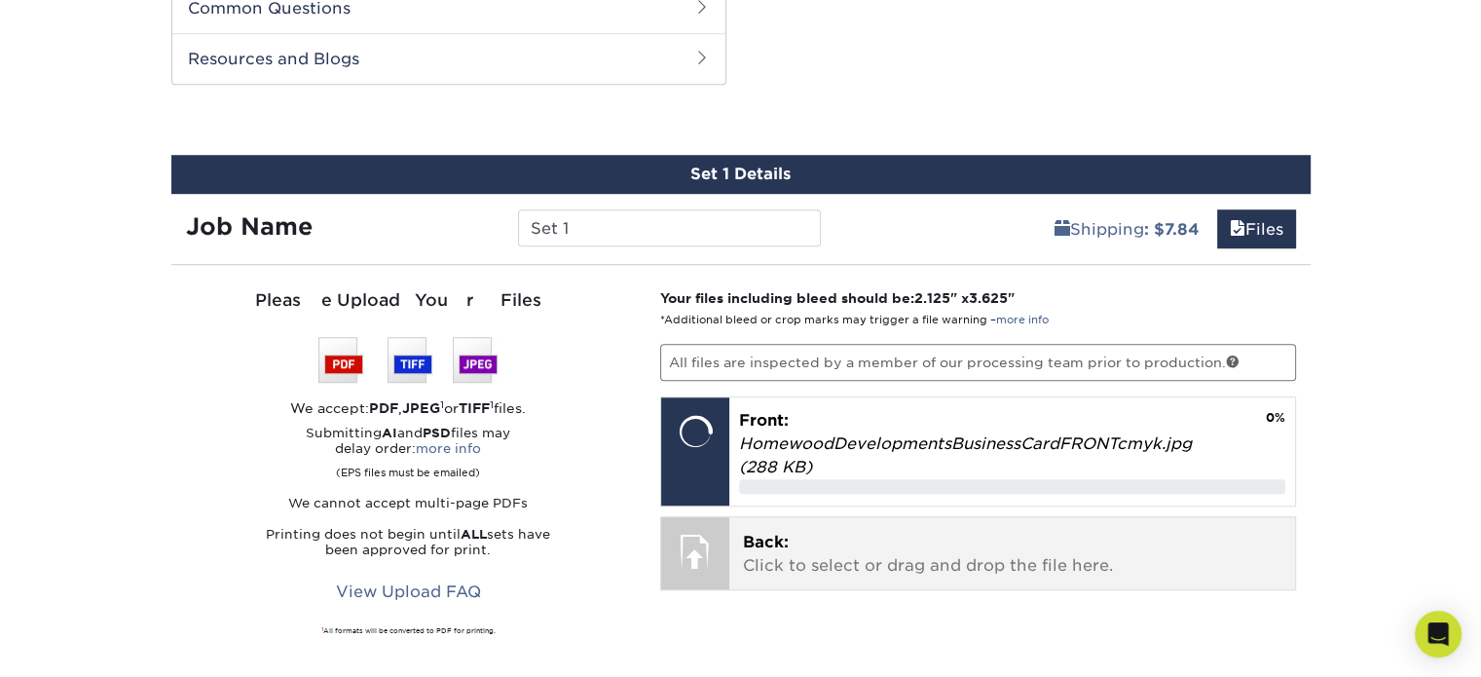
click at [925, 531] on p "Back: Click to select or drag and drop the file here." at bounding box center [1012, 554] width 538 height 47
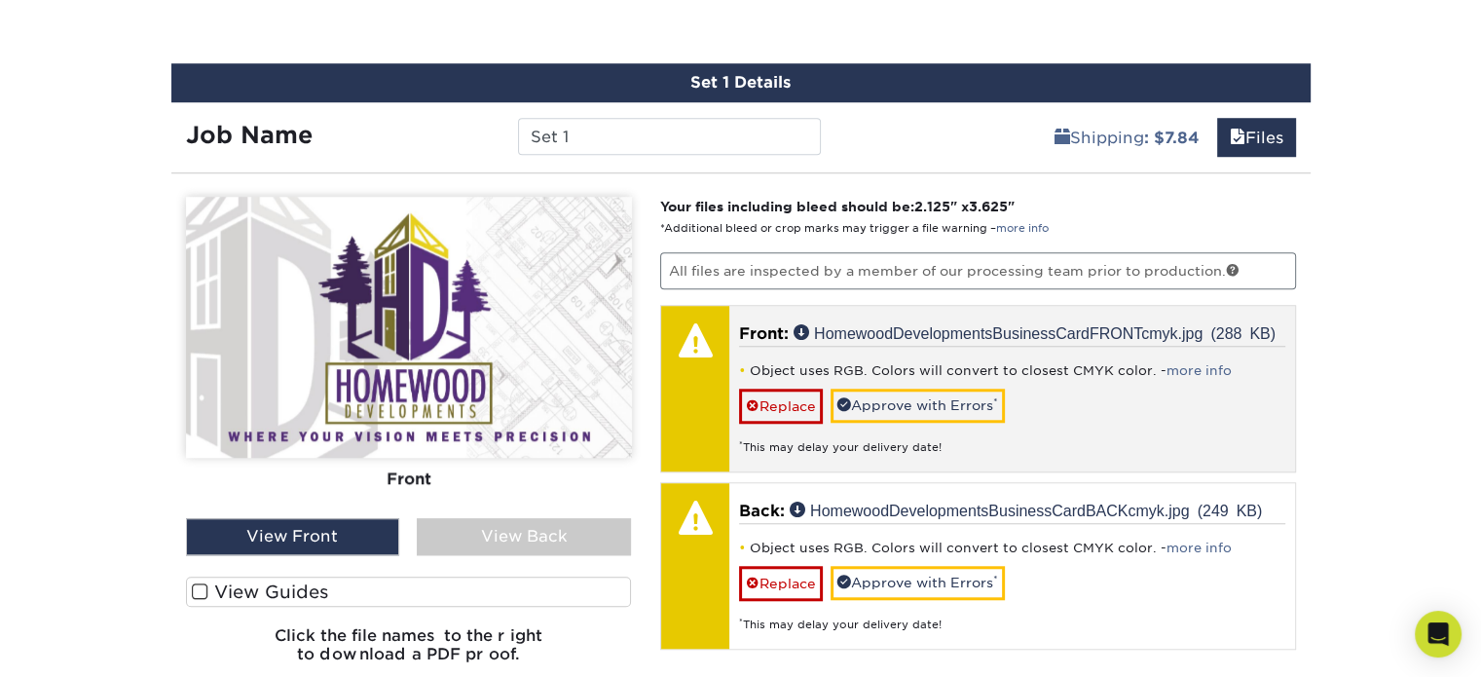
scroll to position [1558, 0]
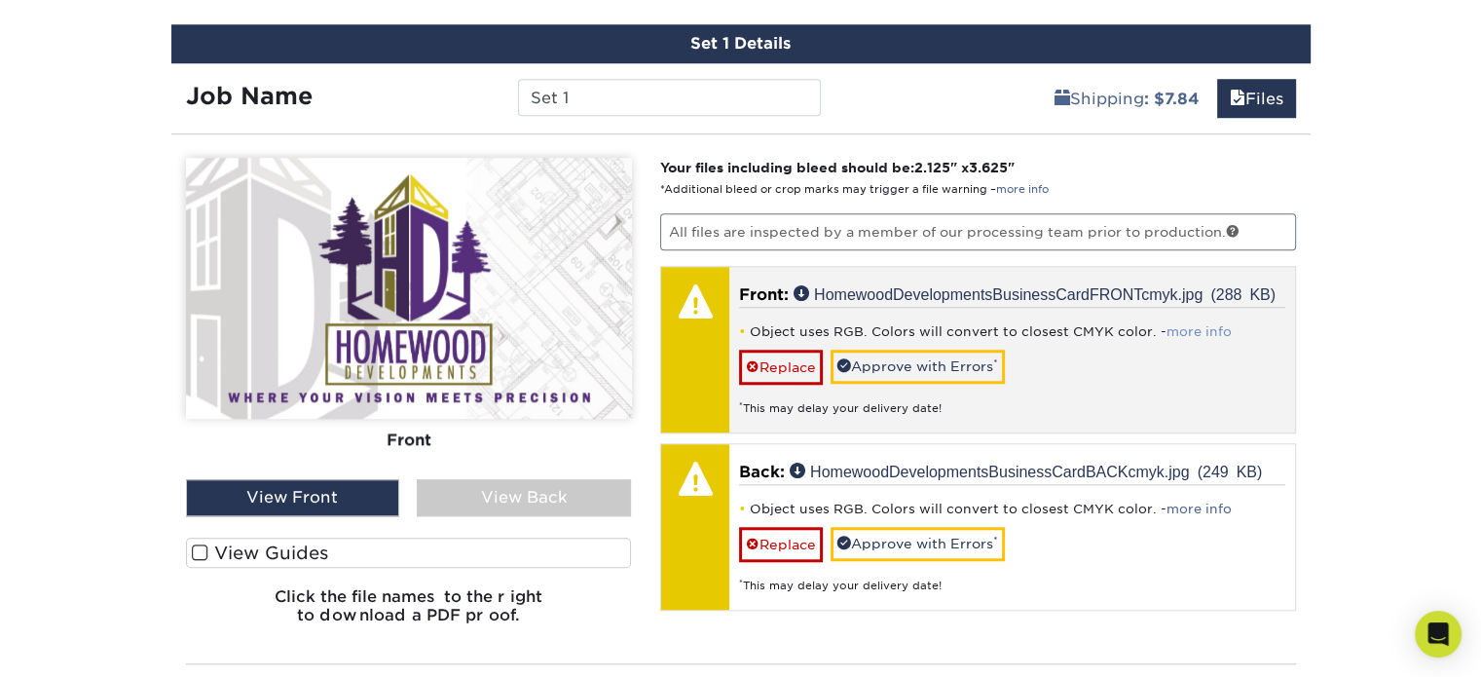
click at [1198, 324] on link "more info" at bounding box center [1198, 331] width 65 height 15
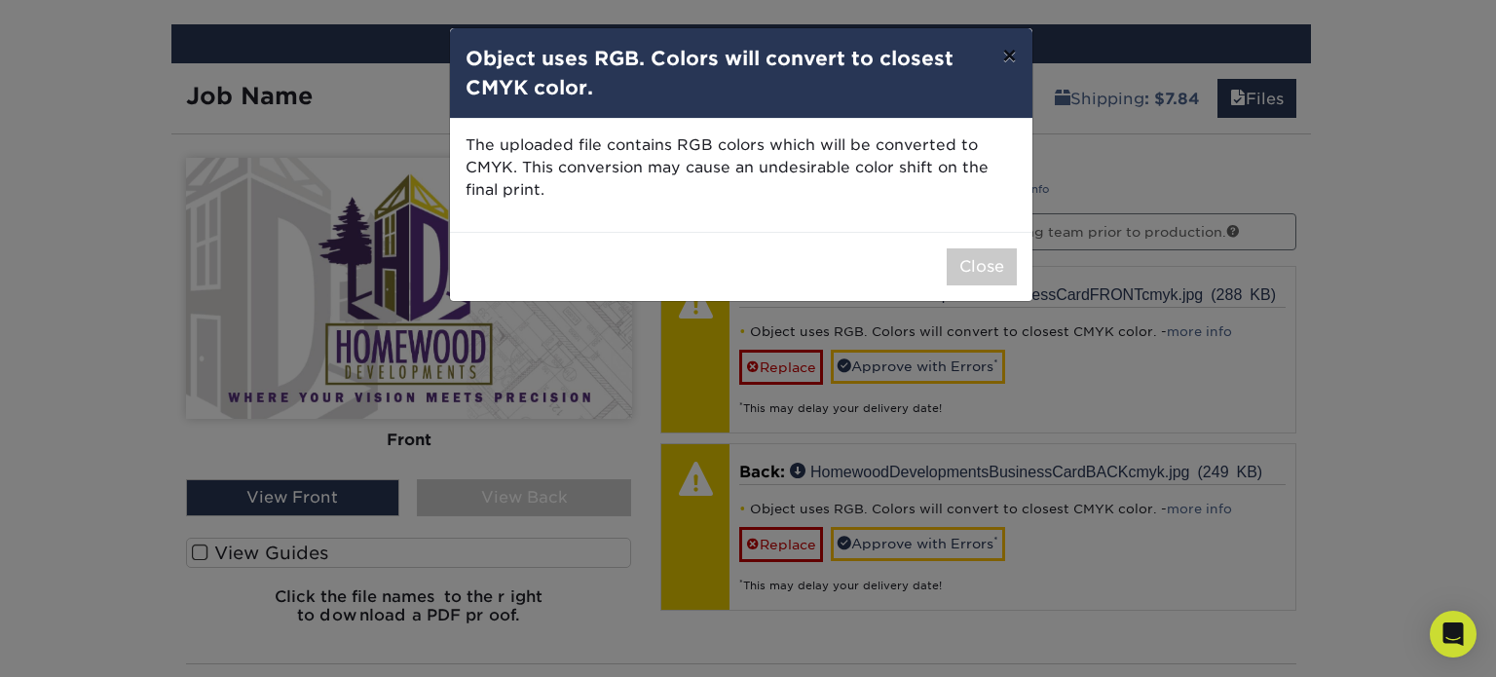
click at [1014, 54] on button "×" at bounding box center [1008, 55] width 45 height 55
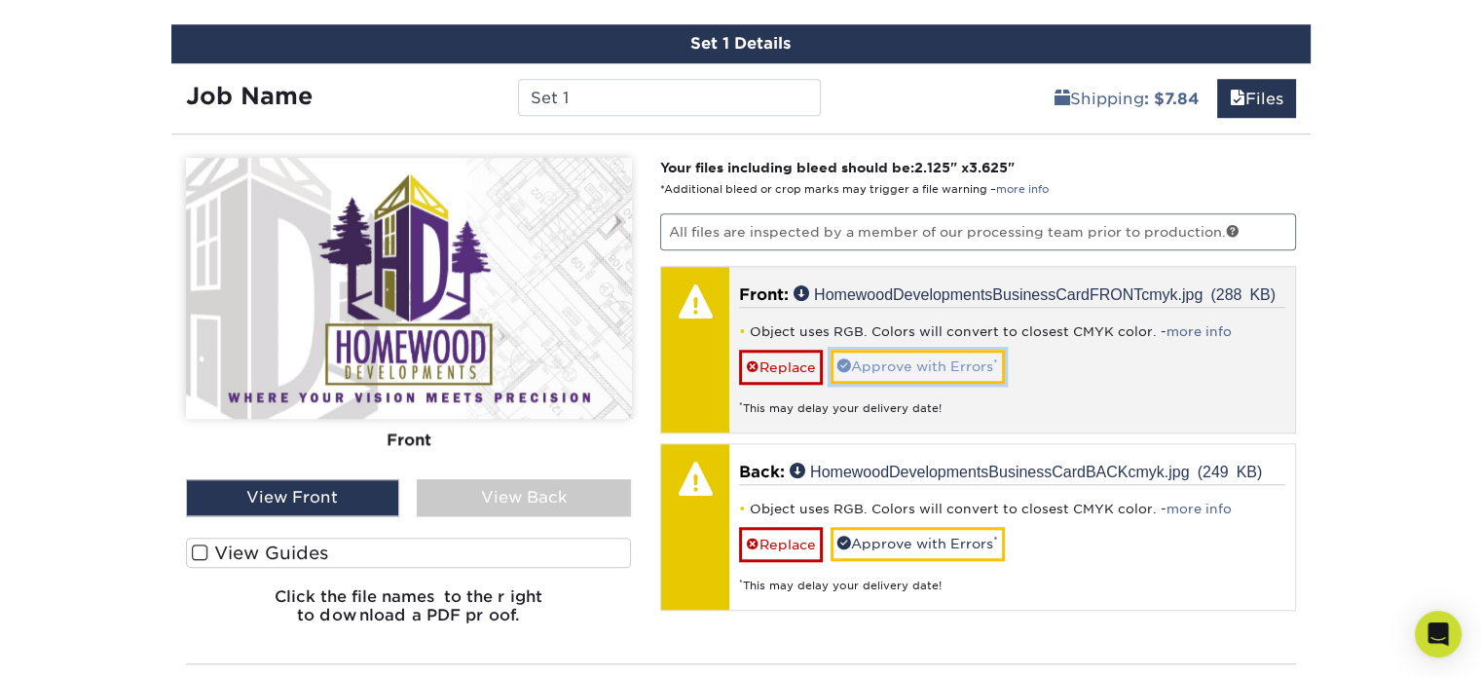
click at [942, 350] on link "Approve with Errors *" at bounding box center [918, 366] width 174 height 33
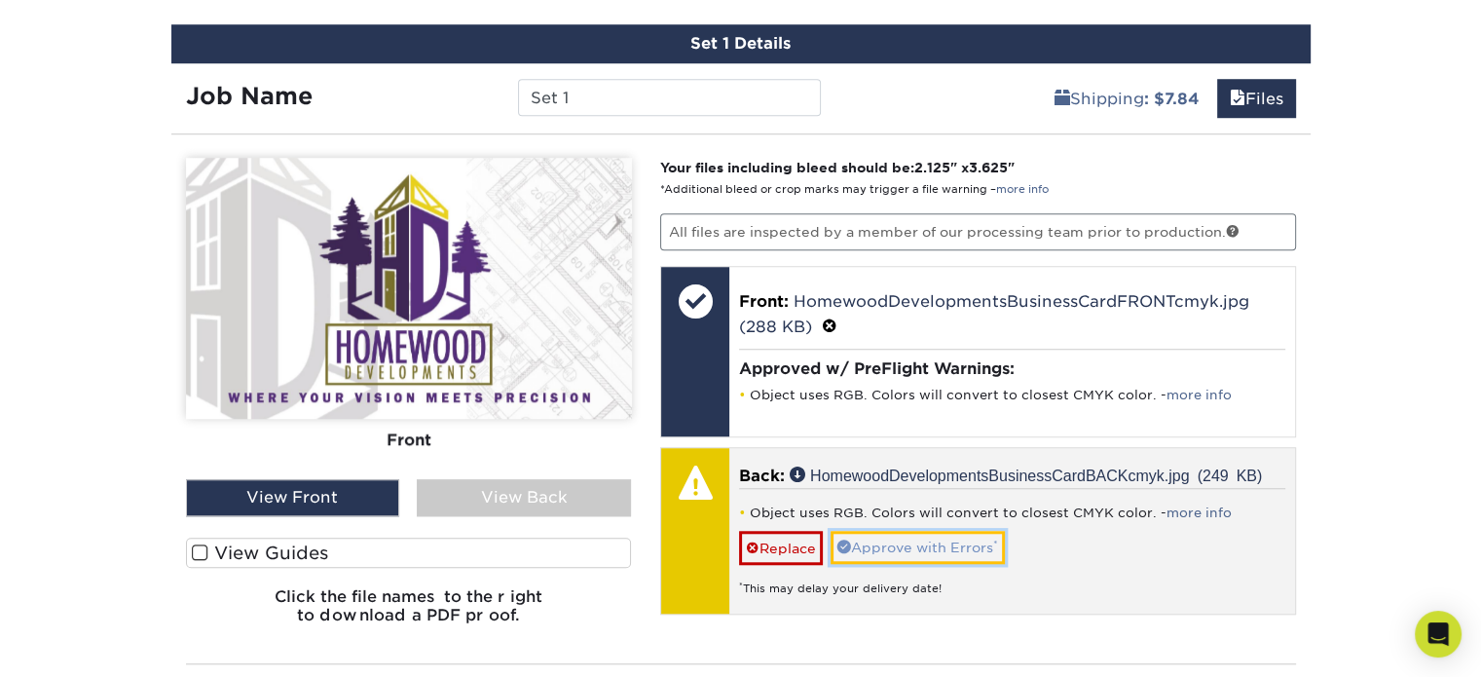
click at [921, 531] on link "Approve with Errors *" at bounding box center [918, 547] width 174 height 33
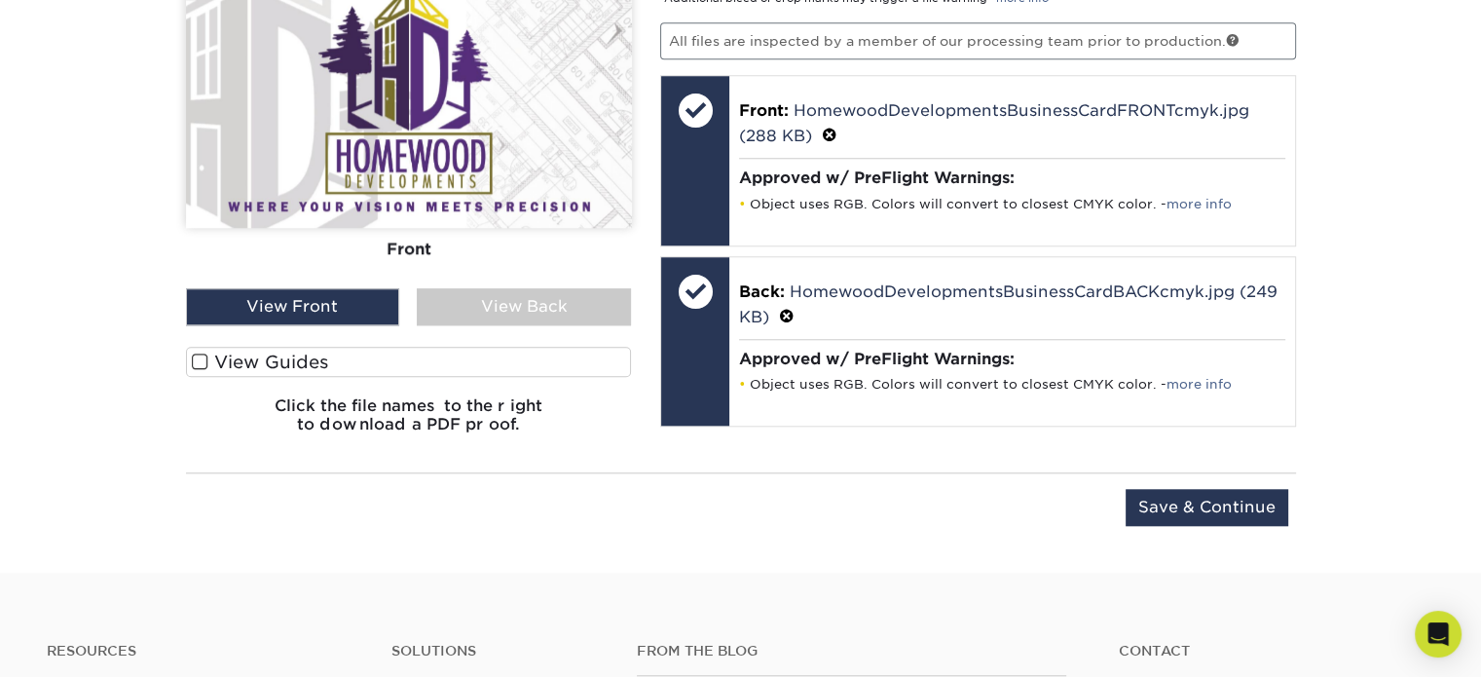
scroll to position [1687, 0]
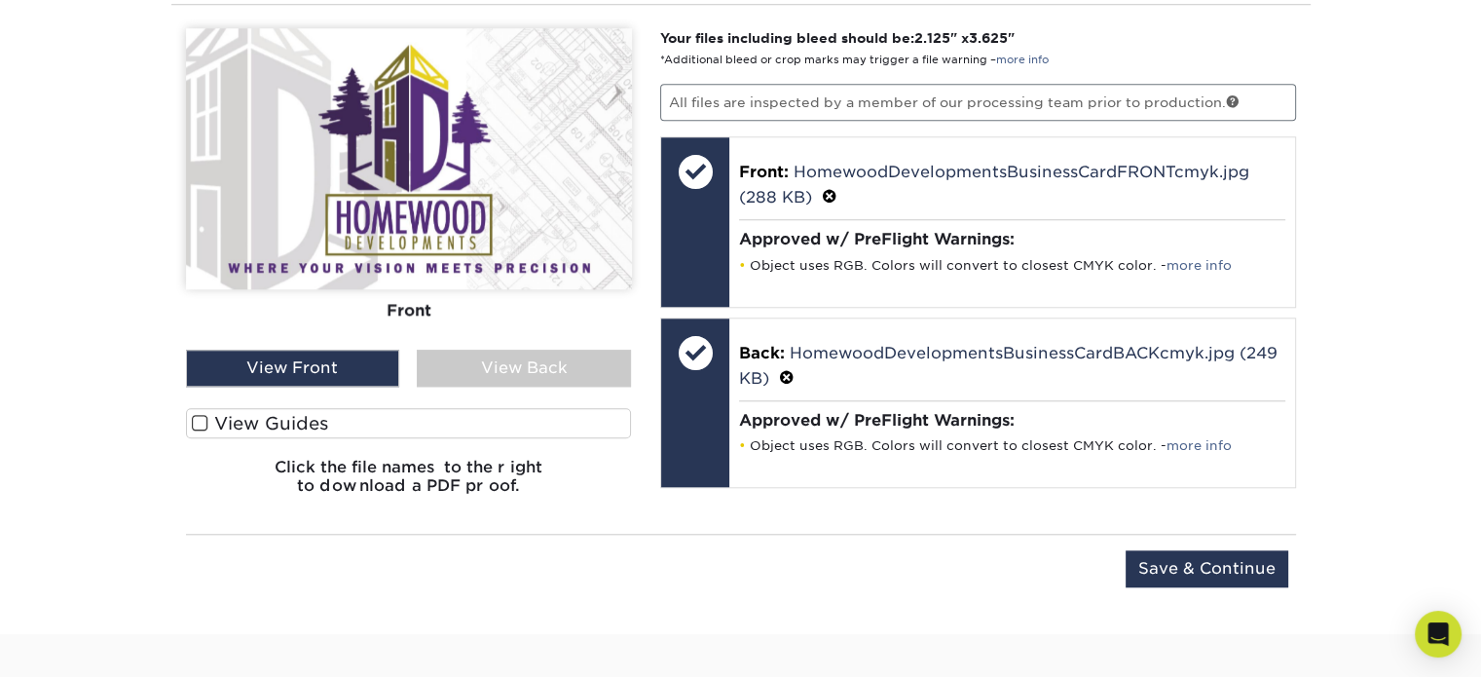
click at [203, 414] on span at bounding box center [200, 423] width 17 height 18
click at [0, 0] on input "View Guides" at bounding box center [0, 0] width 0 height 0
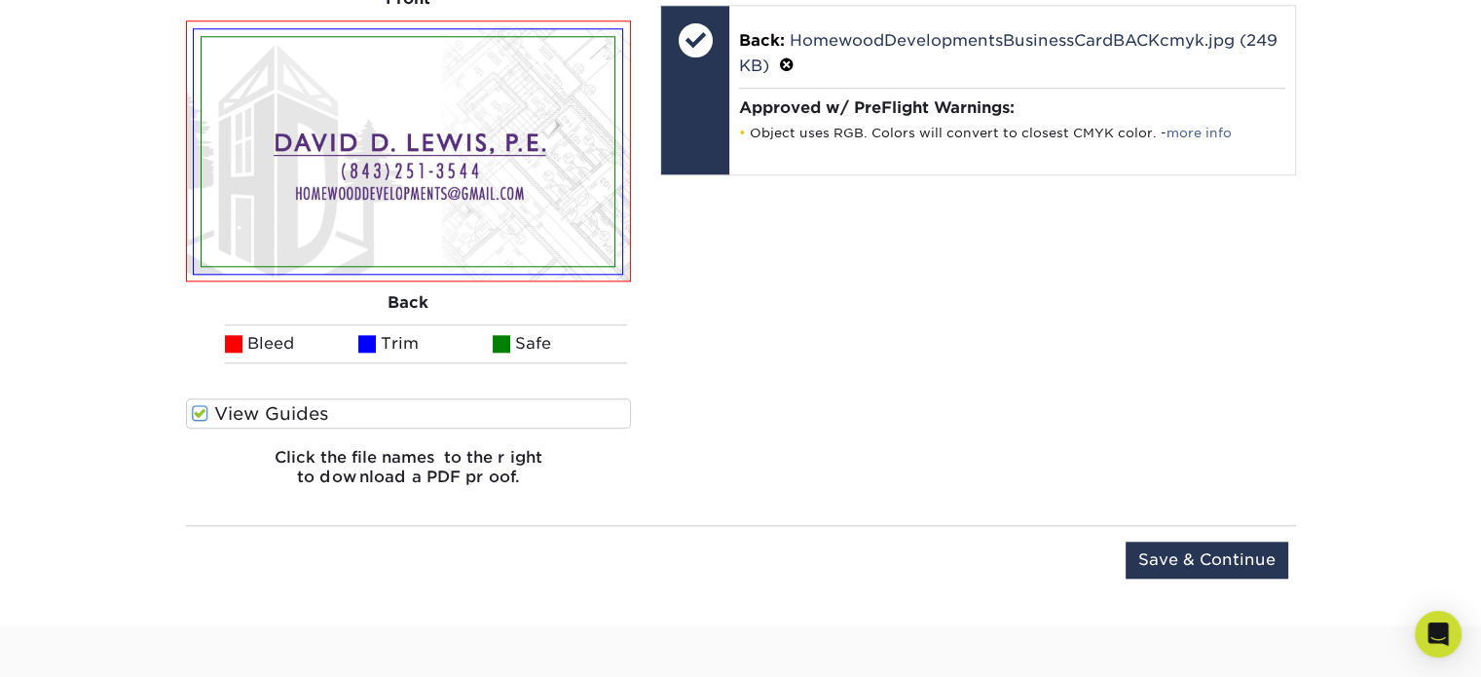
scroll to position [2012, 0]
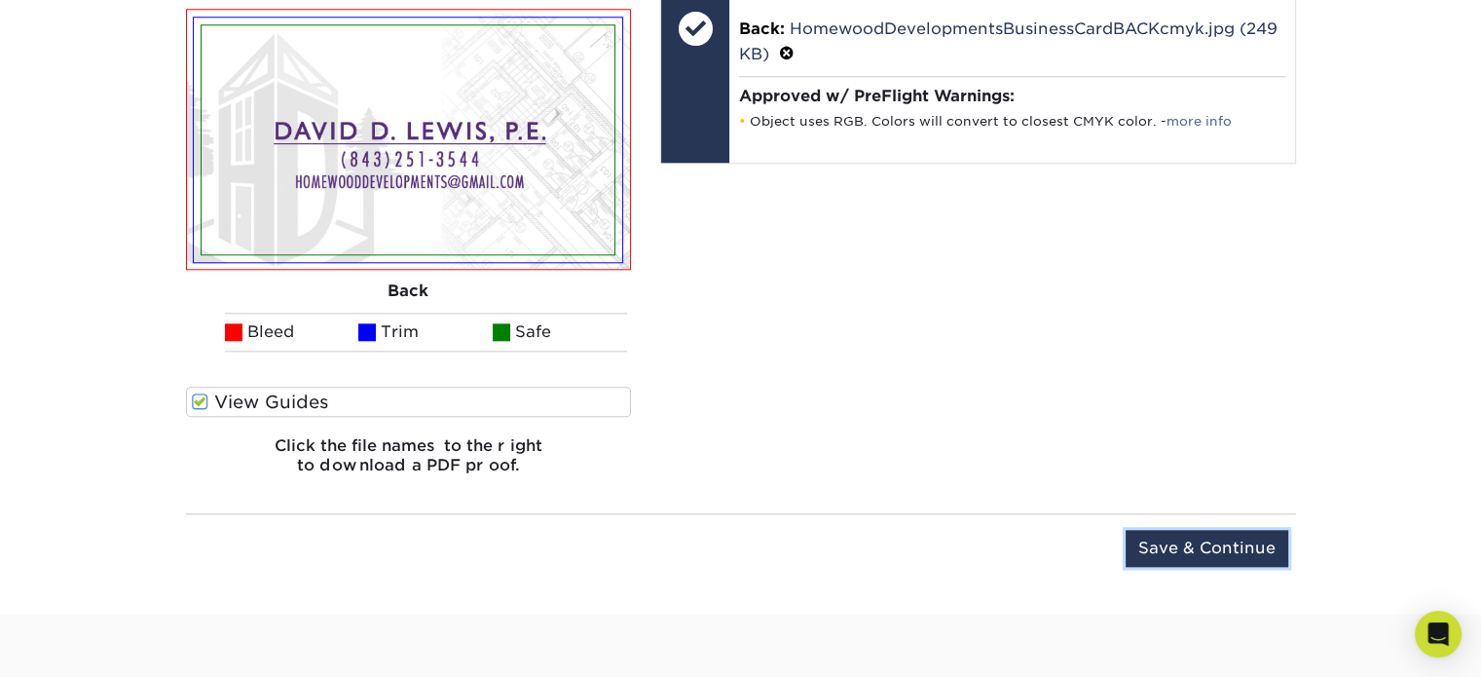
click at [1238, 530] on input "Save & Continue" at bounding box center [1207, 548] width 163 height 37
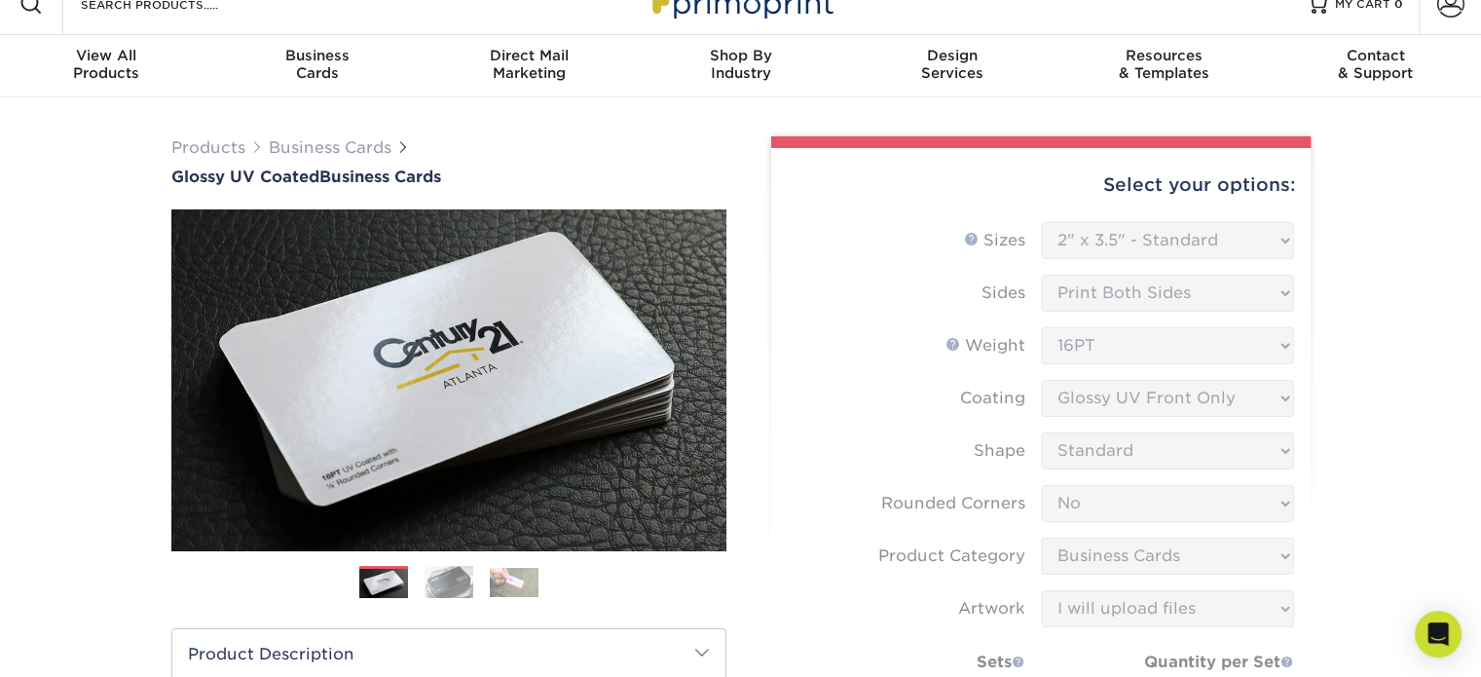
scroll to position [0, 0]
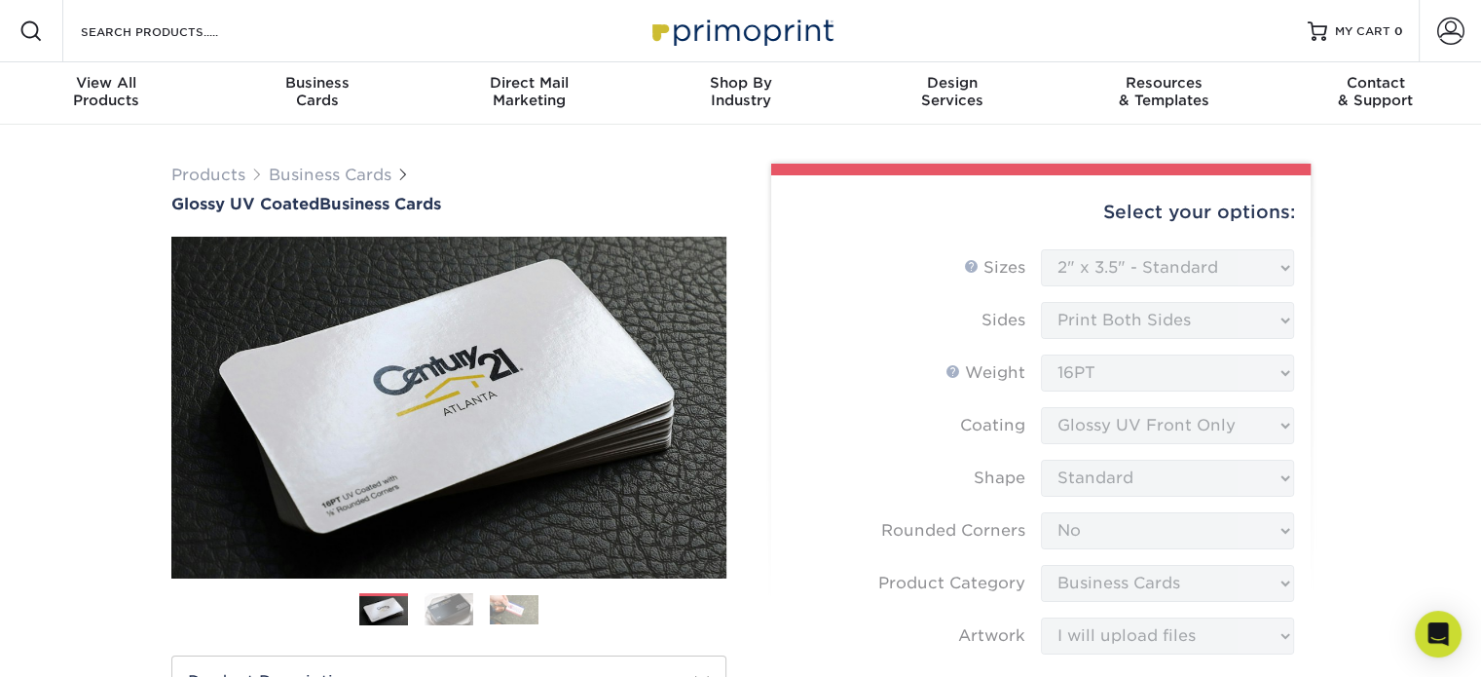
click at [719, 36] on img at bounding box center [741, 31] width 195 height 42
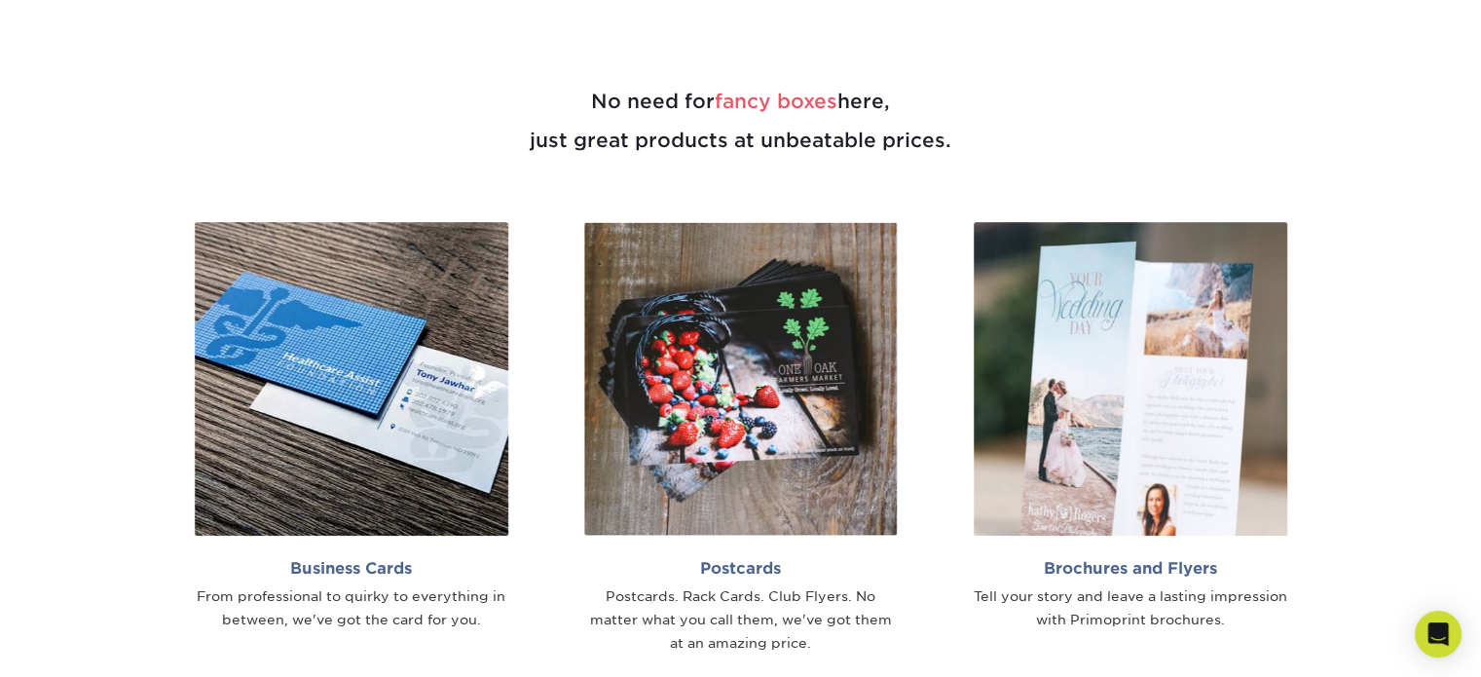
scroll to position [1096, 0]
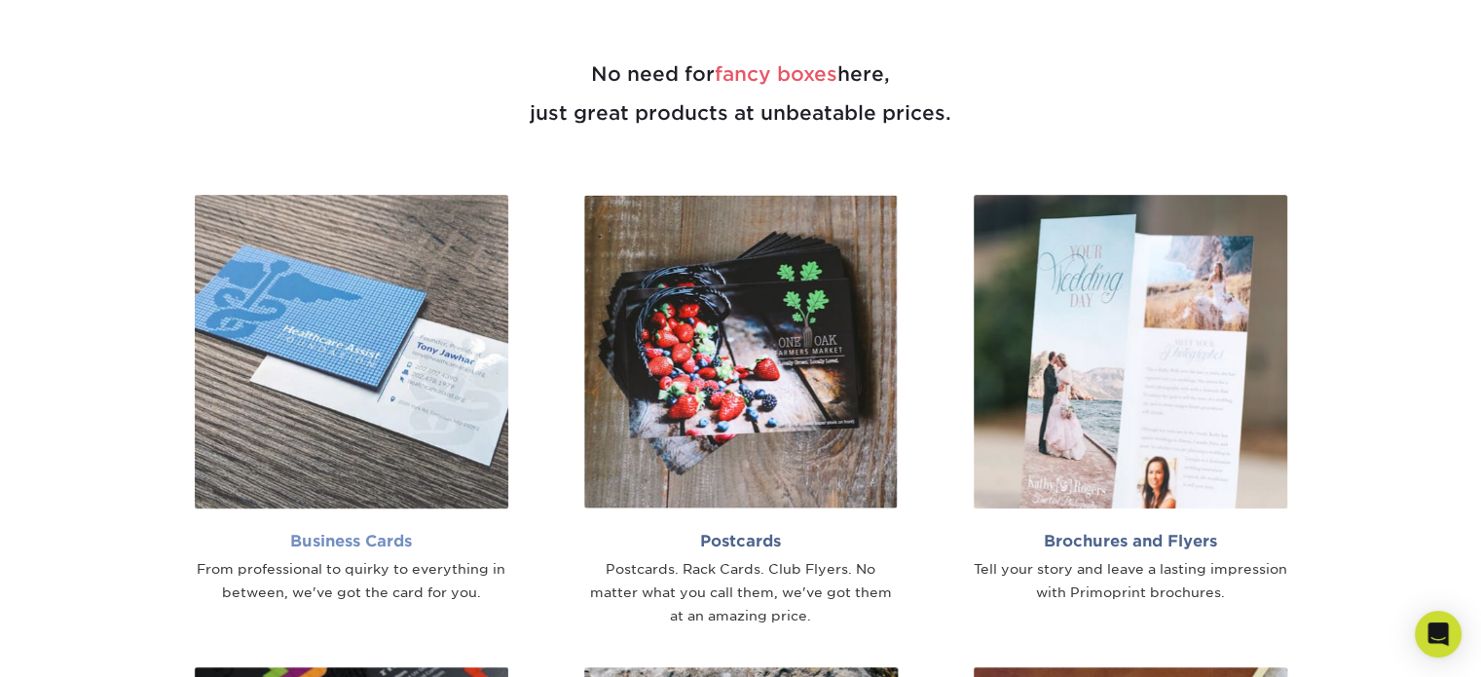
click at [318, 353] on img at bounding box center [352, 352] width 314 height 314
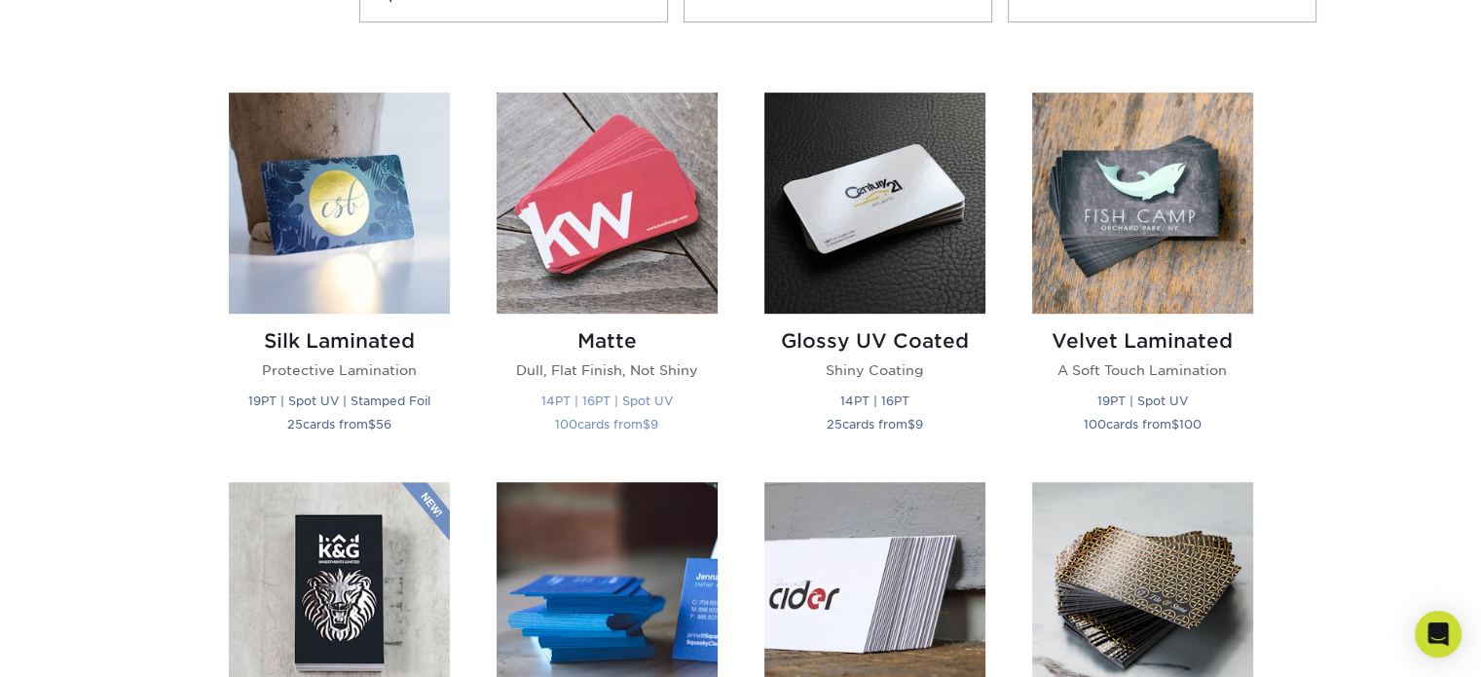
scroll to position [974, 0]
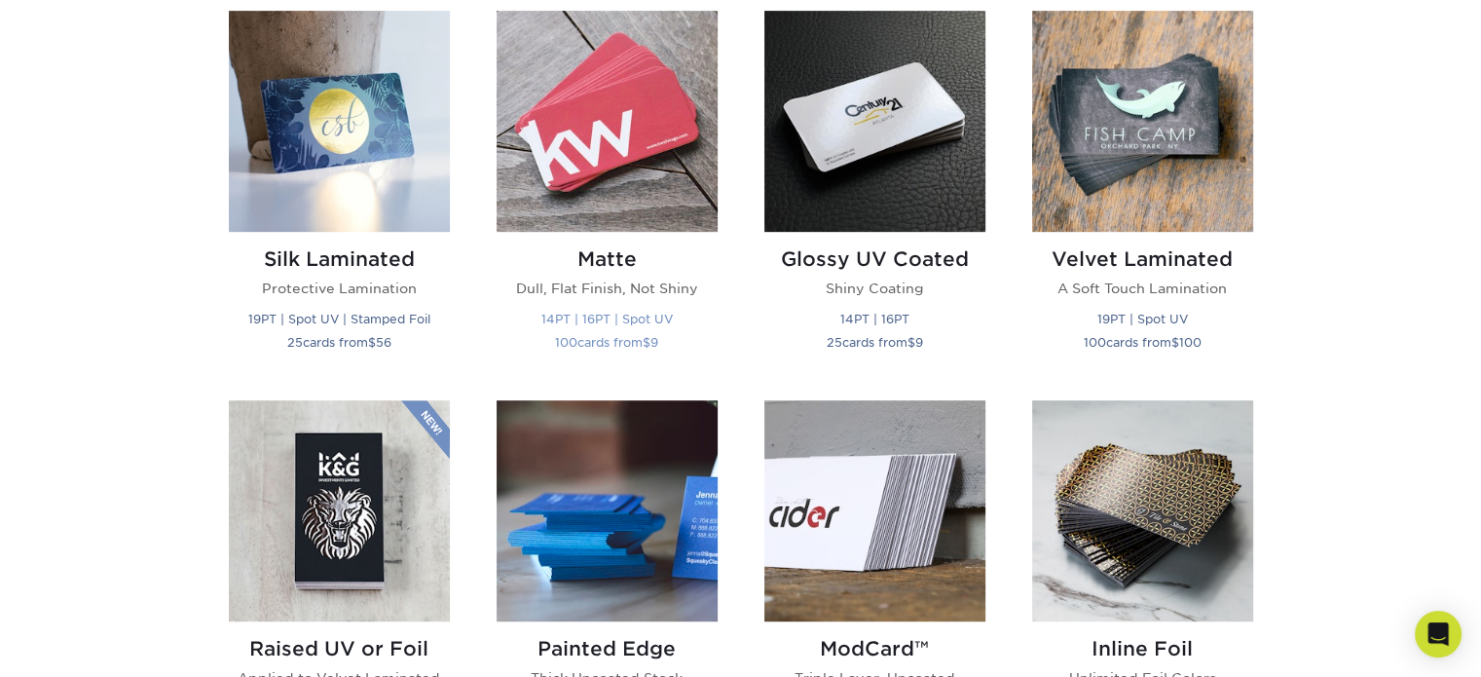
click at [612, 162] on img at bounding box center [607, 121] width 221 height 221
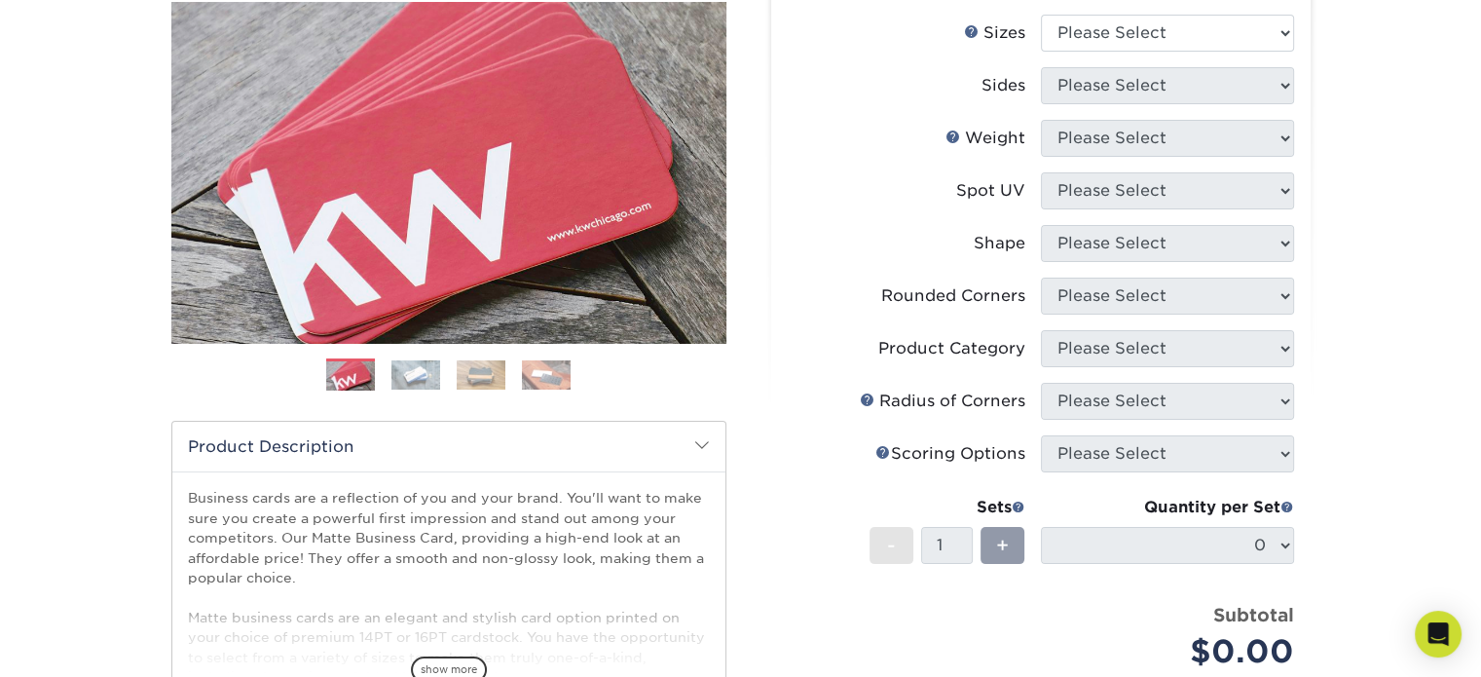
scroll to position [259, 0]
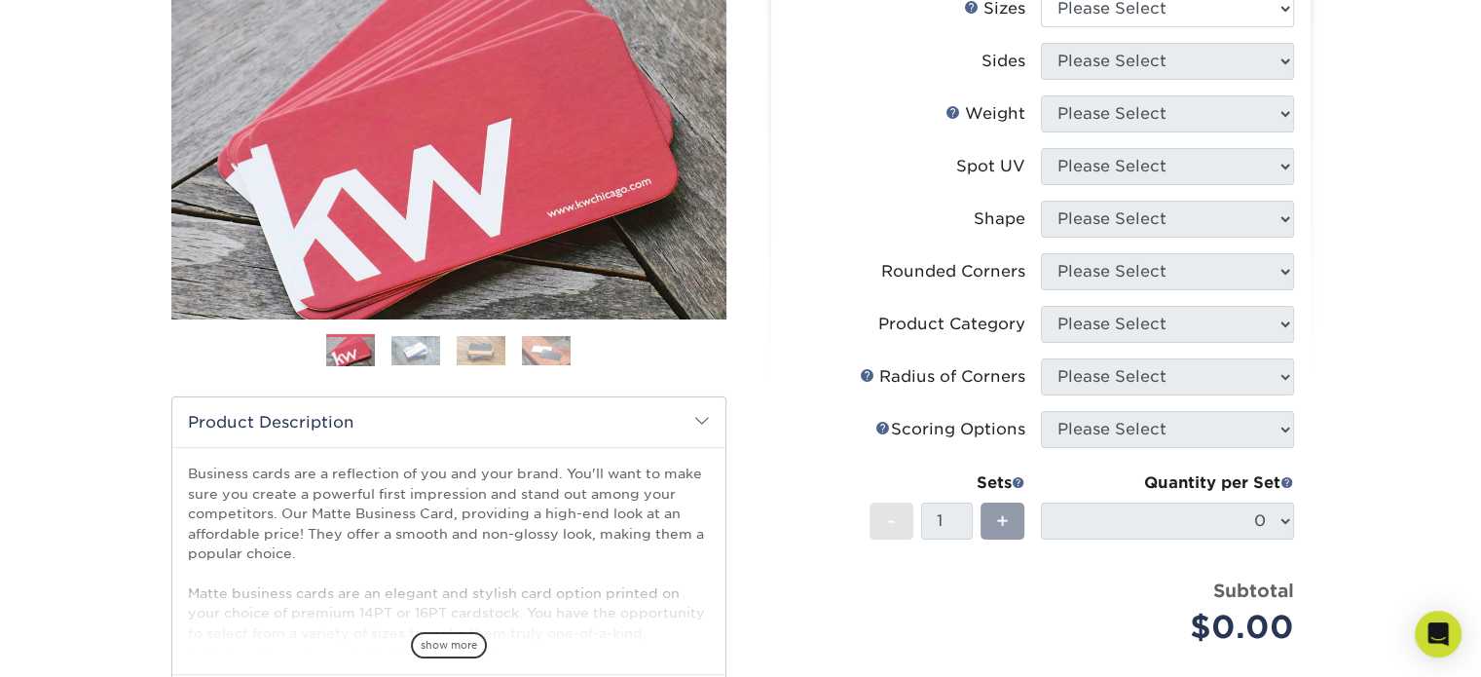
click at [409, 348] on img at bounding box center [415, 350] width 49 height 29
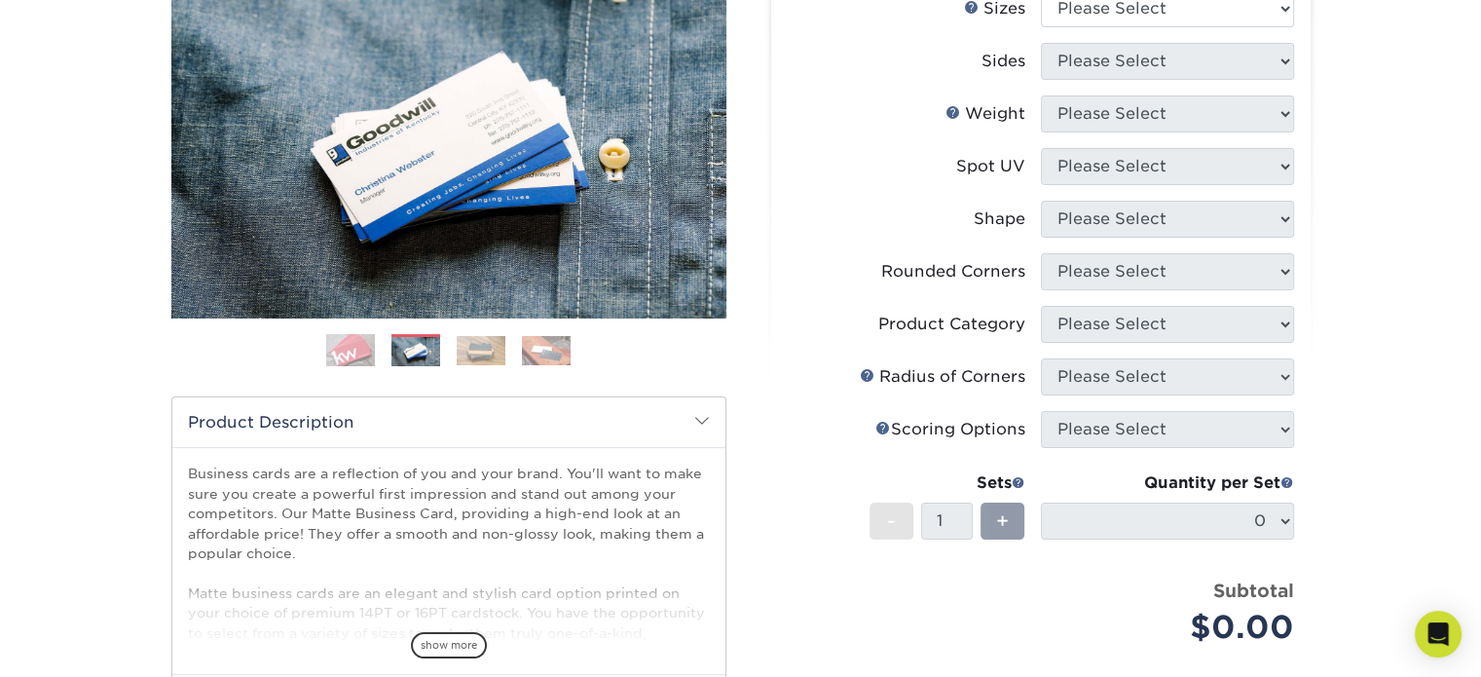
click at [482, 357] on img at bounding box center [481, 350] width 49 height 29
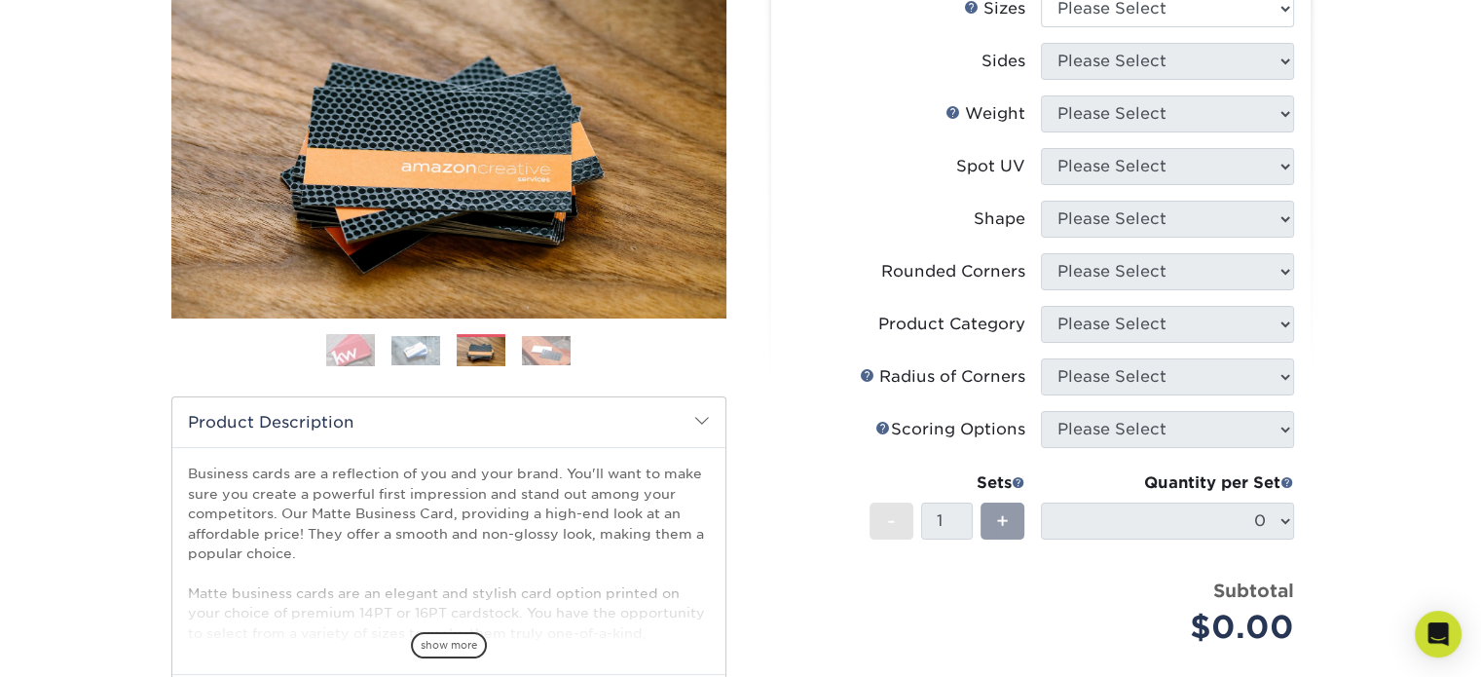
click at [561, 360] on img at bounding box center [546, 350] width 49 height 29
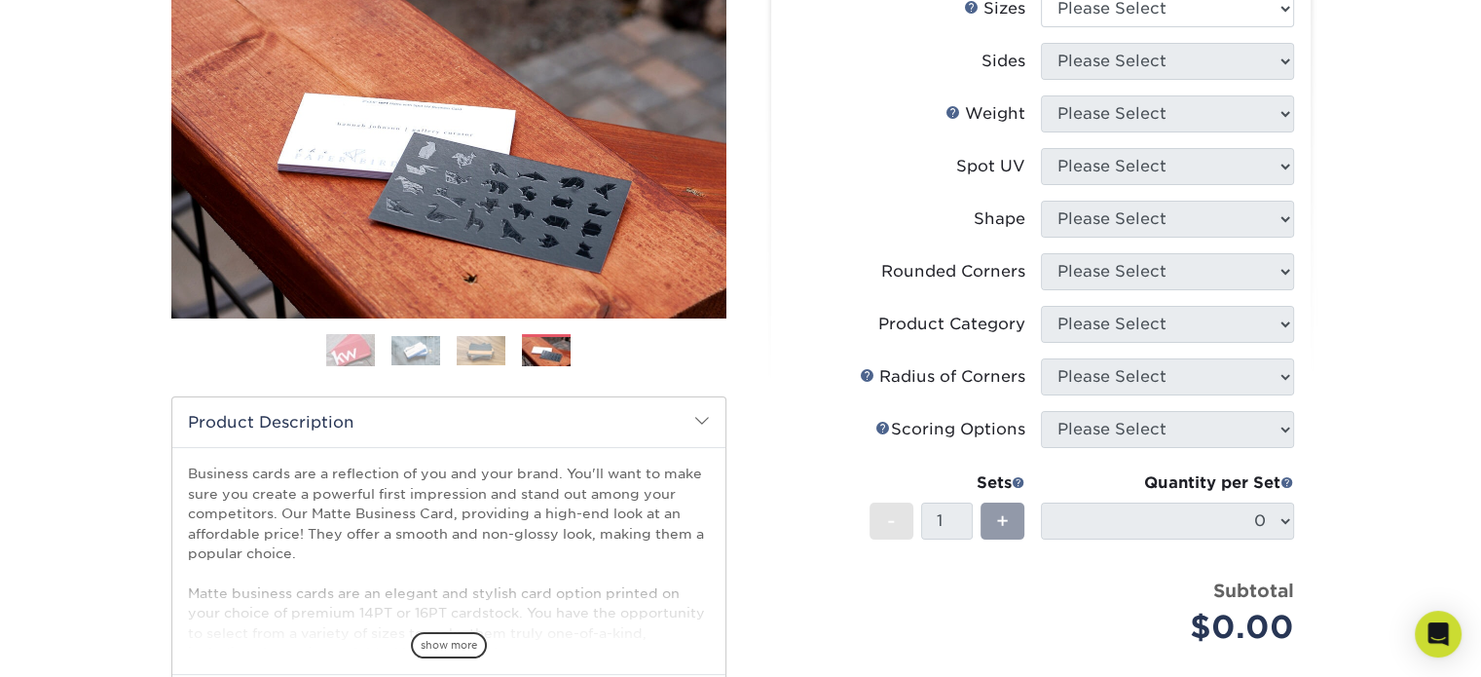
click at [354, 341] on img at bounding box center [350, 350] width 49 height 49
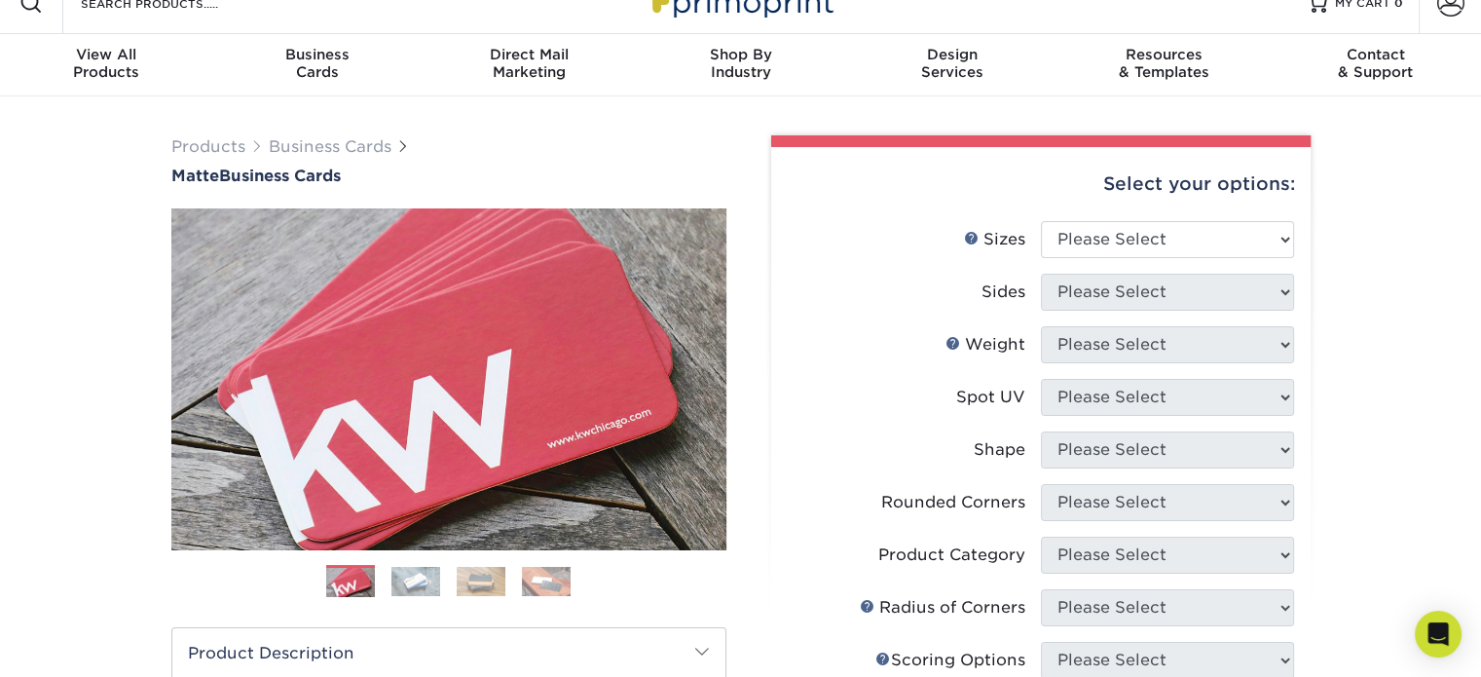
scroll to position [0, 0]
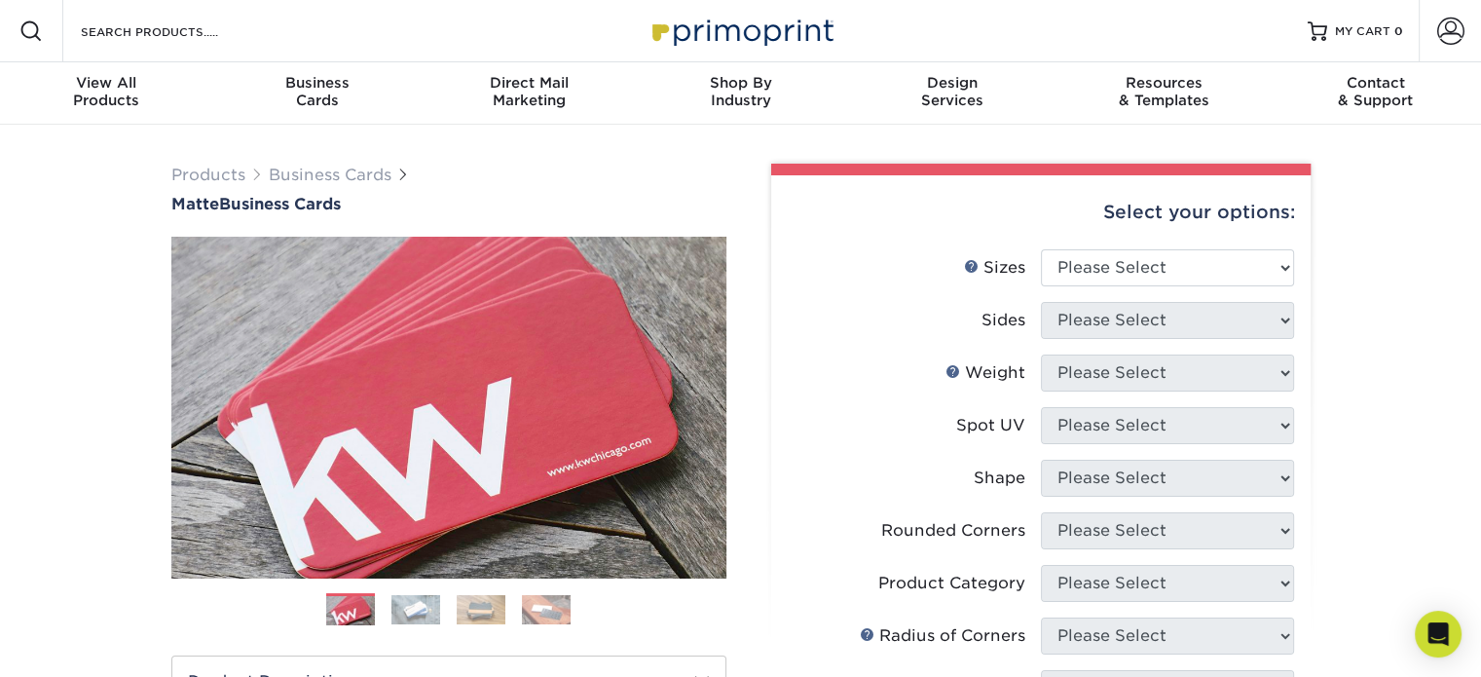
click at [758, 33] on img at bounding box center [741, 31] width 195 height 42
